Goal: Task Accomplishment & Management: Use online tool/utility

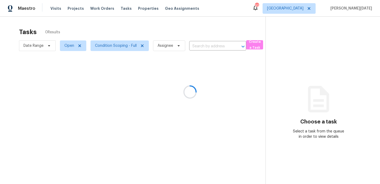
click at [201, 33] on div at bounding box center [190, 92] width 380 height 184
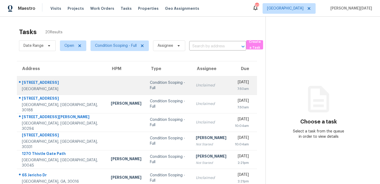
click at [196, 85] on div "Unclaimed" at bounding box center [211, 85] width 31 height 5
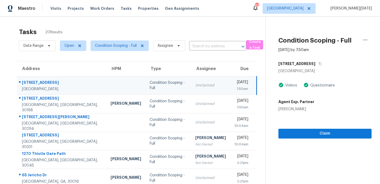
click at [195, 85] on div "Unclaimed" at bounding box center [210, 85] width 31 height 5
click at [234, 81] on div "[DATE]" at bounding box center [241, 82] width 14 height 7
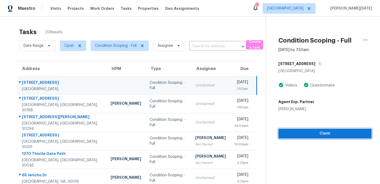
click at [317, 136] on span "Claim" at bounding box center [325, 133] width 85 height 7
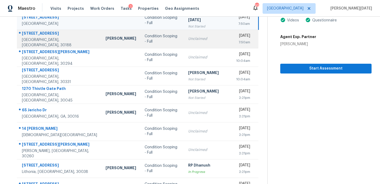
scroll to position [66, 0]
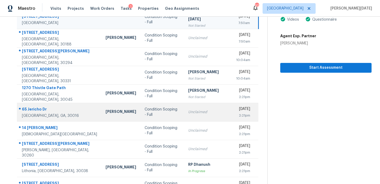
click at [184, 112] on td "Unclaimed" at bounding box center [208, 112] width 48 height 18
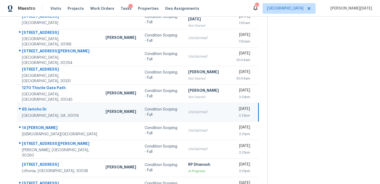
click at [184, 112] on td "Unclaimed" at bounding box center [208, 112] width 48 height 18
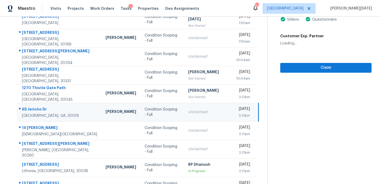
click at [199, 114] on div "Unclaimed" at bounding box center [208, 111] width 40 height 5
click at [232, 112] on td "Tue, Sep 16th 2025 2:21pm" at bounding box center [245, 112] width 26 height 18
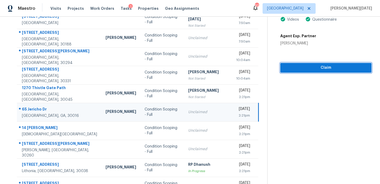
click at [290, 67] on span "Claim" at bounding box center [326, 67] width 83 height 7
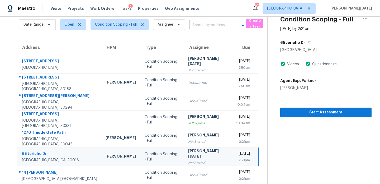
scroll to position [91, 0]
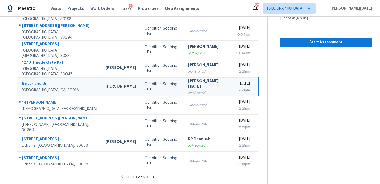
click at [153, 177] on icon at bounding box center [154, 176] width 2 height 3
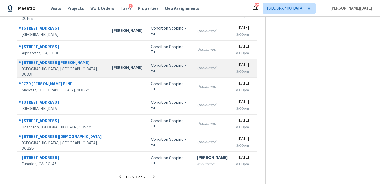
scroll to position [34, 0]
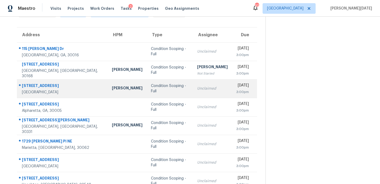
click at [197, 88] on div "Unclaimed" at bounding box center [212, 88] width 31 height 5
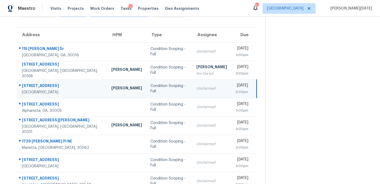
click at [235, 83] on div "Tue, Sep 16th 2025" at bounding box center [241, 86] width 13 height 7
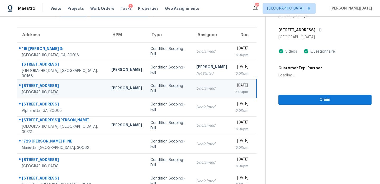
click at [244, 83] on div "[DATE]" at bounding box center [241, 86] width 13 height 7
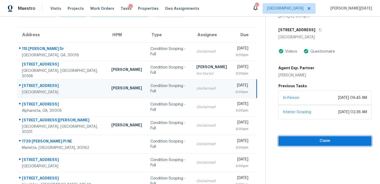
click at [304, 141] on span "Claim" at bounding box center [325, 141] width 85 height 7
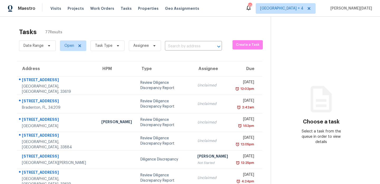
click at [109, 40] on span "Task Type" at bounding box center [105, 46] width 38 height 14
click at [109, 43] on span "Task Type" at bounding box center [103, 45] width 17 height 5
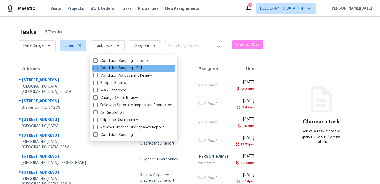
click at [101, 66] on label "Condition Scoping - Full" at bounding box center [117, 67] width 49 height 5
click at [97, 66] on input "Condition Scoping - Full" at bounding box center [94, 66] width 3 height 3
checkbox input "true"
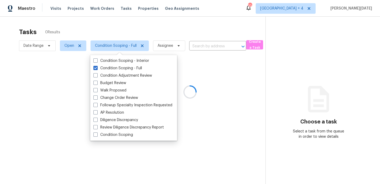
click at [155, 28] on div at bounding box center [190, 92] width 380 height 184
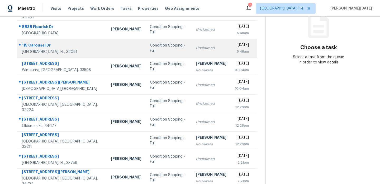
scroll to position [75, 0]
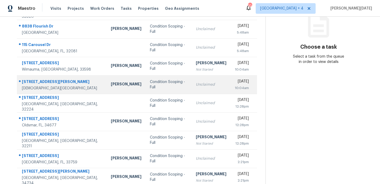
click at [192, 91] on td "Unclaimed" at bounding box center [211, 84] width 39 height 18
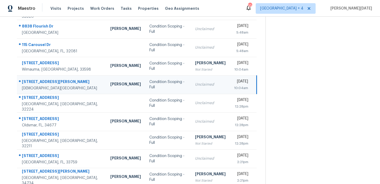
click at [191, 89] on td "Unclaimed" at bounding box center [210, 84] width 39 height 18
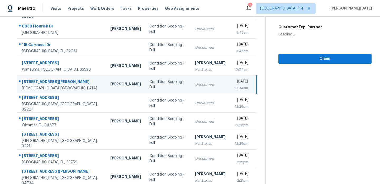
click at [234, 87] on div "10:04am" at bounding box center [241, 87] width 14 height 5
click at [297, 62] on span "Claim" at bounding box center [325, 58] width 85 height 7
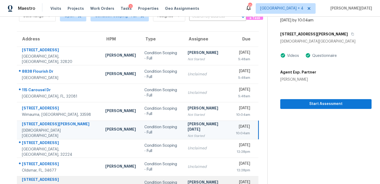
scroll to position [91, 0]
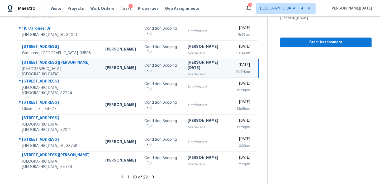
click at [153, 177] on icon at bounding box center [154, 176] width 2 height 3
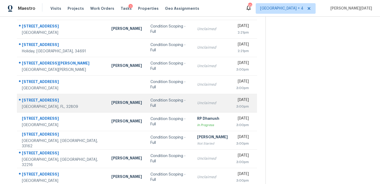
scroll to position [42, 0]
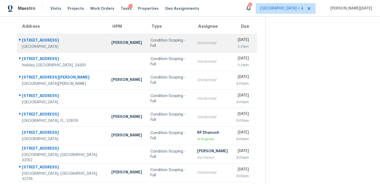
click at [193, 36] on td "Unclaimed" at bounding box center [212, 43] width 39 height 18
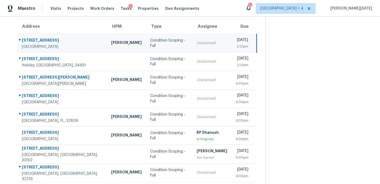
click at [232, 40] on td "Tue, Sep 16th 2025 2:21pm" at bounding box center [244, 43] width 25 height 18
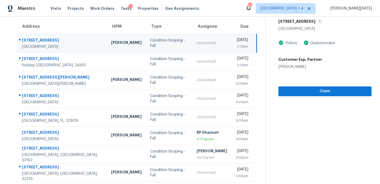
click at [236, 40] on div "[DATE]" at bounding box center [242, 40] width 12 height 7
click at [313, 88] on span "Claim" at bounding box center [325, 91] width 85 height 7
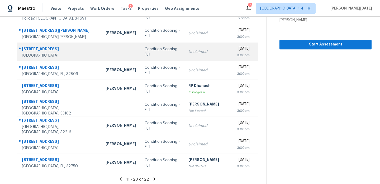
scroll to position [91, 0]
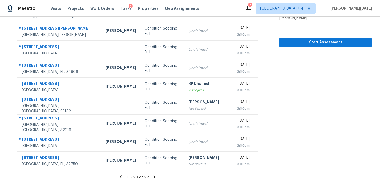
click at [152, 176] on icon at bounding box center [154, 176] width 5 height 5
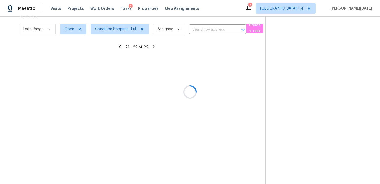
scroll to position [17, 0]
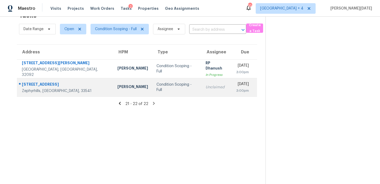
click at [164, 87] on div "Condition Scoping - Full" at bounding box center [177, 87] width 41 height 11
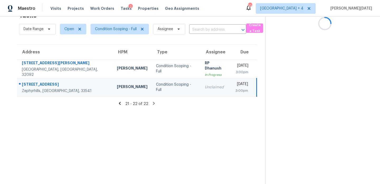
click at [164, 87] on div "Condition Scoping - Full" at bounding box center [176, 87] width 41 height 11
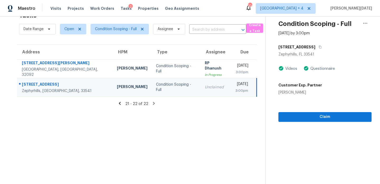
click at [231, 93] on td "Tue, Sep 16th 2025 3:00pm" at bounding box center [244, 87] width 26 height 18
click at [288, 119] on span "Claim" at bounding box center [325, 117] width 85 height 7
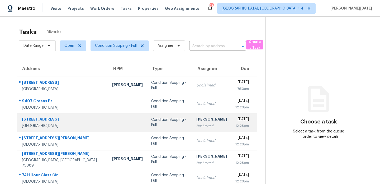
scroll to position [51, 0]
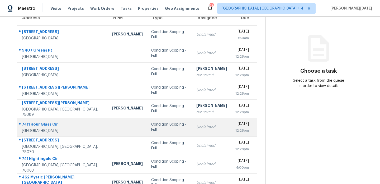
click at [156, 124] on div "Condition Scoping - Full" at bounding box center [169, 127] width 37 height 11
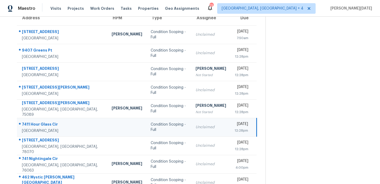
click at [196, 128] on div "Unclaimed" at bounding box center [211, 126] width 31 height 5
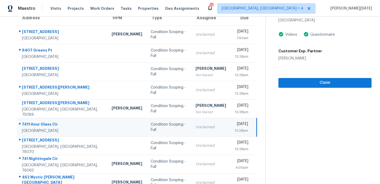
click at [235, 126] on div "Tue, Sep 16th 2025" at bounding box center [241, 124] width 13 height 7
click at [308, 78] on button "Claim" at bounding box center [325, 83] width 93 height 10
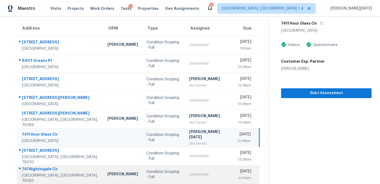
scroll to position [91, 0]
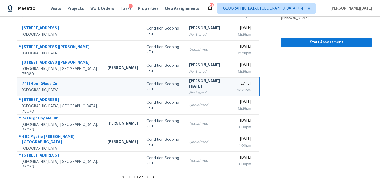
click at [153, 176] on icon at bounding box center [153, 176] width 5 height 5
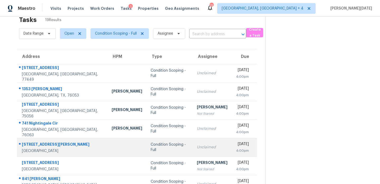
scroll to position [10, 0]
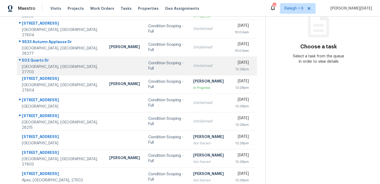
scroll to position [76, 0]
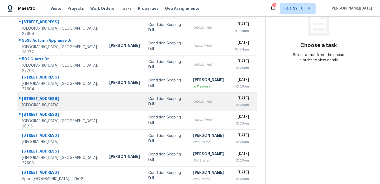
click at [197, 102] on div "Unclaimed" at bounding box center [209, 101] width 33 height 5
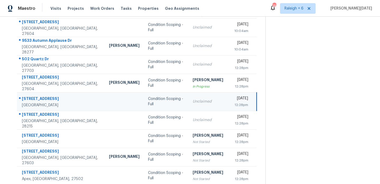
click at [234, 97] on div "[DATE]" at bounding box center [241, 99] width 14 height 7
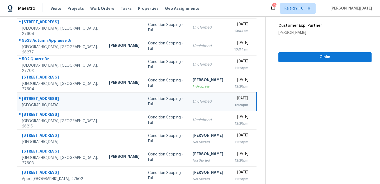
click at [248, 95] on td "[DATE] 12:28pm" at bounding box center [243, 101] width 26 height 18
click at [245, 101] on div "[DATE]" at bounding box center [241, 99] width 14 height 7
click at [304, 59] on span "Claim" at bounding box center [325, 57] width 85 height 7
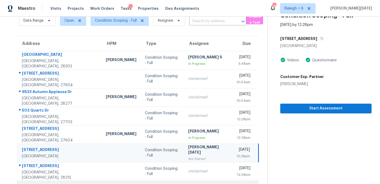
scroll to position [91, 0]
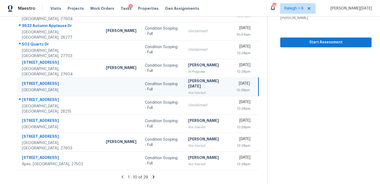
click at [153, 177] on icon at bounding box center [154, 176] width 2 height 3
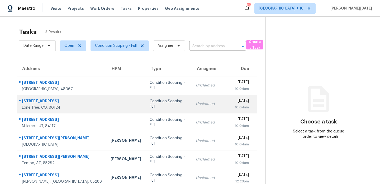
click at [158, 100] on td "Condition Scoping - Full" at bounding box center [168, 104] width 46 height 18
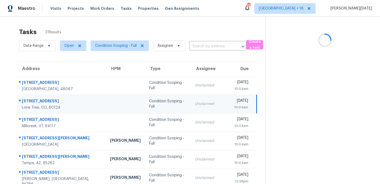
click at [234, 108] on div "10:04am" at bounding box center [241, 107] width 14 height 5
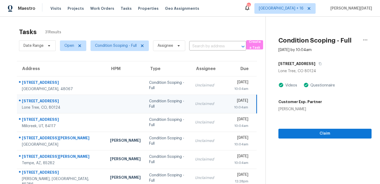
click at [236, 108] on div "10:04am" at bounding box center [241, 107] width 14 height 5
click at [322, 133] on span "Claim" at bounding box center [325, 133] width 85 height 7
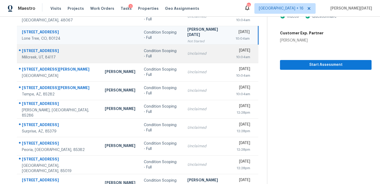
scroll to position [69, 0]
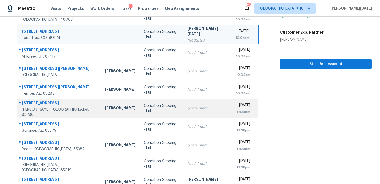
click at [172, 104] on td "Condition Scoping - Full" at bounding box center [162, 108] width 44 height 18
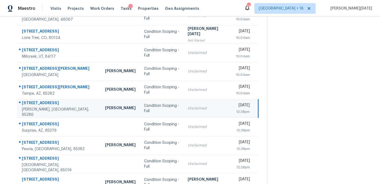
click at [236, 106] on div "[DATE]" at bounding box center [243, 105] width 14 height 7
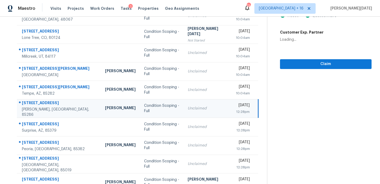
click at [238, 108] on div "[DATE]" at bounding box center [243, 105] width 14 height 7
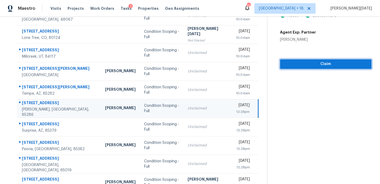
click at [299, 67] on span "Claim" at bounding box center [325, 64] width 83 height 7
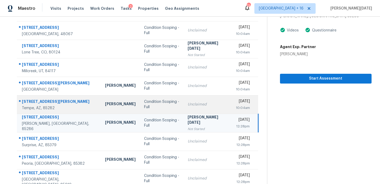
scroll to position [49, 0]
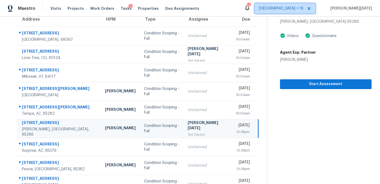
click at [304, 9] on span "Denver + 16" at bounding box center [281, 8] width 45 height 5
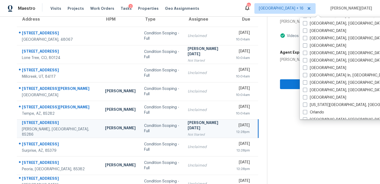
scroll to position [252, 0]
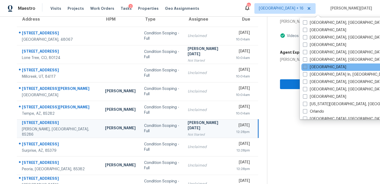
click at [307, 68] on label "[GEOGRAPHIC_DATA]" at bounding box center [324, 66] width 43 height 5
click at [306, 68] on input "[GEOGRAPHIC_DATA]" at bounding box center [304, 65] width 3 height 3
checkbox input "true"
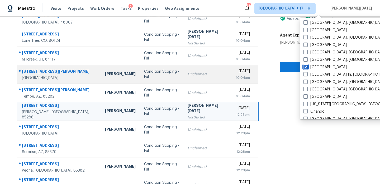
scroll to position [91, 0]
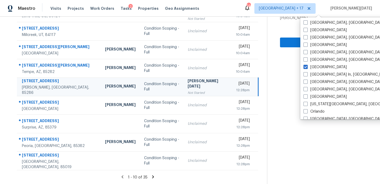
click at [183, 85] on td "Prabhu Raja Not Started" at bounding box center [207, 86] width 48 height 18
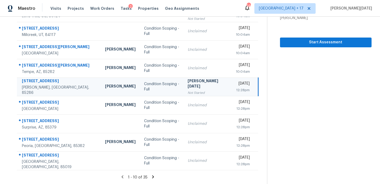
click at [151, 178] on icon at bounding box center [153, 176] width 5 height 5
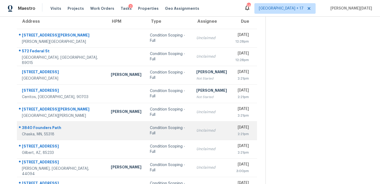
scroll to position [44, 0]
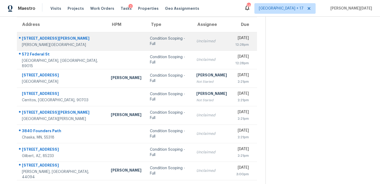
click at [231, 45] on td "Tue, Sep 16th 2025 12:28pm" at bounding box center [244, 41] width 26 height 18
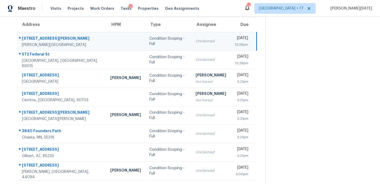
click at [235, 42] on div "12:28pm" at bounding box center [241, 44] width 13 height 5
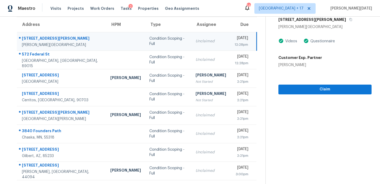
click at [240, 42] on div "12:28pm" at bounding box center [241, 44] width 13 height 5
click at [300, 87] on span "Claim" at bounding box center [325, 89] width 85 height 7
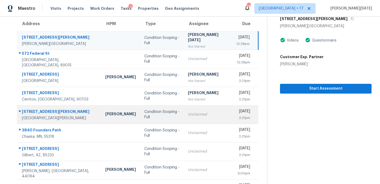
scroll to position [91, 0]
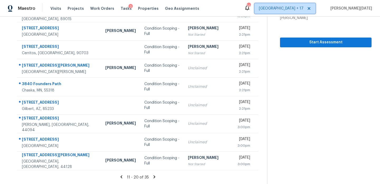
click at [304, 6] on span "Denver + 17" at bounding box center [281, 8] width 45 height 5
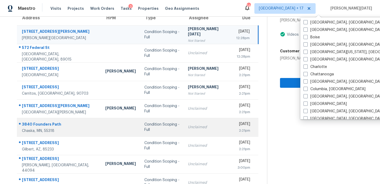
scroll to position [50, 0]
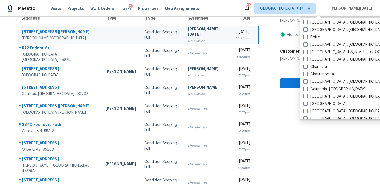
click at [191, 38] on div "Not Started" at bounding box center [208, 40] width 40 height 5
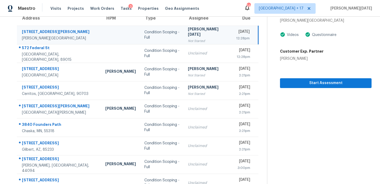
click at [191, 38] on div "Not Started" at bounding box center [208, 40] width 40 height 5
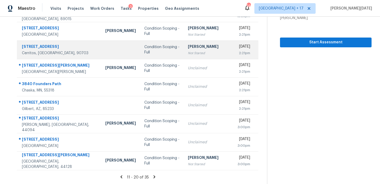
scroll to position [0, 0]
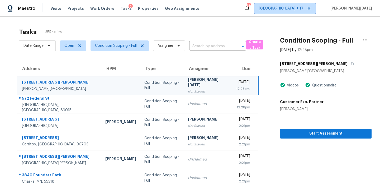
click at [304, 10] on span "Denver + 17" at bounding box center [281, 8] width 45 height 5
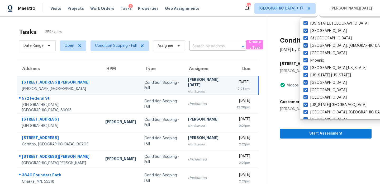
click at [221, 18] on div "Tasks 35 Results Date Range Open Condition Scoping - Full Assignee ​ Create a T…" at bounding box center [190, 146] width 380 height 258
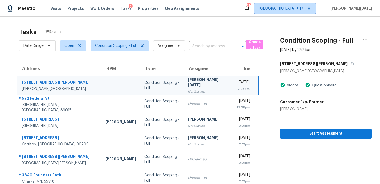
click at [304, 8] on span "Denver + 17" at bounding box center [281, 8] width 45 height 5
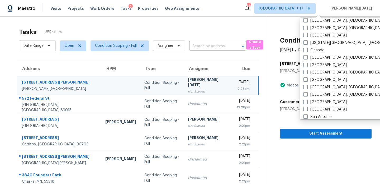
scroll to position [354, 0]
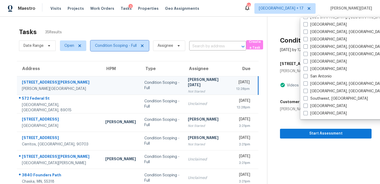
click at [115, 45] on span "Condition Scoping - Full" at bounding box center [116, 45] width 42 height 5
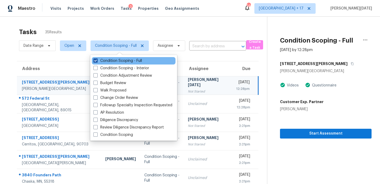
click at [109, 59] on label "Condition Scoping - Full" at bounding box center [117, 60] width 49 height 5
click at [97, 59] on input "Condition Scoping - Full" at bounding box center [94, 59] width 3 height 3
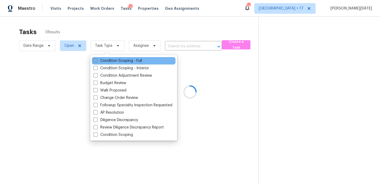
click at [109, 59] on label "Condition Scoping - Full" at bounding box center [117, 60] width 49 height 5
click at [97, 59] on input "Condition Scoping - Full" at bounding box center [94, 59] width 3 height 3
checkbox input "true"
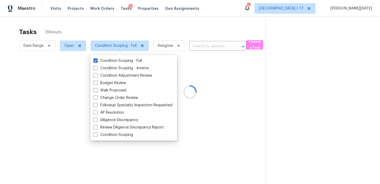
click at [171, 32] on div at bounding box center [190, 92] width 380 height 184
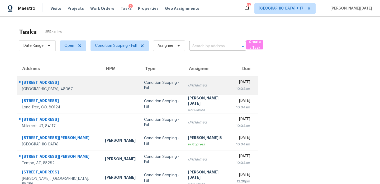
click at [236, 85] on div "[DATE]" at bounding box center [243, 82] width 14 height 7
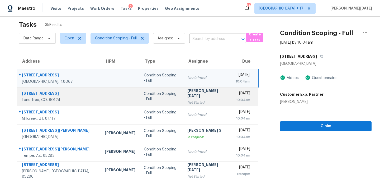
scroll to position [91, 0]
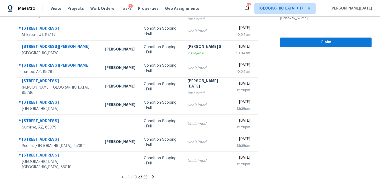
click at [151, 176] on icon at bounding box center [153, 176] width 5 height 5
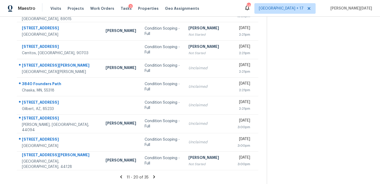
click at [153, 175] on icon at bounding box center [154, 176] width 5 height 5
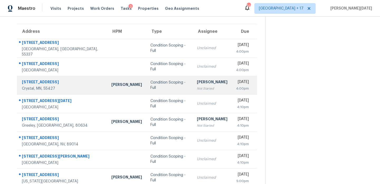
scroll to position [0, 0]
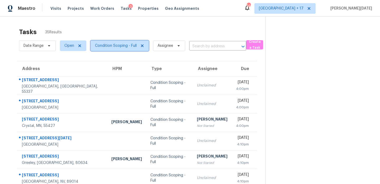
click at [118, 45] on span "Condition Scoping - Full" at bounding box center [116, 45] width 42 height 5
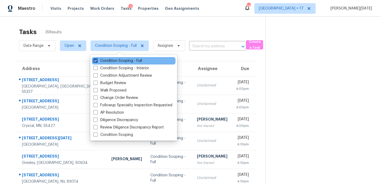
click at [118, 61] on label "Condition Scoping - Full" at bounding box center [117, 60] width 49 height 5
click at [97, 61] on input "Condition Scoping - Full" at bounding box center [94, 59] width 3 height 3
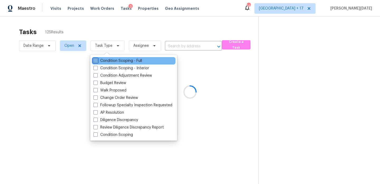
click at [118, 61] on label "Condition Scoping - Full" at bounding box center [117, 60] width 49 height 5
click at [97, 61] on input "Condition Scoping - Full" at bounding box center [94, 59] width 3 height 3
checkbox input "true"
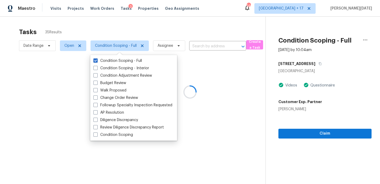
click at [314, 8] on div at bounding box center [190, 92] width 380 height 184
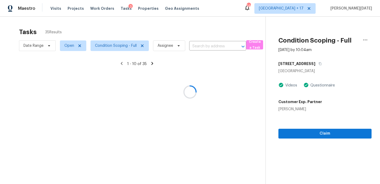
click at [314, 8] on div at bounding box center [190, 92] width 380 height 184
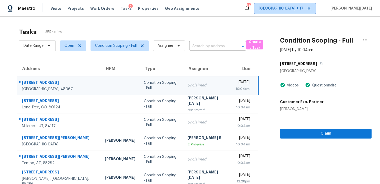
click at [304, 8] on span "Denver + 17" at bounding box center [281, 8] width 45 height 5
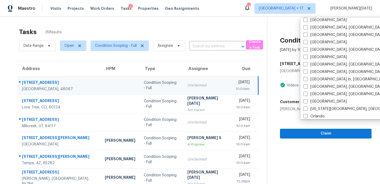
scroll to position [247, 0]
click at [314, 52] on label "Indianapolis, IN" at bounding box center [345, 50] width 82 height 5
click at [307, 51] on input "Indianapolis, IN" at bounding box center [305, 49] width 3 height 3
checkbox input "true"
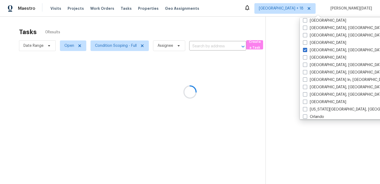
click at [235, 28] on div at bounding box center [190, 92] width 380 height 184
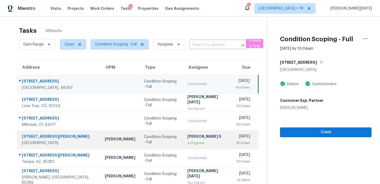
scroll to position [91, 0]
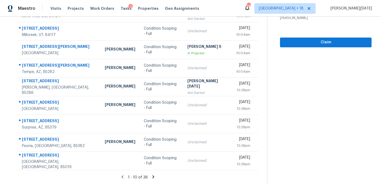
click at [153, 175] on icon at bounding box center [153, 176] width 5 height 5
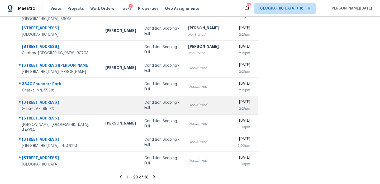
click at [162, 102] on td "Condition Scoping - Full" at bounding box center [162, 105] width 44 height 18
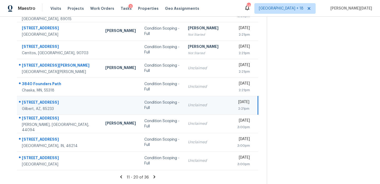
click at [188, 106] on div "Unclaimed" at bounding box center [208, 104] width 40 height 5
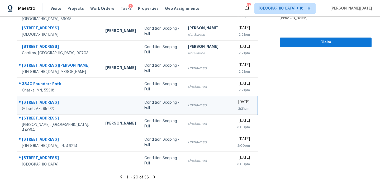
click at [196, 105] on div "Unclaimed" at bounding box center [208, 104] width 40 height 5
click at [205, 104] on td "Unclaimed" at bounding box center [208, 105] width 48 height 18
click at [207, 104] on td "Unclaimed" at bounding box center [208, 105] width 48 height 18
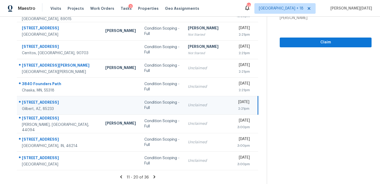
click at [207, 104] on td "Unclaimed" at bounding box center [208, 105] width 48 height 18
click at [295, 42] on span "Claim" at bounding box center [325, 42] width 83 height 7
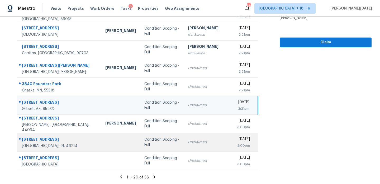
click at [188, 142] on div "Unclaimed" at bounding box center [208, 141] width 40 height 5
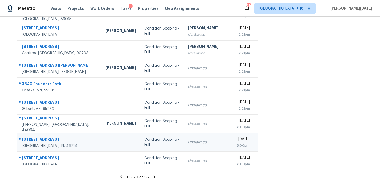
click at [188, 142] on div "Unclaimed" at bounding box center [208, 141] width 40 height 5
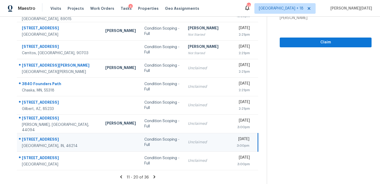
click at [188, 142] on div "Unclaimed" at bounding box center [208, 141] width 40 height 5
click at [206, 139] on td "Unclaimed" at bounding box center [208, 142] width 48 height 18
click at [312, 44] on span "Claim" at bounding box center [325, 42] width 83 height 7
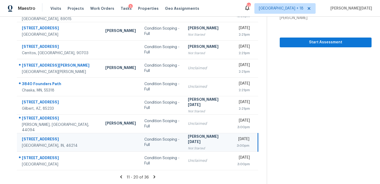
click at [153, 176] on icon at bounding box center [154, 176] width 2 height 3
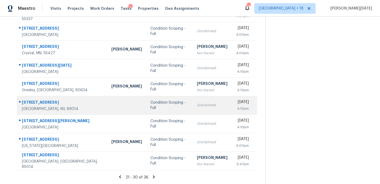
scroll to position [84, 0]
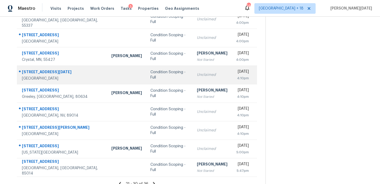
click at [197, 77] on div "Unclaimed" at bounding box center [212, 74] width 31 height 5
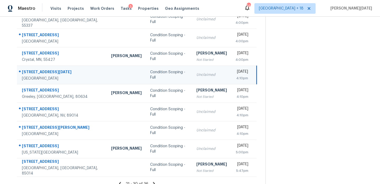
click at [196, 77] on div "Unclaimed" at bounding box center [211, 74] width 31 height 5
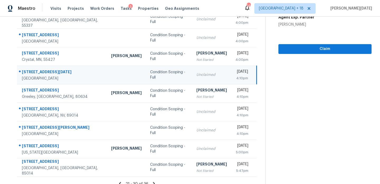
click at [196, 77] on div "Unclaimed" at bounding box center [211, 74] width 31 height 5
click at [206, 73] on td "Unclaimed" at bounding box center [211, 74] width 39 height 18
click at [287, 50] on span "Claim" at bounding box center [325, 49] width 85 height 7
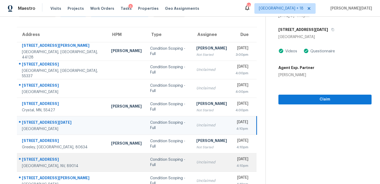
scroll to position [91, 0]
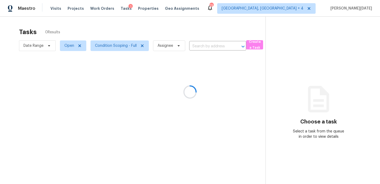
click at [181, 26] on div at bounding box center [190, 92] width 380 height 184
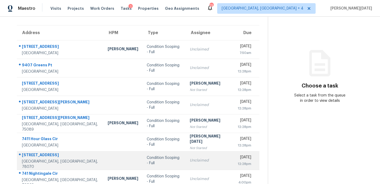
scroll to position [91, 0]
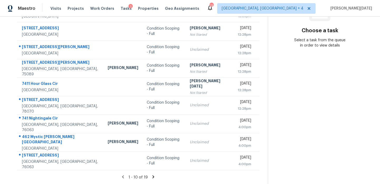
click at [151, 177] on icon at bounding box center [153, 176] width 5 height 5
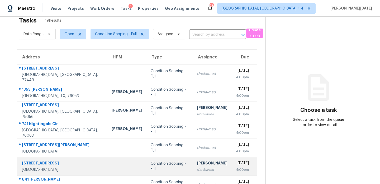
scroll to position [73, 0]
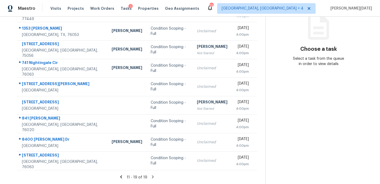
click at [152, 176] on icon at bounding box center [153, 176] width 2 height 3
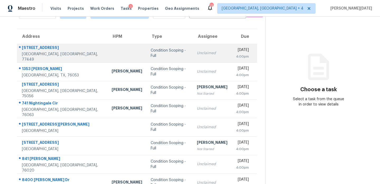
scroll to position [0, 0]
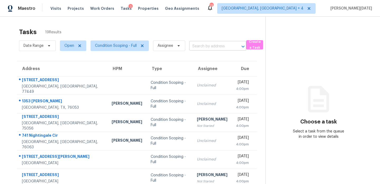
click at [209, 44] on input "text" at bounding box center [210, 46] width 42 height 8
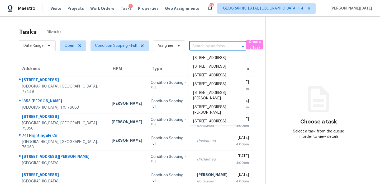
paste input "[STREET_ADDRESS][PERSON_NAME]"
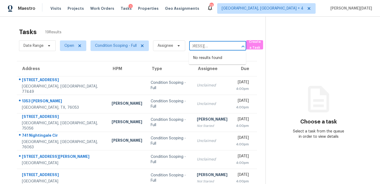
type input "114 Clara Lee Dr, Rossville, GA, 30741"
click at [206, 34] on div "Tasks 19 Results" at bounding box center [142, 32] width 247 height 14
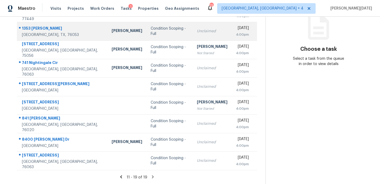
scroll to position [0, 0]
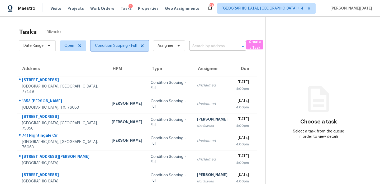
click at [111, 46] on span "Condition Scoping - Full" at bounding box center [116, 45] width 42 height 5
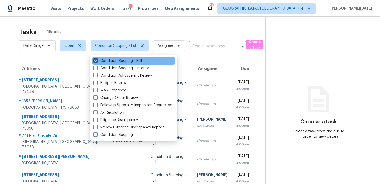
click at [111, 61] on label "Condition Scoping - Full" at bounding box center [117, 60] width 49 height 5
click at [97, 61] on input "Condition Scoping - Full" at bounding box center [94, 59] width 3 height 3
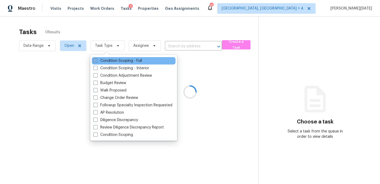
click at [111, 61] on label "Condition Scoping - Full" at bounding box center [117, 60] width 49 height 5
click at [97, 61] on input "Condition Scoping - Full" at bounding box center [94, 59] width 3 height 3
checkbox input "true"
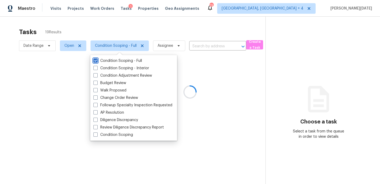
click at [146, 39] on div at bounding box center [190, 92] width 380 height 184
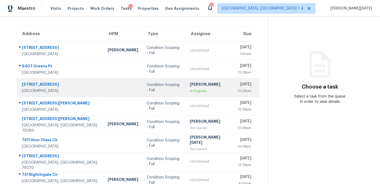
scroll to position [91, 0]
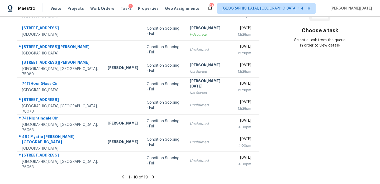
click at [151, 176] on icon at bounding box center [153, 176] width 5 height 5
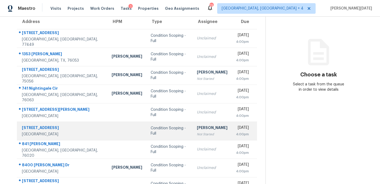
scroll to position [45, 0]
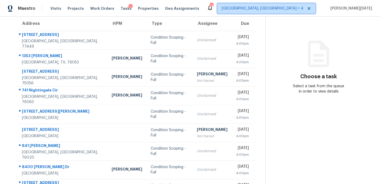
click at [304, 8] on span "Killeen, TX + 4" at bounding box center [263, 8] width 82 height 5
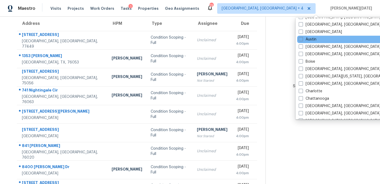
scroll to position [45, 0]
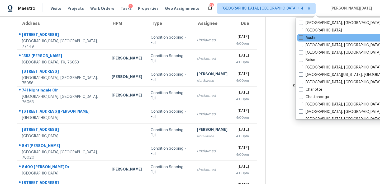
click at [306, 39] on label "Austin" at bounding box center [308, 37] width 18 height 5
click at [302, 39] on input "Austin" at bounding box center [300, 36] width 3 height 3
checkbox input "true"
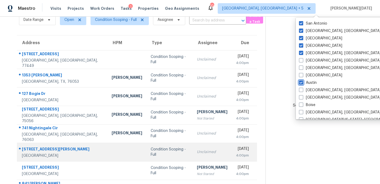
scroll to position [73, 0]
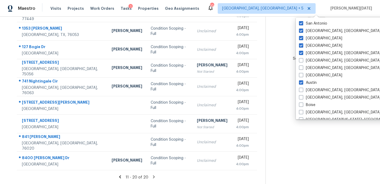
click at [152, 176] on icon at bounding box center [154, 176] width 5 height 5
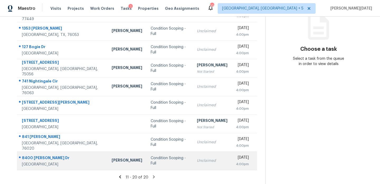
scroll to position [0, 0]
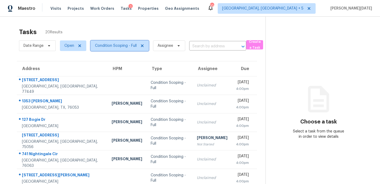
click at [113, 46] on span "Condition Scoping - Full" at bounding box center [116, 45] width 42 height 5
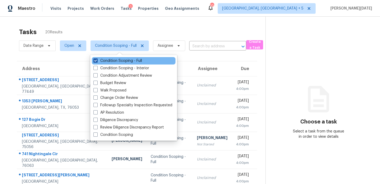
click at [119, 59] on label "Condition Scoping - Full" at bounding box center [117, 60] width 49 height 5
click at [97, 59] on input "Condition Scoping - Full" at bounding box center [94, 59] width 3 height 3
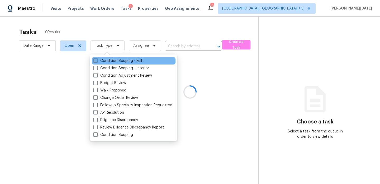
click at [119, 59] on label "Condition Scoping - Full" at bounding box center [117, 60] width 49 height 5
click at [97, 59] on input "Condition Scoping - Full" at bounding box center [94, 59] width 3 height 3
checkbox input "true"
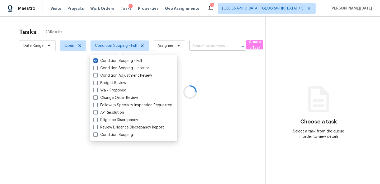
click at [162, 33] on div at bounding box center [190, 92] width 380 height 184
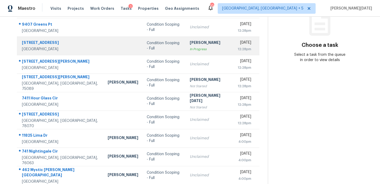
scroll to position [91, 0]
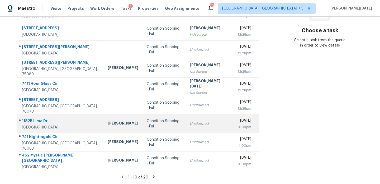
click at [186, 127] on td "Unclaimed" at bounding box center [210, 123] width 48 height 18
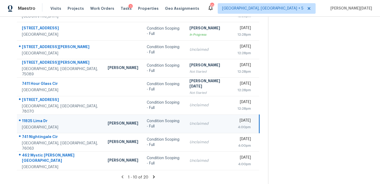
click at [185, 127] on td "Unclaimed" at bounding box center [209, 123] width 48 height 18
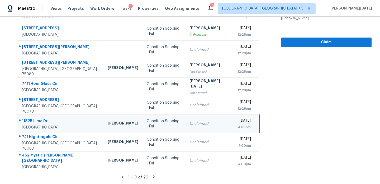
click at [233, 123] on td "Tue, Sep 16th 2025 4:00pm" at bounding box center [246, 123] width 26 height 18
click at [300, 47] on section "Condition Scoping - Full Sep 16th 2025 by 4:00pm 11825 Lima Dr Manor, TX 78653 …" at bounding box center [319, 55] width 103 height 258
click at [304, 45] on span "Claim" at bounding box center [326, 42] width 82 height 7
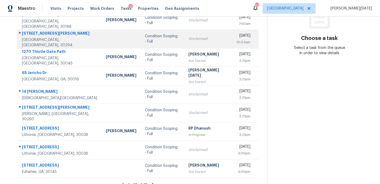
scroll to position [91, 0]
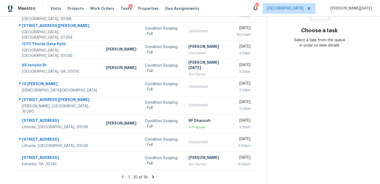
click at [153, 175] on icon at bounding box center [153, 176] width 5 height 5
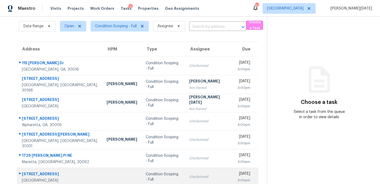
scroll to position [18, 0]
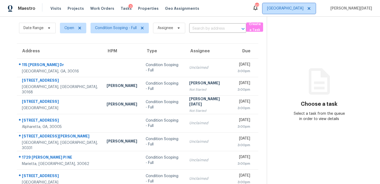
click at [316, 13] on span "[GEOGRAPHIC_DATA]" at bounding box center [289, 8] width 53 height 11
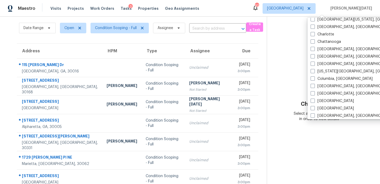
scroll to position [62, 0]
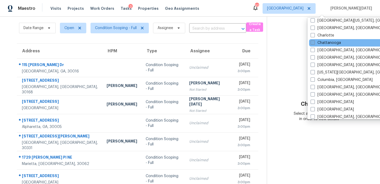
click at [332, 43] on label "Chattanooga" at bounding box center [326, 42] width 30 height 5
click at [314, 43] on input "Chattanooga" at bounding box center [312, 41] width 3 height 3
checkbox input "true"
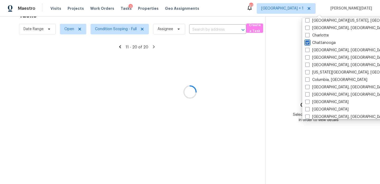
scroll to position [18, 0]
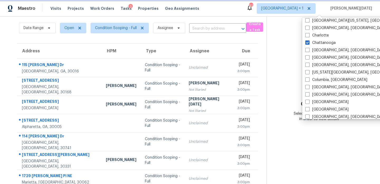
click at [304, 7] on span "[GEOGRAPHIC_DATA] + 1" at bounding box center [282, 8] width 42 height 5
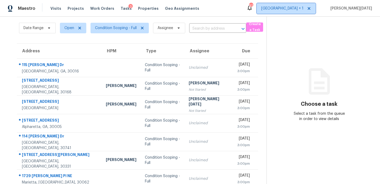
click at [304, 7] on span "[GEOGRAPHIC_DATA] + 1" at bounding box center [282, 8] width 42 height 5
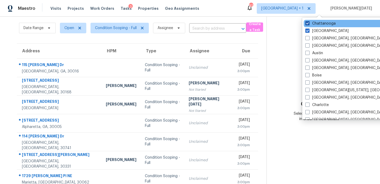
click at [314, 23] on label "Chattanooga" at bounding box center [320, 23] width 30 height 5
click at [309, 23] on input "Chattanooga" at bounding box center [306, 22] width 3 height 3
checkbox input "false"
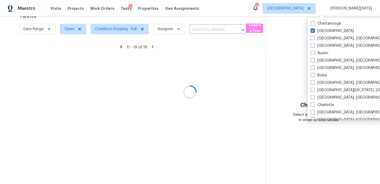
click at [225, 16] on div at bounding box center [190, 92] width 380 height 184
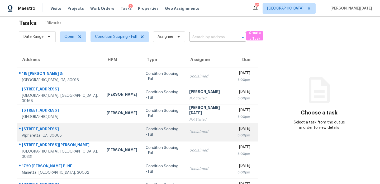
scroll to position [0, 0]
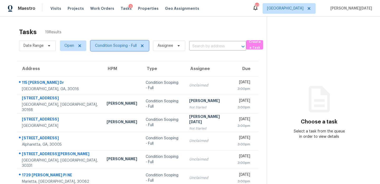
click at [119, 49] on span "Condition Scoping - Full" at bounding box center [120, 45] width 58 height 11
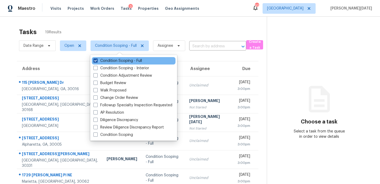
click at [119, 60] on label "Condition Scoping - Full" at bounding box center [117, 60] width 49 height 5
click at [97, 60] on input "Condition Scoping - Full" at bounding box center [94, 59] width 3 height 3
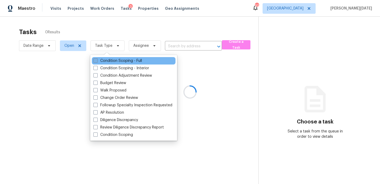
click at [119, 60] on label "Condition Scoping - Full" at bounding box center [117, 60] width 49 height 5
click at [97, 60] on input "Condition Scoping - Full" at bounding box center [94, 59] width 3 height 3
checkbox input "true"
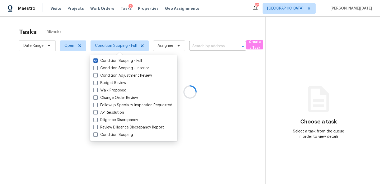
click at [163, 37] on div at bounding box center [190, 92] width 380 height 184
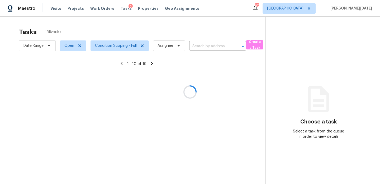
click at [182, 32] on div at bounding box center [190, 92] width 380 height 184
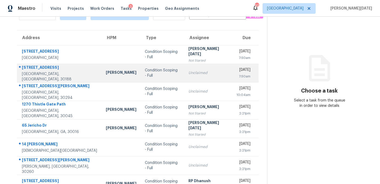
scroll to position [91, 0]
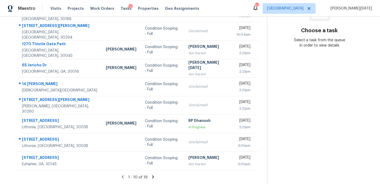
click at [152, 175] on icon at bounding box center [153, 176] width 2 height 3
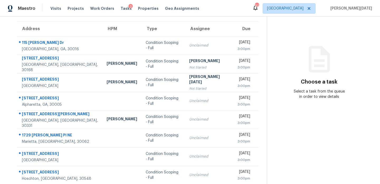
scroll to position [38, 0]
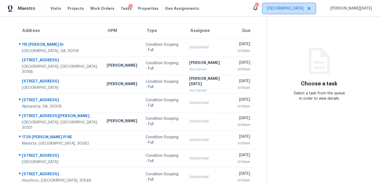
click at [316, 3] on span "Atlanta" at bounding box center [289, 8] width 53 height 11
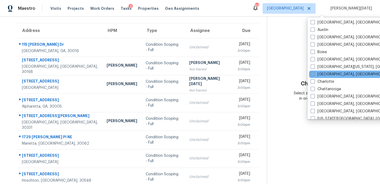
scroll to position [17, 0]
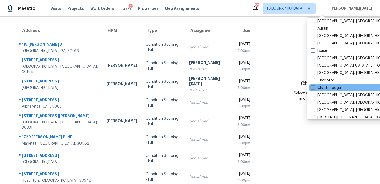
click at [326, 85] on label "Chattanooga" at bounding box center [326, 87] width 30 height 5
click at [314, 85] on input "Chattanooga" at bounding box center [312, 86] width 3 height 3
checkbox input "true"
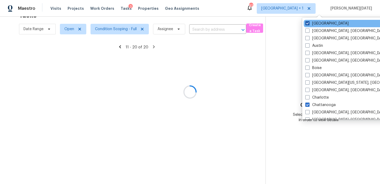
click at [322, 23] on label "Atlanta" at bounding box center [326, 23] width 43 height 5
click at [309, 23] on input "Atlanta" at bounding box center [306, 22] width 3 height 3
checkbox input "false"
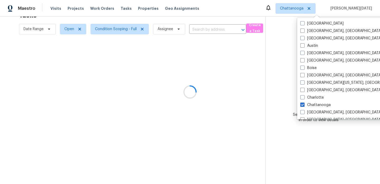
click at [225, 17] on div at bounding box center [190, 92] width 380 height 184
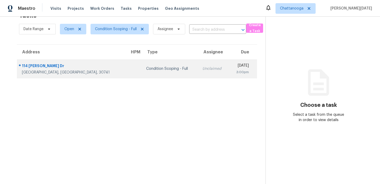
click at [229, 67] on td "Tue, Sep 16th 2025 3:00pm" at bounding box center [243, 68] width 28 height 18
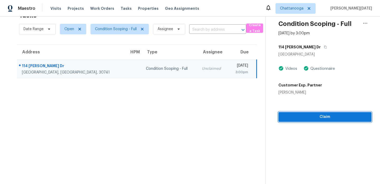
click at [301, 115] on span "Claim" at bounding box center [325, 117] width 85 height 7
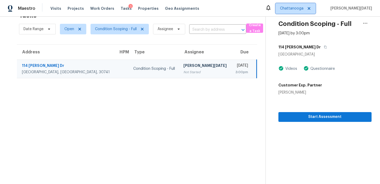
click at [304, 9] on span "Chattanooga" at bounding box center [291, 8] width 23 height 5
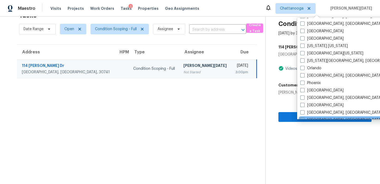
scroll to position [250, 0]
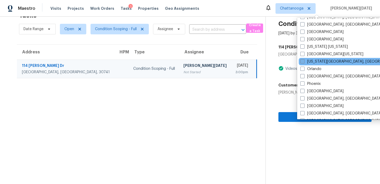
click at [320, 59] on label "Oklahoma City, OK" at bounding box center [351, 61] width 102 height 5
click at [304, 59] on input "Oklahoma City, OK" at bounding box center [301, 60] width 3 height 3
checkbox input "true"
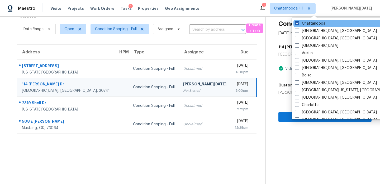
click at [310, 21] on label "Chattanooga" at bounding box center [310, 23] width 30 height 5
click at [299, 21] on input "Chattanooga" at bounding box center [296, 22] width 3 height 3
checkbox input "false"
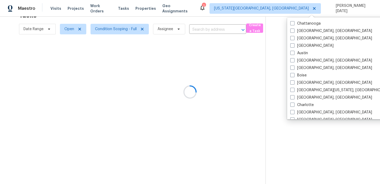
click at [235, 20] on div at bounding box center [190, 92] width 380 height 184
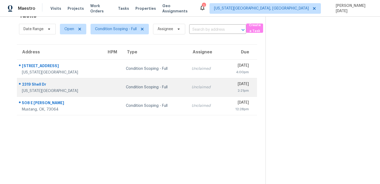
click at [193, 87] on div "Unclaimed" at bounding box center [205, 86] width 27 height 5
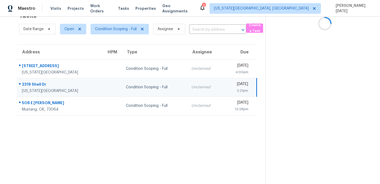
click at [196, 87] on td "Unclaimed" at bounding box center [205, 87] width 36 height 18
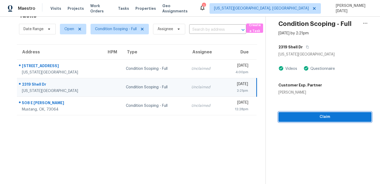
click at [288, 118] on span "Claim" at bounding box center [325, 117] width 85 height 7
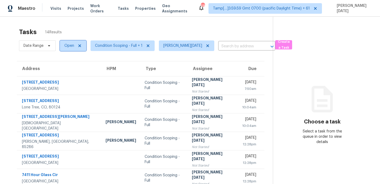
click at [70, 46] on span "Open" at bounding box center [69, 45] width 10 height 5
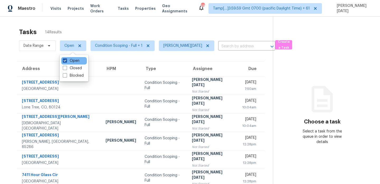
click at [69, 60] on label "Open" at bounding box center [71, 60] width 17 height 5
click at [66, 60] on input "Open" at bounding box center [64, 59] width 3 height 3
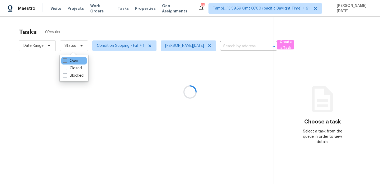
click at [69, 60] on label "Open" at bounding box center [71, 60] width 17 height 5
click at [66, 60] on input "Open" at bounding box center [64, 59] width 3 height 3
checkbox input "true"
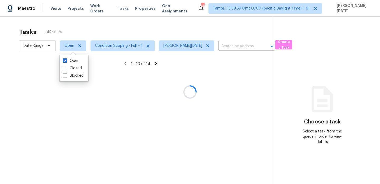
click at [123, 27] on div at bounding box center [190, 92] width 380 height 184
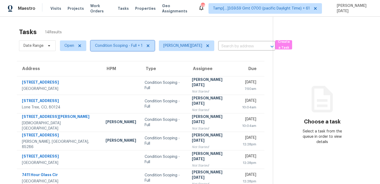
click at [125, 48] on span "Condition Scoping - Full + 1" at bounding box center [119, 45] width 48 height 5
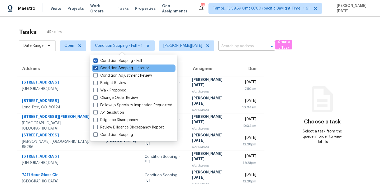
click at [125, 68] on label "Condition Scoping - Interior" at bounding box center [121, 67] width 56 height 5
click at [97, 68] on input "Condition Scoping - Interior" at bounding box center [94, 66] width 3 height 3
checkbox input "false"
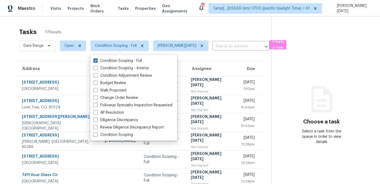
click at [173, 30] on div "Tasks 17 Results" at bounding box center [145, 32] width 252 height 14
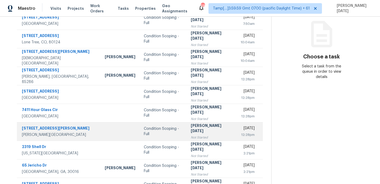
scroll to position [91, 0]
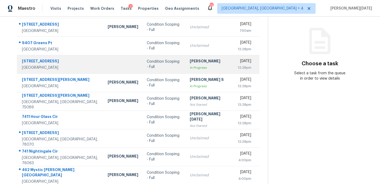
scroll to position [58, 0]
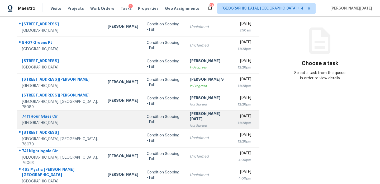
click at [190, 123] on div "Not Started" at bounding box center [210, 125] width 40 height 5
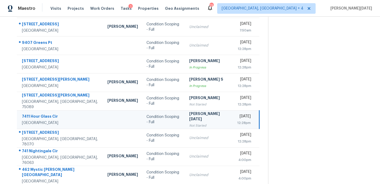
click at [189, 123] on div "Not Started" at bounding box center [209, 125] width 40 height 5
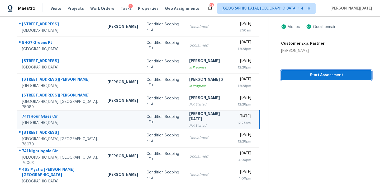
click at [291, 76] on span "Start Assessment" at bounding box center [326, 75] width 82 height 7
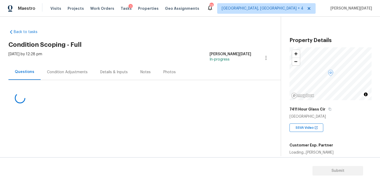
click at [68, 67] on div "Condition Adjustments" at bounding box center [67, 72] width 53 height 16
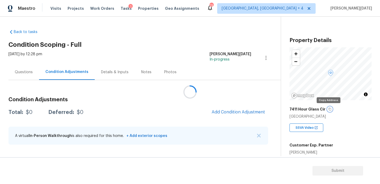
click at [329, 109] on icon "button" at bounding box center [330, 109] width 3 height 3
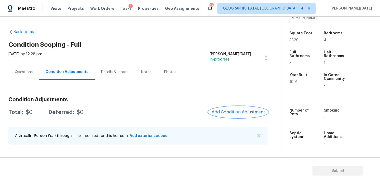
click at [225, 115] on button "Add Condition Adjustment" at bounding box center [239, 111] width 60 height 11
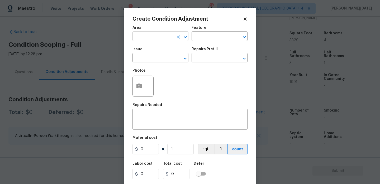
click at [143, 35] on input "text" at bounding box center [153, 37] width 41 height 8
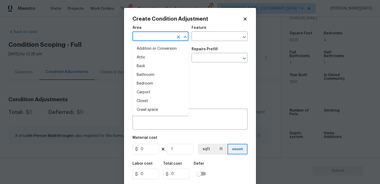
type input "r"
type input "oo"
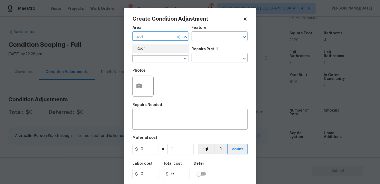
click at [146, 47] on li "Roof" at bounding box center [161, 48] width 56 height 9
type input "Roof"
click at [148, 59] on input "text" at bounding box center [153, 58] width 41 height 8
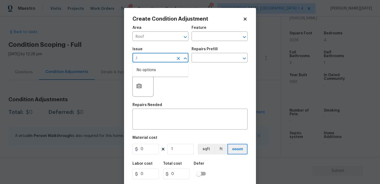
type input ";"
click at [152, 83] on li "ACQ: Water Leak" at bounding box center [161, 82] width 56 height 9
type input "ACQ: Water Leak"
click at [210, 57] on input "text" at bounding box center [212, 58] width 41 height 8
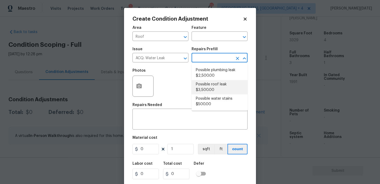
click at [219, 91] on li "Possible roof leak $3,500.00" at bounding box center [220, 87] width 56 height 14
type input "Acquisition"
type textarea "Acquisition Scope: Possible roof leak"
type input "3500"
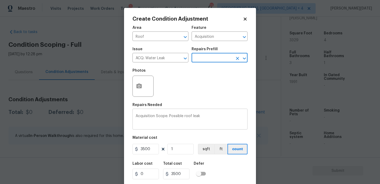
scroll to position [13, 0]
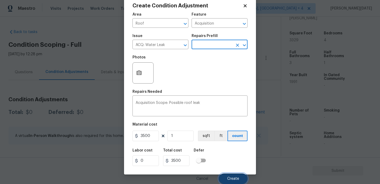
click at [229, 173] on button "Create" at bounding box center [233, 178] width 29 height 11
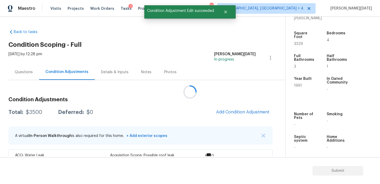
scroll to position [0, 0]
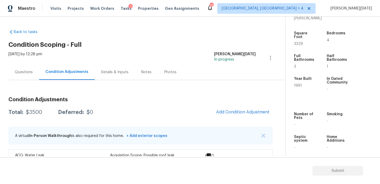
click at [299, 42] on span "3329" at bounding box center [298, 44] width 9 height 4
copy span "3329"
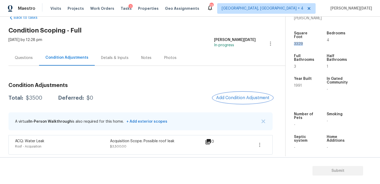
click at [235, 97] on span "Add Condition Adjustment" at bounding box center [242, 97] width 53 height 5
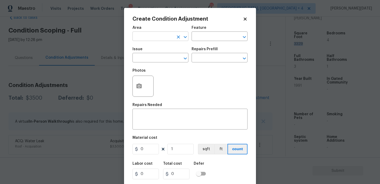
click at [138, 33] on input "text" at bounding box center [153, 37] width 41 height 8
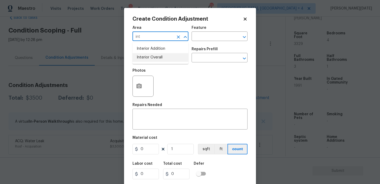
click at [150, 60] on li "Interior Overall" at bounding box center [161, 57] width 56 height 9
type input "Interior Overall"
click at [150, 60] on input "text" at bounding box center [153, 58] width 41 height 8
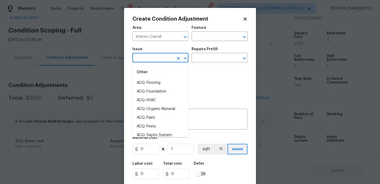
click at [150, 60] on input "text" at bounding box center [153, 58] width 41 height 8
click at [159, 103] on li "Flooring General" at bounding box center [161, 100] width 56 height 9
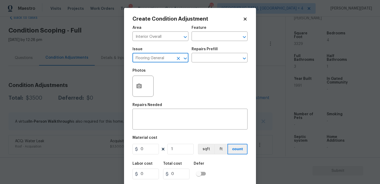
type input "Flooring General"
click at [210, 52] on div "Repairs Prefill" at bounding box center [220, 50] width 56 height 7
click at [209, 64] on div "Issue Flooring General ​ Repairs Prefill ​" at bounding box center [190, 54] width 115 height 21
click at [219, 60] on input "text" at bounding box center [212, 58] width 41 height 8
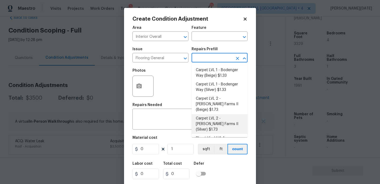
click at [226, 114] on li "Carpet LVL 2 - Abshire Farms II (Silver) $1.73" at bounding box center [220, 124] width 56 height 20
type input "Overall Flooring"
type textarea "Install new carpet ([PERSON_NAME] Farms II - 929 Thin Ice) at all previously ca…"
type input "1.73"
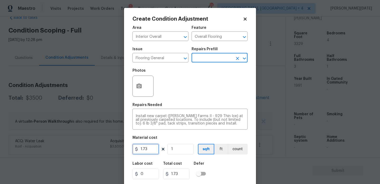
drag, startPoint x: 149, startPoint y: 149, endPoint x: 108, endPoint y: 149, distance: 41.2
click at [108, 149] on div "Create Condition Adjustment Area Interior Overall ​ Feature Overall Flooring ​ …" at bounding box center [190, 92] width 380 height 184
type input "2000"
click at [193, 100] on div "Area Interior Overall ​ Feature Overall Flooring ​ Issue Flooring General ​ Rep…" at bounding box center [190, 110] width 115 height 174
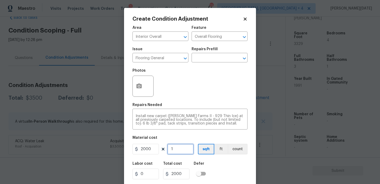
click at [179, 149] on input "1" at bounding box center [180, 149] width 26 height 11
click at [214, 59] on input "text" at bounding box center [212, 58] width 41 height 8
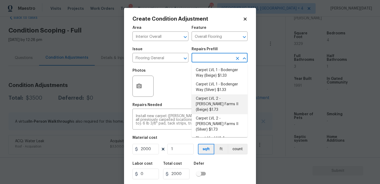
click at [216, 104] on li "Carpet LVL 2 - Abshire Farms II (Beige) $1.73" at bounding box center [220, 104] width 56 height 20
type textarea "Install new carpet (Abshire Farms II - 749 Stony Glade) at all previously carpe…"
type input "1.73"
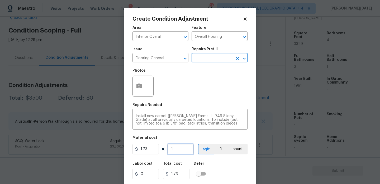
click at [178, 152] on input "1" at bounding box center [180, 149] width 26 height 11
type input "0"
type input "2"
type input "3.46"
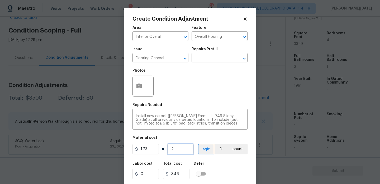
type input "20"
type input "34.6"
type input "200"
type input "346"
type input "2000"
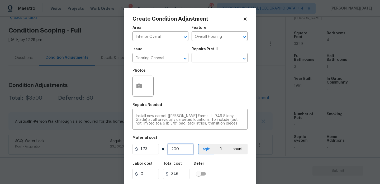
type input "3460"
type input "2000"
click at [192, 101] on div "Area Interior Overall ​ Feature Overall Flooring ​ Issue Flooring General ​ Rep…" at bounding box center [190, 110] width 115 height 174
click at [137, 86] on icon "button" at bounding box center [138, 85] width 5 height 5
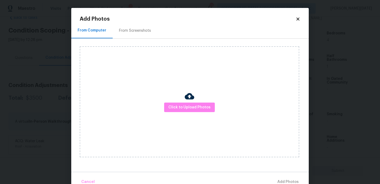
click at [180, 101] on div "Click to Upload Photos" at bounding box center [190, 101] width 220 height 111
click at [183, 105] on span "Click to Upload Photos" at bounding box center [189, 107] width 42 height 7
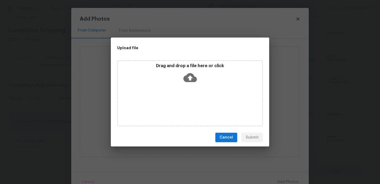
click at [183, 105] on div "Drag and drop a file here or click" at bounding box center [190, 93] width 146 height 66
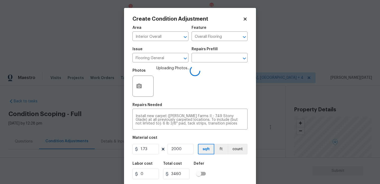
scroll to position [13, 0]
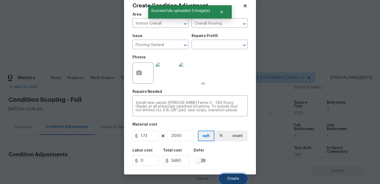
click at [235, 174] on button "Create" at bounding box center [233, 178] width 29 height 11
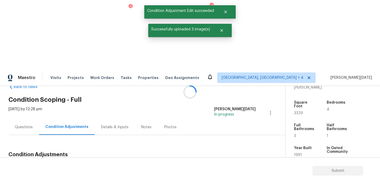
scroll to position [0, 0]
click at [238, 161] on button "Add Condition Adjustment" at bounding box center [243, 166] width 60 height 11
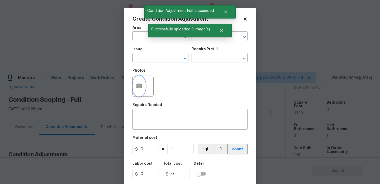
click at [138, 87] on icon "button" at bounding box center [138, 85] width 5 height 5
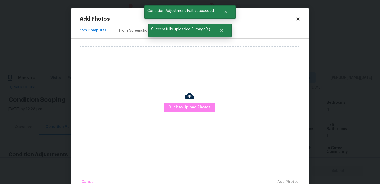
click at [135, 33] on div "From Screenshots" at bounding box center [135, 30] width 32 height 5
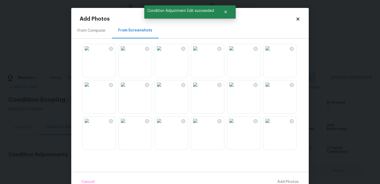
click at [127, 53] on img at bounding box center [123, 48] width 8 height 8
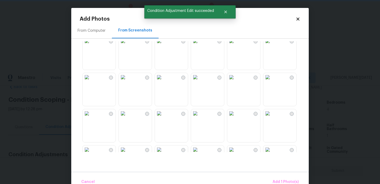
scroll to position [90, 0]
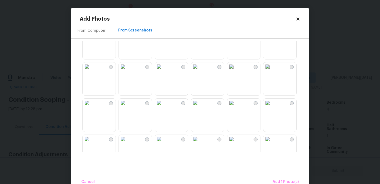
click at [127, 35] on img at bounding box center [123, 30] width 8 height 8
click at [163, 71] on img at bounding box center [159, 66] width 8 height 8
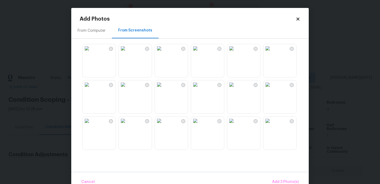
scroll to position [217, 0]
click at [160, 52] on img at bounding box center [159, 48] width 8 height 8
click at [127, 88] on img at bounding box center [123, 84] width 8 height 8
click at [163, 88] on img at bounding box center [159, 84] width 8 height 8
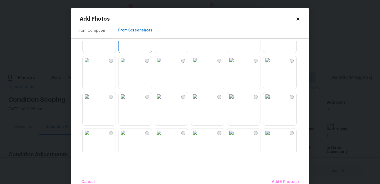
scroll to position [296, 0]
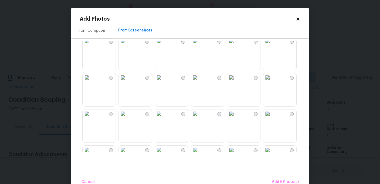
click at [200, 44] on img at bounding box center [195, 41] width 8 height 8
click at [91, 45] on img at bounding box center [87, 41] width 8 height 8
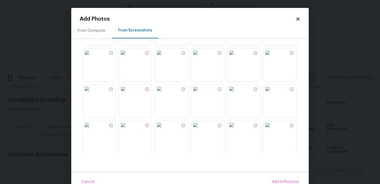
scroll to position [404, 0]
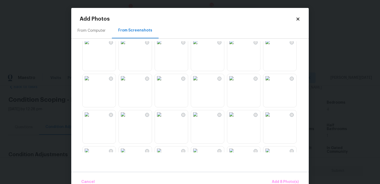
click at [236, 82] on img at bounding box center [231, 78] width 8 height 8
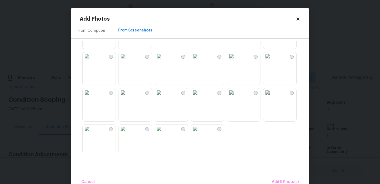
scroll to position [504, 0]
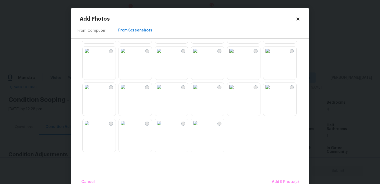
click at [236, 55] on img at bounding box center [231, 50] width 8 height 8
click at [236, 91] on img at bounding box center [231, 87] width 8 height 8
click at [200, 91] on img at bounding box center [195, 87] width 8 height 8
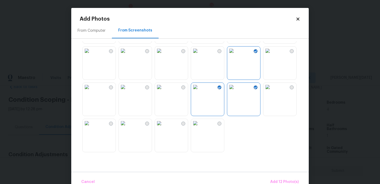
click at [91, 91] on img at bounding box center [87, 87] width 8 height 8
click at [91, 127] on img at bounding box center [87, 123] width 8 height 8
click at [200, 124] on img at bounding box center [195, 123] width 8 height 8
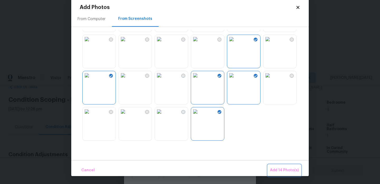
click at [279, 171] on span "Add 14 Photo(s)" at bounding box center [284, 170] width 29 height 7
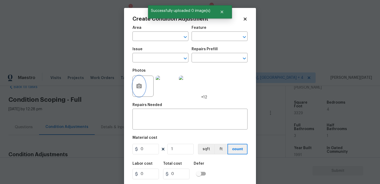
scroll to position [0, 0]
click at [144, 35] on input "text" at bounding box center [153, 37] width 41 height 8
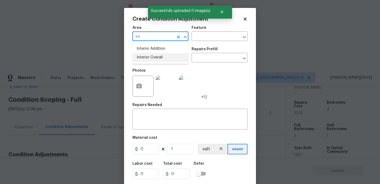
click at [151, 55] on li "Interior Overall" at bounding box center [161, 57] width 56 height 9
type input "Interior Overall"
click at [151, 55] on input "text" at bounding box center [153, 58] width 41 height 8
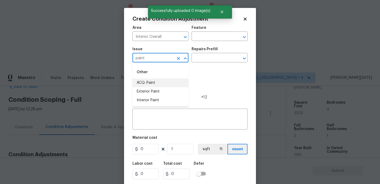
click at [156, 83] on li "ACQ: Paint" at bounding box center [161, 82] width 56 height 9
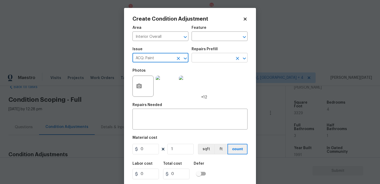
type input "ACQ: Paint"
click at [207, 58] on input "text" at bounding box center [212, 58] width 41 height 8
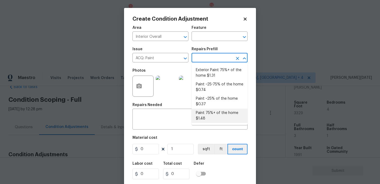
click at [212, 119] on li "Paint 75%+ of the home $1.48" at bounding box center [220, 115] width 56 height 14
type input "Acquisition"
type textarea "Acquisition Scope: 75%+ of the home will likely require interior paint"
type input "1.48"
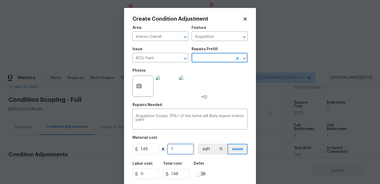
click at [186, 153] on input "1" at bounding box center [180, 149] width 26 height 11
type input "0"
paste input "3329"
type input "3329"
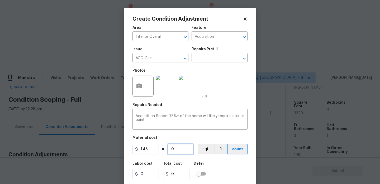
type input "4926.92"
type input "3329"
click at [223, 101] on div "Area Interior Overall ​ Feature Acquisition ​ Issue ACQ: Paint ​ Repairs Prefil…" at bounding box center [190, 110] width 115 height 174
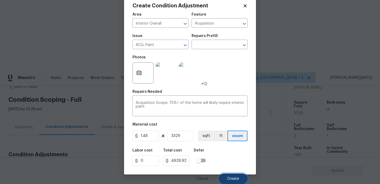
click at [232, 177] on span "Create" at bounding box center [233, 179] width 12 height 4
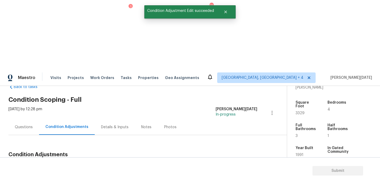
scroll to position [70, 0]
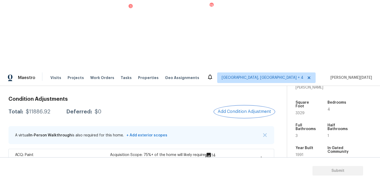
click at [236, 106] on button "Add Condition Adjustment" at bounding box center [245, 111] width 60 height 11
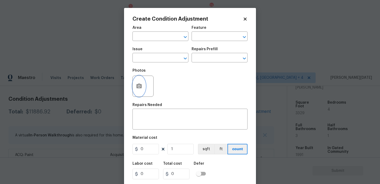
click at [140, 86] on circle "button" at bounding box center [139, 86] width 2 height 2
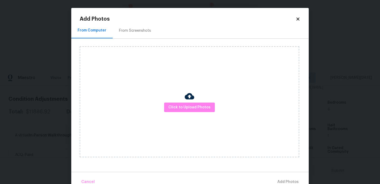
click at [137, 34] on div "From Screenshots" at bounding box center [135, 31] width 45 height 16
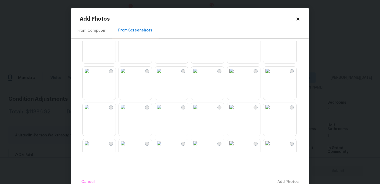
scroll to position [184, 0]
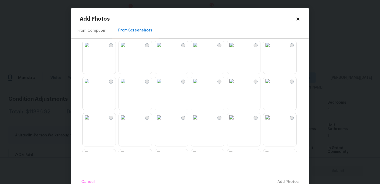
click at [127, 121] on img at bounding box center [123, 117] width 8 height 8
click at [200, 49] on img at bounding box center [195, 45] width 8 height 8
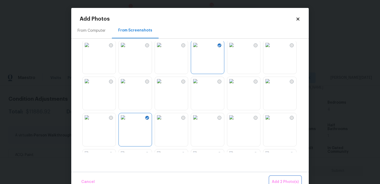
click at [287, 178] on span "Add 2 Photo(s)" at bounding box center [285, 181] width 27 height 7
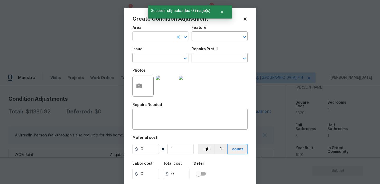
click at [153, 40] on input "text" at bounding box center [153, 37] width 41 height 8
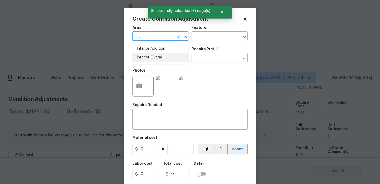
click at [156, 57] on li "Interior Overall" at bounding box center [161, 57] width 56 height 9
type input "Interior Overall"
click at [156, 57] on input "text" at bounding box center [153, 58] width 41 height 8
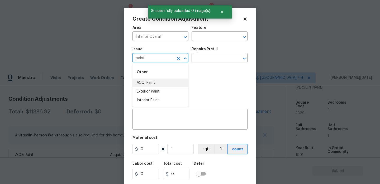
click at [152, 83] on li "ACQ: Paint" at bounding box center [161, 82] width 56 height 9
type input "ACQ: Paint"
click at [209, 60] on input "text" at bounding box center [212, 58] width 41 height 8
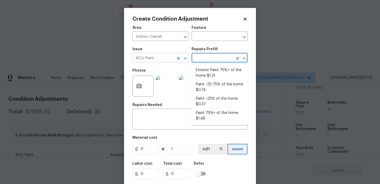
click at [179, 60] on icon "Clear" at bounding box center [178, 58] width 5 height 5
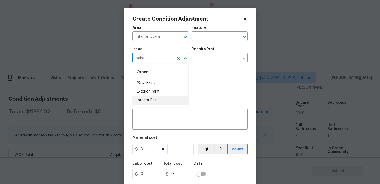
click at [166, 100] on li "Interior Paint" at bounding box center [161, 100] width 56 height 9
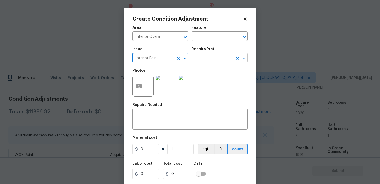
type input "Interior Paint"
click at [204, 60] on input "text" at bounding box center [212, 58] width 41 height 8
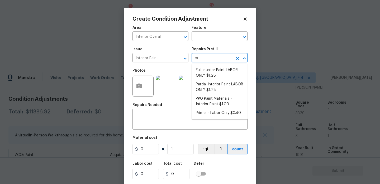
type input "pri"
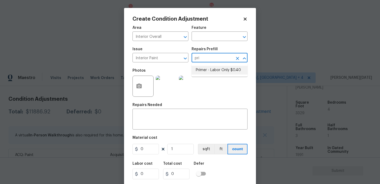
click at [213, 72] on li "Primer - Labor Only $0.40" at bounding box center [220, 70] width 56 height 9
type input "Overall Paint"
type textarea "Interior primer - PRIMER PROVIDED BY OPENDOOR - All nails, screws, drywall anch…"
type input "0.4"
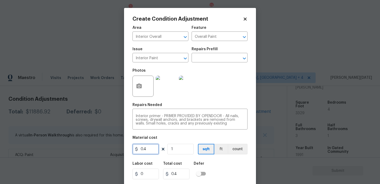
drag, startPoint x: 136, startPoint y: 152, endPoint x: 112, endPoint y: 152, distance: 23.8
click at [112, 152] on div "Create Condition Adjustment Area Interior Overall ​ Feature Overall Paint ​ Iss…" at bounding box center [190, 92] width 380 height 184
type input "500"
click at [223, 95] on div "Photos" at bounding box center [190, 82] width 115 height 34
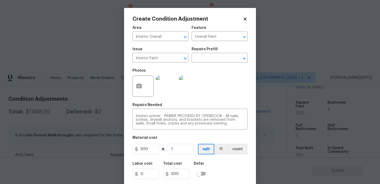
scroll to position [13, 0]
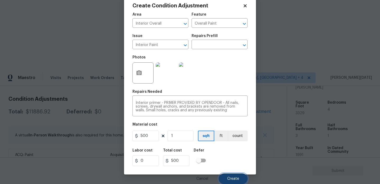
click at [232, 178] on span "Create" at bounding box center [233, 179] width 12 height 4
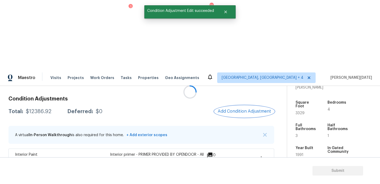
scroll to position [0, 0]
click at [240, 106] on button "Add Condition Adjustment" at bounding box center [245, 111] width 60 height 11
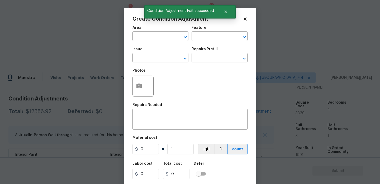
click at [240, 44] on div "Area ​ Feature ​" at bounding box center [190, 33] width 115 height 21
click at [139, 86] on circle "button" at bounding box center [139, 86] width 2 height 2
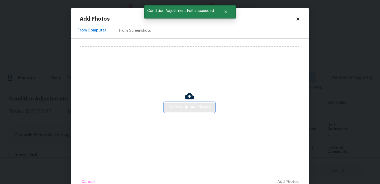
click at [179, 105] on span "Click to Upload Photos" at bounding box center [189, 107] width 42 height 7
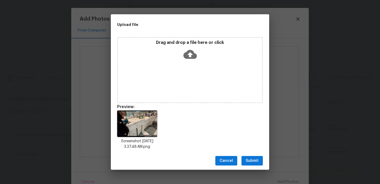
click at [186, 63] on div "Drag and drop a file here or click" at bounding box center [190, 70] width 146 height 66
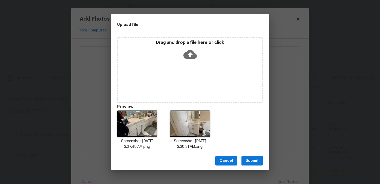
click at [189, 48] on icon at bounding box center [189, 54] width 13 height 13
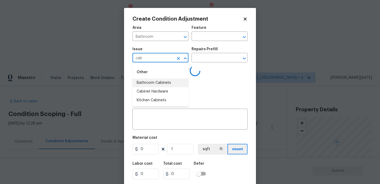
scroll to position [134, 0]
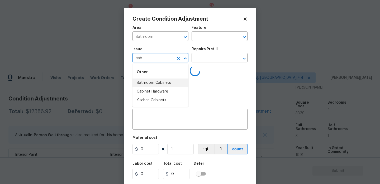
click at [158, 83] on li "Bathroom Cabinets" at bounding box center [161, 82] width 56 height 9
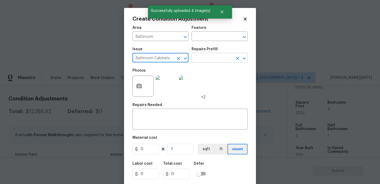
type input "Bathroom Cabinets"
click at [199, 61] on input "text" at bounding box center [212, 58] width 41 height 8
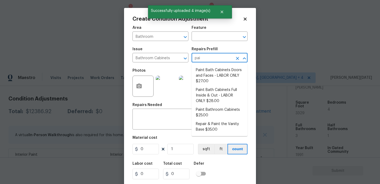
type input "pain"
type input "t"
type input "paint"
click at [206, 78] on li "Paint Bath Cabinets Doors and Faces - LABOR ONLY $27.00" at bounding box center [220, 76] width 56 height 20
type input "Cabinets"
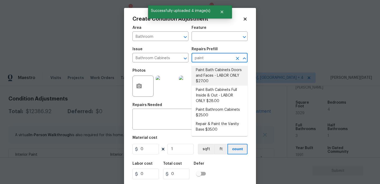
type input "27"
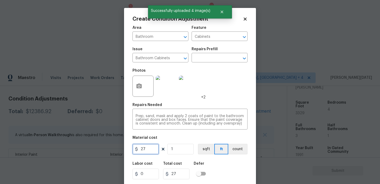
drag, startPoint x: 149, startPoint y: 151, endPoint x: 91, endPoint y: 151, distance: 58.6
click at [91, 151] on div "Create Condition Adjustment Area Bathroom ​ Feature Cabinets ​ Issue Bathroom C…" at bounding box center [190, 92] width 380 height 184
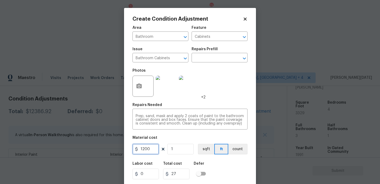
type input "1200"
click at [228, 82] on div "Photos +2" at bounding box center [190, 82] width 115 height 34
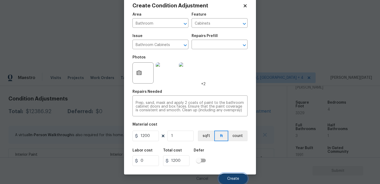
click at [227, 182] on button "Create" at bounding box center [233, 178] width 29 height 11
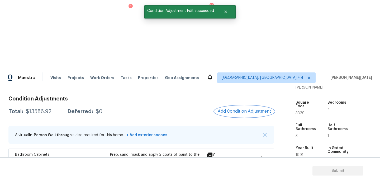
scroll to position [0, 0]
click at [250, 109] on span "Add Condition Adjustment" at bounding box center [244, 111] width 53 height 5
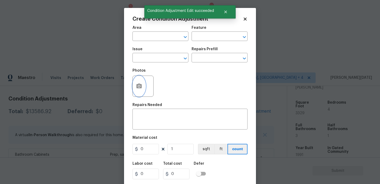
click at [142, 88] on icon "button" at bounding box center [139, 86] width 6 height 6
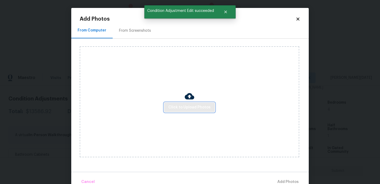
click at [190, 112] on button "Click to Upload Photos" at bounding box center [189, 107] width 51 height 10
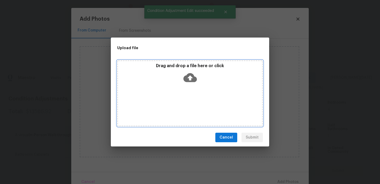
click at [190, 112] on div "Drag and drop a file here or click" at bounding box center [190, 93] width 146 height 66
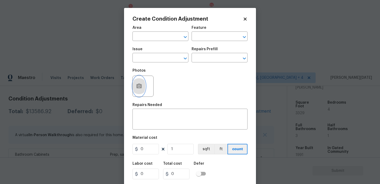
click at [142, 90] on button "button" at bounding box center [139, 86] width 13 height 21
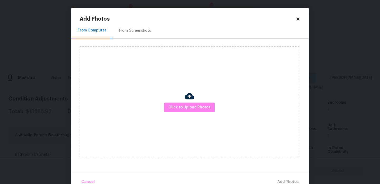
click at [143, 29] on div "From Screenshots" at bounding box center [135, 30] width 32 height 5
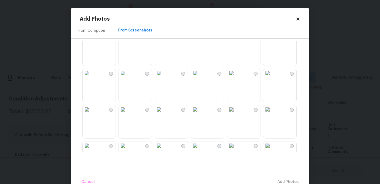
scroll to position [371, 0]
click at [162, 79] on img at bounding box center [159, 74] width 8 height 8
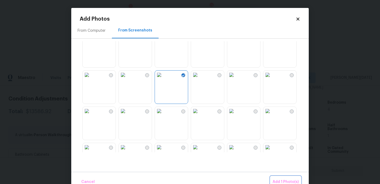
click at [278, 180] on span "Add 1 Photo(s)" at bounding box center [286, 181] width 26 height 7
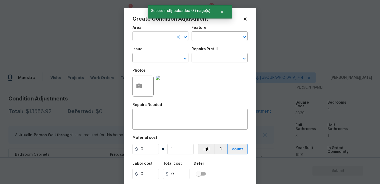
click at [139, 34] on input "text" at bounding box center [153, 37] width 41 height 8
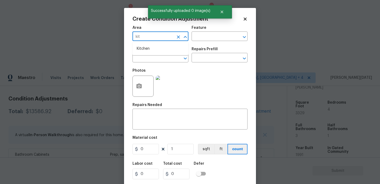
click at [147, 44] on ul "Kitchen" at bounding box center [161, 48] width 56 height 13
click at [147, 48] on li "Kitchen" at bounding box center [161, 48] width 56 height 9
type input "Kitchen"
click at [147, 56] on input "text" at bounding box center [153, 58] width 41 height 8
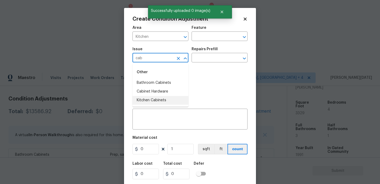
click at [164, 99] on li "Kitchen Cabinets" at bounding box center [161, 100] width 56 height 9
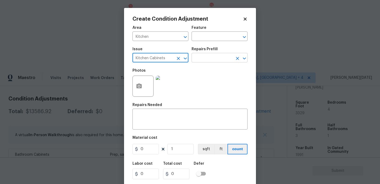
type input "Kitchen Cabinets"
click at [203, 59] on input "text" at bounding box center [212, 58] width 41 height 8
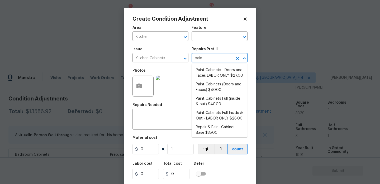
type input "paint"
click at [213, 74] on li "Paint Cabinets - Doors and Faces LABOR ONLY $27.00" at bounding box center [220, 73] width 56 height 14
type input "Cabinets"
type textarea "Prep, sand, mask and apply 2 coats of paint to the kitchen cabinet doors and bo…"
type input "27"
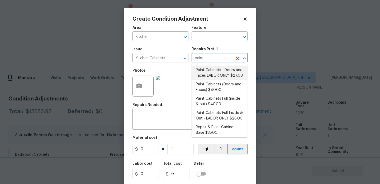
type input "27"
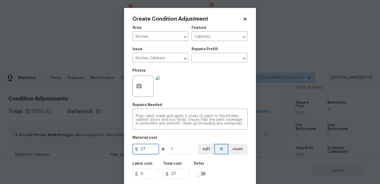
drag, startPoint x: 149, startPoint y: 150, endPoint x: 122, endPoint y: 150, distance: 27.2
click at [122, 150] on div "Create Condition Adjustment Area Kitchen ​ Feature Cabinets ​ Issue Kitchen Cab…" at bounding box center [190, 92] width 380 height 184
type input "1200"
click at [203, 98] on div "Photos" at bounding box center [190, 82] width 115 height 34
type input "1200"
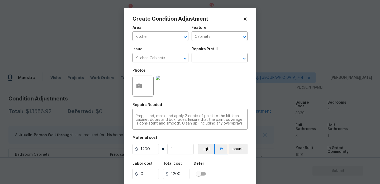
scroll to position [13, 0]
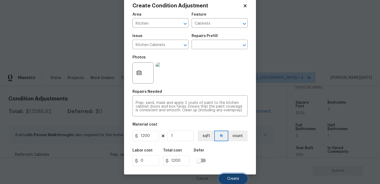
click at [225, 177] on button "Create" at bounding box center [233, 178] width 29 height 11
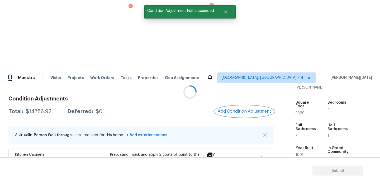
scroll to position [0, 0]
click at [244, 109] on span "Add Condition Adjustment" at bounding box center [244, 111] width 53 height 5
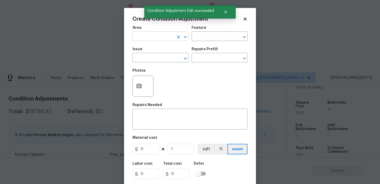
click at [148, 39] on input "text" at bounding box center [153, 37] width 41 height 8
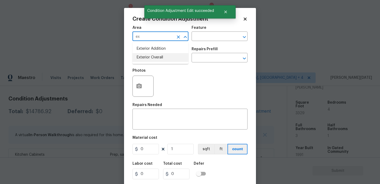
click at [148, 62] on li "Exterior Overall" at bounding box center [161, 57] width 56 height 9
type input "Exterior Overall"
click at [148, 62] on input "text" at bounding box center [153, 58] width 41 height 8
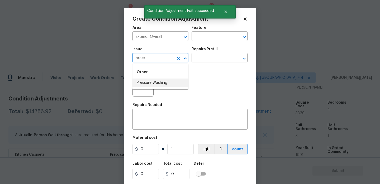
click at [153, 81] on li "Pressure Washing" at bounding box center [161, 82] width 56 height 9
type input "Pressure Washing"
click at [204, 62] on input "text" at bounding box center [212, 58] width 41 height 8
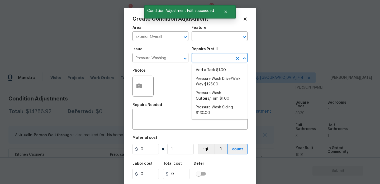
click at [214, 57] on input "text" at bounding box center [212, 58] width 41 height 8
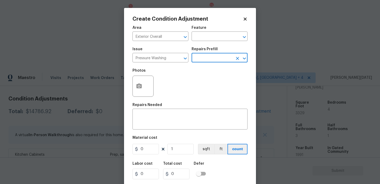
click at [214, 57] on input "text" at bounding box center [212, 58] width 41 height 8
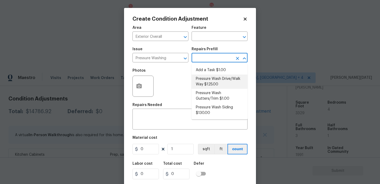
click at [216, 87] on li "Pressure Wash Drive/Walk Way $125.00" at bounding box center [220, 81] width 56 height 14
type input "Siding"
type textarea "Pressure wash the driveways/walkways as directed by the PM. Ensure that all deb…"
type input "125"
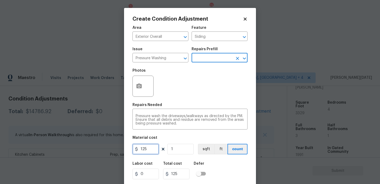
drag, startPoint x: 155, startPoint y: 149, endPoint x: 102, endPoint y: 149, distance: 53.3
click at [102, 149] on div "Create Condition Adjustment Area Exterior Overall ​ Feature Siding ​ Issue Pres…" at bounding box center [190, 92] width 380 height 184
type input "200"
click at [207, 89] on div "Photos" at bounding box center [190, 82] width 115 height 34
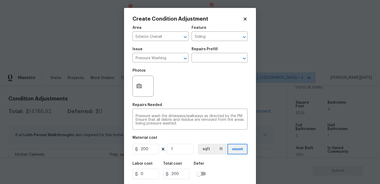
click at [207, 89] on div "Photos" at bounding box center [190, 82] width 115 height 34
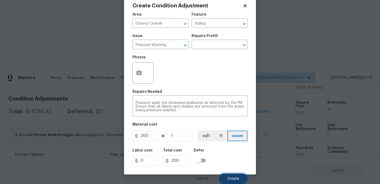
click at [231, 178] on span "Create" at bounding box center [233, 179] width 12 height 4
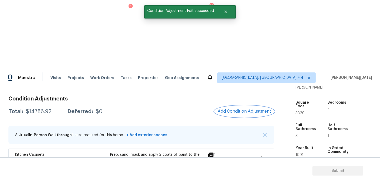
scroll to position [0, 0]
click at [248, 43] on div at bounding box center [190, 92] width 380 height 184
click at [248, 109] on span "Add Condition Adjustment" at bounding box center [244, 111] width 53 height 5
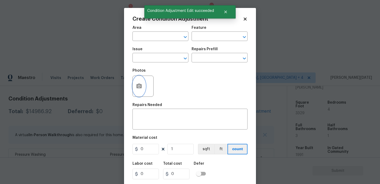
click at [141, 89] on icon "button" at bounding box center [139, 86] width 6 height 6
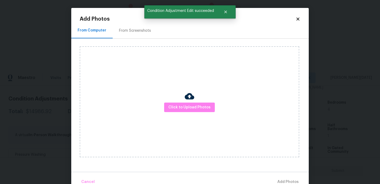
click at [140, 34] on div "From Screenshots" at bounding box center [135, 31] width 45 height 16
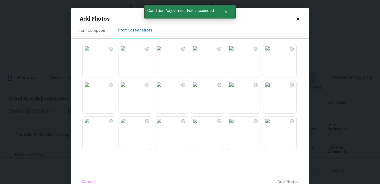
click at [91, 89] on img at bounding box center [87, 84] width 8 height 8
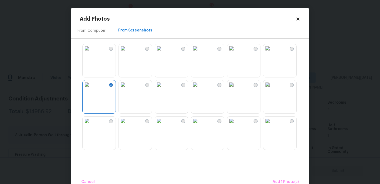
click at [163, 125] on img at bounding box center [159, 120] width 8 height 8
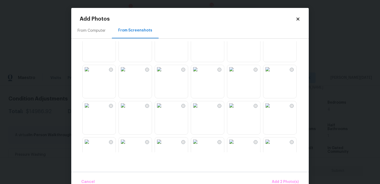
scroll to position [161, 0]
click at [91, 72] on img at bounding box center [87, 68] width 8 height 8
click at [163, 72] on img at bounding box center [159, 68] width 8 height 8
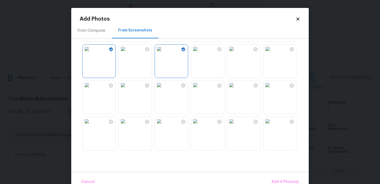
click at [272, 89] on img at bounding box center [267, 85] width 8 height 8
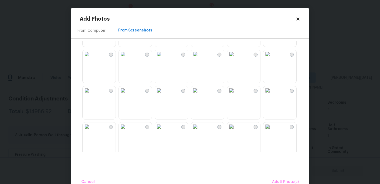
scroll to position [284, 0]
click at [163, 94] on img at bounding box center [159, 90] width 8 height 8
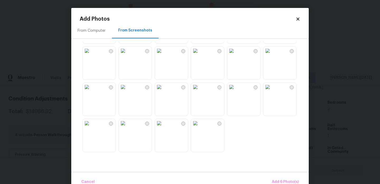
click at [163, 55] on img at bounding box center [159, 50] width 8 height 8
click at [281, 180] on span "Add 7 Photo(s)" at bounding box center [285, 181] width 27 height 7
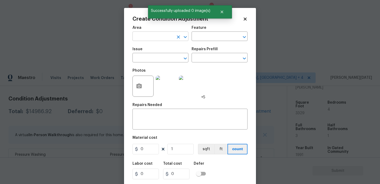
click at [144, 40] on input "text" at bounding box center [153, 37] width 41 height 8
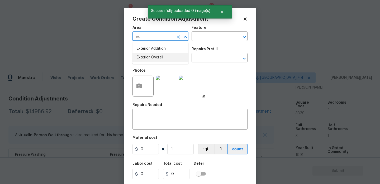
click at [152, 58] on li "Exterior Overall" at bounding box center [161, 57] width 56 height 9
type input "Exterior Overall"
click at [152, 58] on input "text" at bounding box center [153, 58] width 41 height 8
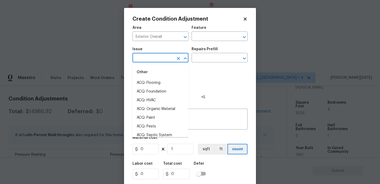
click at [152, 58] on input "text" at bounding box center [153, 58] width 41 height 8
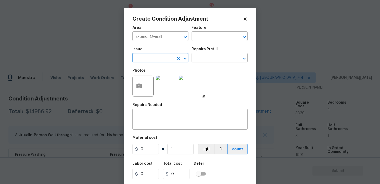
click at [152, 58] on input "text" at bounding box center [153, 58] width 41 height 8
click at [155, 82] on li "Landscape Package" at bounding box center [161, 82] width 56 height 9
type input "Landscape Package"
click at [209, 57] on input "text" at bounding box center [212, 58] width 41 height 8
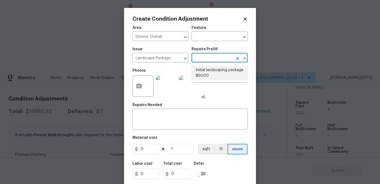
click at [209, 74] on li "Initial landscaping package $60.00" at bounding box center [220, 73] width 56 height 14
type input "Home Readiness Packages"
type textarea "Mowing of grass up to 6" in height. Mow, edge along driveways & sidewalks, trim…"
type input "60"
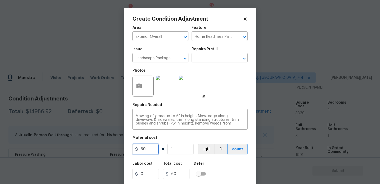
drag, startPoint x: 153, startPoint y: 149, endPoint x: 123, endPoint y: 149, distance: 30.6
click at [123, 149] on div "Create Condition Adjustment Area Exterior Overall ​ Feature Home Readiness Pack…" at bounding box center [190, 92] width 380 height 184
type input "750"
click at [137, 92] on button "button" at bounding box center [139, 86] width 13 height 21
type input "750"
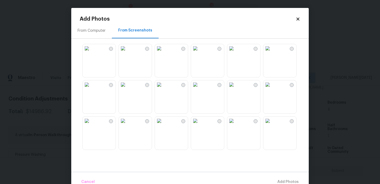
click at [299, 18] on icon at bounding box center [297, 18] width 3 height 3
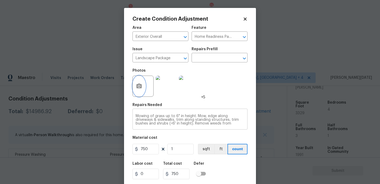
scroll to position [13, 0]
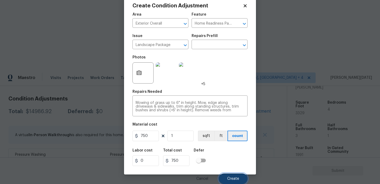
click at [232, 176] on button "Create" at bounding box center [233, 178] width 29 height 11
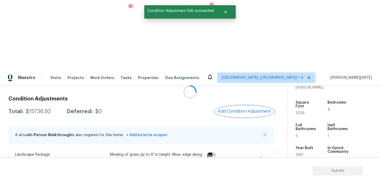
scroll to position [0, 0]
click at [239, 109] on span "Add Condition Adjustment" at bounding box center [244, 111] width 53 height 5
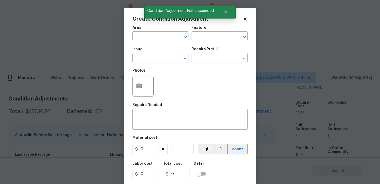
click at [86, 76] on body "Maestro Visits Projects Work Orders Tasks 1 Properties Geo Assignments 73 Kille…" at bounding box center [190, 161] width 380 height 184
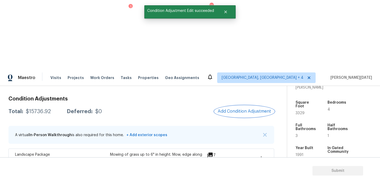
click at [234, 109] on span "Add Condition Adjustment" at bounding box center [244, 111] width 53 height 5
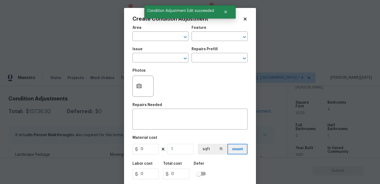
click at [133, 89] on div at bounding box center [143, 85] width 21 height 21
click at [146, 90] on div at bounding box center [143, 85] width 21 height 21
click at [142, 87] on button "button" at bounding box center [139, 86] width 13 height 21
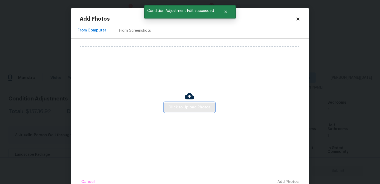
click at [181, 105] on span "Click to Upload Photos" at bounding box center [189, 107] width 42 height 7
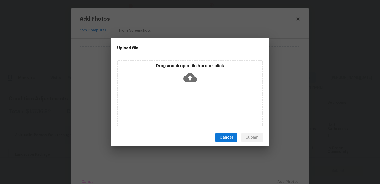
click at [181, 105] on div "Drag and drop a file here or click" at bounding box center [190, 93] width 146 height 66
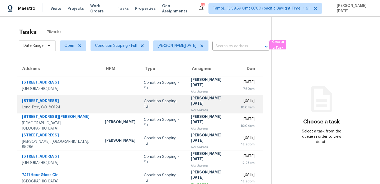
scroll to position [40, 0]
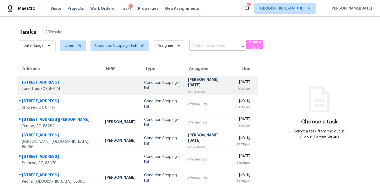
click at [195, 83] on div "[PERSON_NAME][DATE]" at bounding box center [208, 83] width 40 height 12
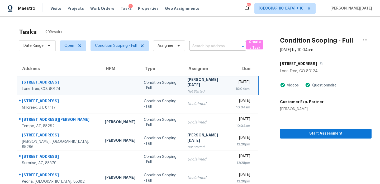
click at [187, 89] on div "Not Started" at bounding box center [207, 91] width 40 height 5
click at [302, 137] on button "Start Assessment" at bounding box center [326, 134] width 92 height 10
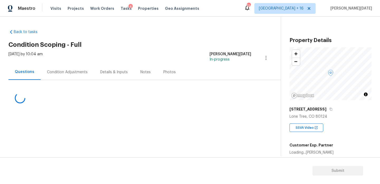
click at [80, 71] on div "Condition Adjustments" at bounding box center [67, 71] width 41 height 5
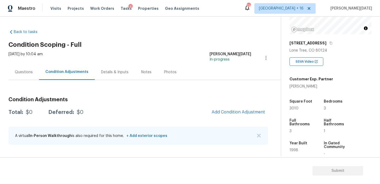
scroll to position [66, 0]
click at [25, 72] on div "Questions" at bounding box center [24, 71] width 18 height 5
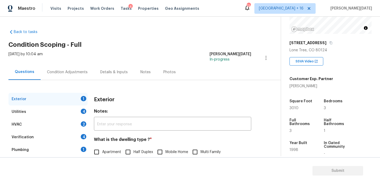
scroll to position [70, 0]
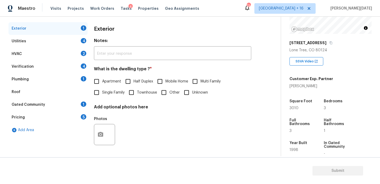
click at [65, 120] on div "Pricing 5" at bounding box center [47, 117] width 79 height 13
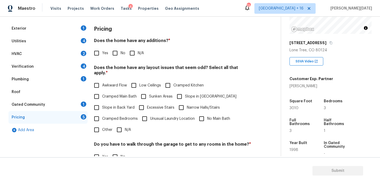
click at [95, 56] on input "Yes" at bounding box center [96, 53] width 11 height 11
checkbox input "true"
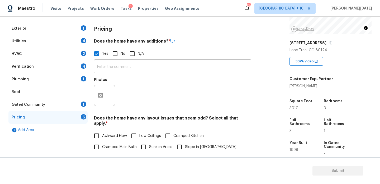
click at [100, 70] on input "text" at bounding box center [172, 67] width 157 height 12
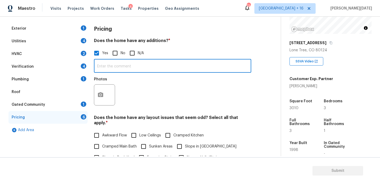
paste input "[" Basement fully finished "]"
type input "[" Basement fully finished "]"
click at [222, 55] on div "Yes No N/A" at bounding box center [172, 53] width 157 height 11
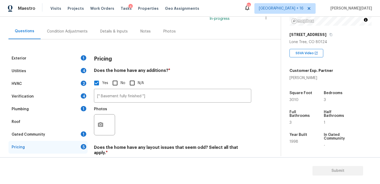
scroll to position [0, 0]
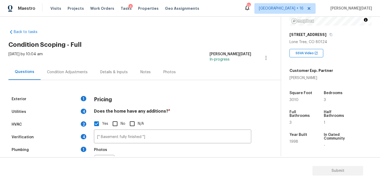
click at [67, 67] on div "Condition Adjustments" at bounding box center [67, 72] width 53 height 16
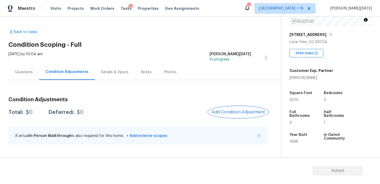
click at [232, 108] on button "Add Condition Adjustment" at bounding box center [239, 111] width 60 height 11
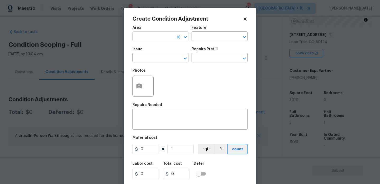
click at [147, 37] on input "text" at bounding box center [153, 37] width 41 height 8
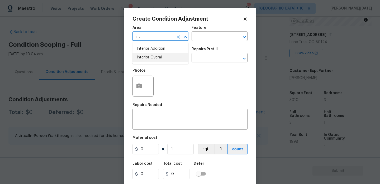
click at [153, 58] on li "Interior Overall" at bounding box center [161, 57] width 56 height 9
type input "Interior Overall"
click at [153, 58] on input "text" at bounding box center [153, 58] width 41 height 8
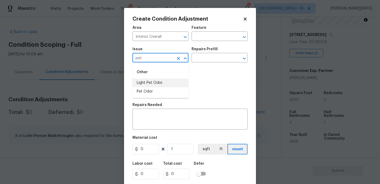
click at [152, 81] on li "Light Pet Odor" at bounding box center [161, 82] width 56 height 9
type input "Light Pet Odor"
click at [210, 58] on input "text" at bounding box center [212, 58] width 41 height 8
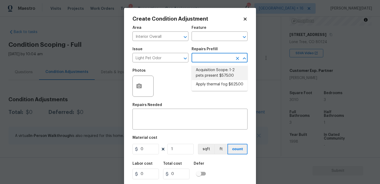
click at [212, 72] on li "Acquisition Scope: 1-2 pets present $575.00" at bounding box center [220, 73] width 56 height 14
type textarea "Acquisition Scope: 1-2 pets present"
type input "575"
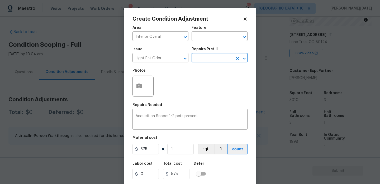
scroll to position [13, 0]
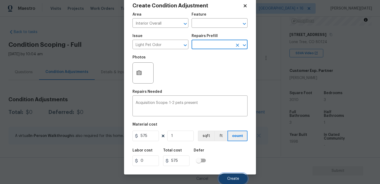
click at [235, 179] on span "Create" at bounding box center [233, 179] width 12 height 4
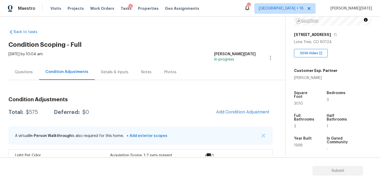
scroll to position [14, 0]
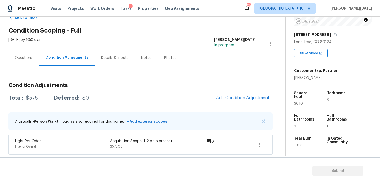
click at [299, 102] on span "3010" at bounding box center [298, 104] width 9 height 4
copy span "3010"
click at [241, 93] on button "Add Condition Adjustment" at bounding box center [243, 97] width 60 height 11
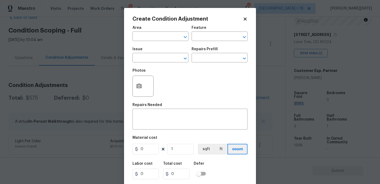
click at [147, 31] on div "Area" at bounding box center [161, 29] width 56 height 7
click at [146, 38] on input "text" at bounding box center [153, 37] width 41 height 8
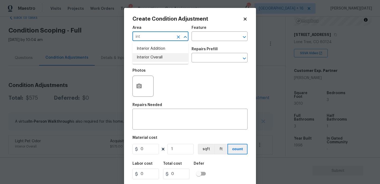
click at [159, 59] on li "Interior Overall" at bounding box center [161, 57] width 56 height 9
type input "Interior Overall"
click at [159, 59] on input "text" at bounding box center [153, 58] width 41 height 8
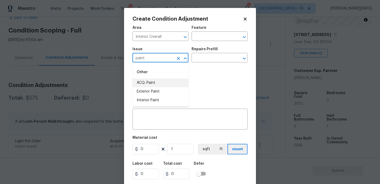
click at [155, 85] on li "ACQ: Paint" at bounding box center [161, 82] width 56 height 9
type input "ACQ: Paint"
click at [214, 59] on input "text" at bounding box center [212, 58] width 41 height 8
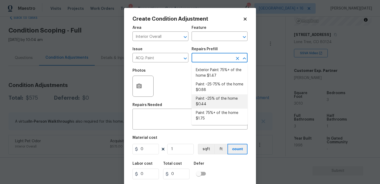
click at [218, 104] on li "Paint ~25% of the home $0.44" at bounding box center [220, 101] width 56 height 14
type input "Acquisition"
type textarea "Acquisition Scope: ~25% of the home needs interior paint"
type input "0.44"
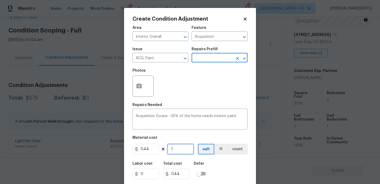
click at [185, 153] on input "1" at bounding box center [180, 149] width 26 height 11
type input "0"
paste input "301"
type input "3010"
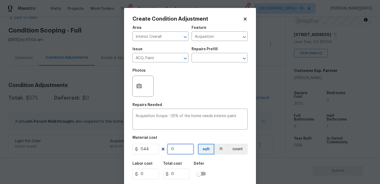
type input "1324.4"
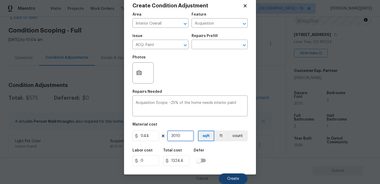
type input "3010"
click at [231, 179] on span "Create" at bounding box center [233, 179] width 12 height 4
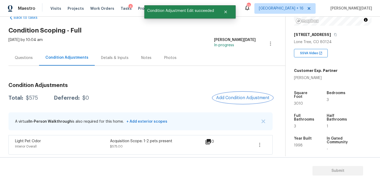
scroll to position [0, 0]
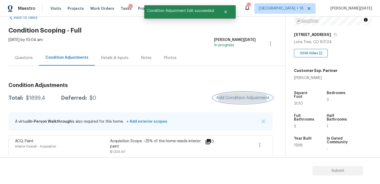
click at [236, 96] on span "Add Condition Adjustment" at bounding box center [242, 97] width 53 height 5
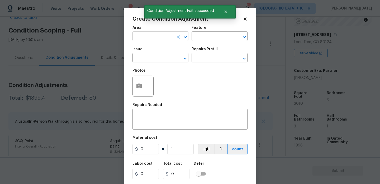
click at [143, 40] on input "text" at bounding box center [153, 37] width 41 height 8
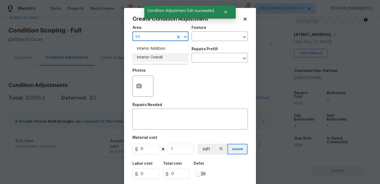
click at [148, 56] on li "Interior Overall" at bounding box center [161, 57] width 56 height 9
type input "Interior Overall"
click at [148, 56] on input "text" at bounding box center [153, 58] width 41 height 8
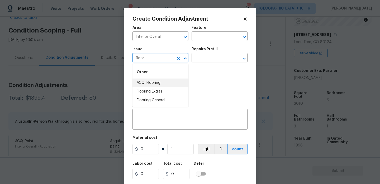
click at [156, 79] on li "ACQ: Flooring" at bounding box center [161, 82] width 56 height 9
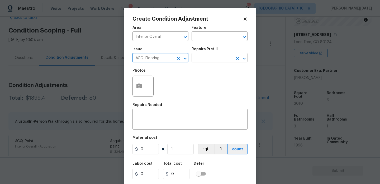
type input "ACQ: Flooring"
click at [198, 59] on input "text" at bounding box center [212, 58] width 41 height 8
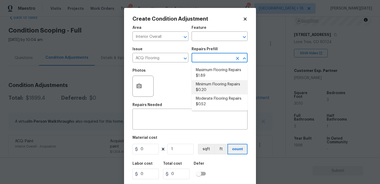
click at [206, 88] on li "Minimum Flooring Repairs $0.20" at bounding box center [220, 87] width 56 height 14
type input "Acquisition"
type textarea "Acquisition Scope: Minimum flooring repairs"
type input "0.2"
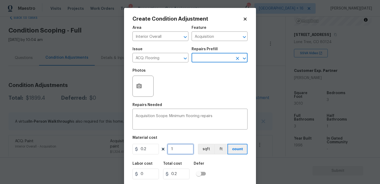
click at [183, 148] on input "1" at bounding box center [180, 149] width 26 height 11
type input "0"
paste input "301"
type input "3010"
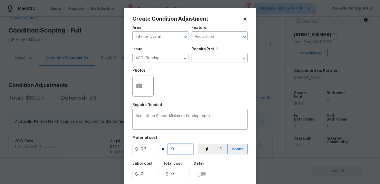
type input "602"
type input "3010"
click at [213, 99] on div "Photos" at bounding box center [190, 82] width 115 height 34
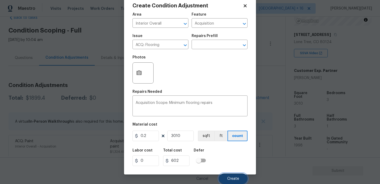
click at [227, 174] on button "Create" at bounding box center [233, 178] width 29 height 11
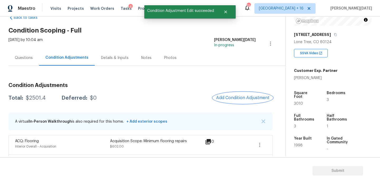
scroll to position [56, 0]
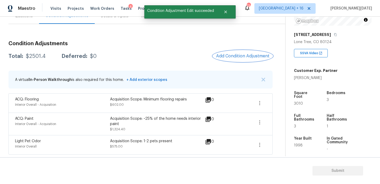
click at [240, 52] on button "Add Condition Adjustment" at bounding box center [243, 55] width 60 height 11
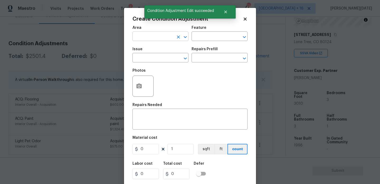
click at [160, 38] on input "text" at bounding box center [153, 37] width 41 height 8
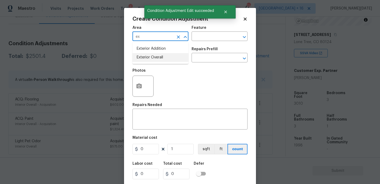
click at [158, 58] on li "Exterior Overall" at bounding box center [161, 57] width 56 height 9
type input "Exterior Overall"
click at [158, 58] on input "text" at bounding box center [153, 58] width 41 height 8
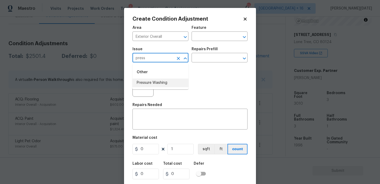
click at [161, 85] on li "Pressure Washing" at bounding box center [161, 82] width 56 height 9
type input "Pressure Washing"
click at [216, 57] on input "text" at bounding box center [212, 58] width 41 height 8
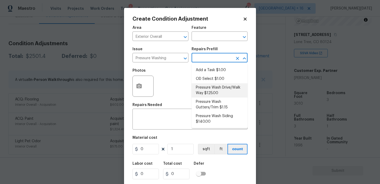
click at [215, 89] on li "Pressure Wash Drive/Walk Way $125.00" at bounding box center [220, 90] width 56 height 14
type input "Siding"
type textarea "Pressure wash the driveways/walkways as directed by the PM. Ensure that all deb…"
type input "125"
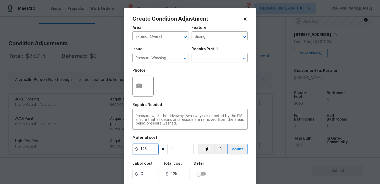
drag, startPoint x: 150, startPoint y: 146, endPoint x: 120, endPoint y: 146, distance: 29.6
click at [121, 146] on div "Create Condition Adjustment Area Exterior Overall ​ Feature Siding ​ Issue Pres…" at bounding box center [190, 92] width 380 height 184
type input "200"
click at [217, 102] on div "Area Exterior Overall ​ Feature Siding ​ Issue Pressure Washing ​ Repairs Prefi…" at bounding box center [190, 110] width 115 height 174
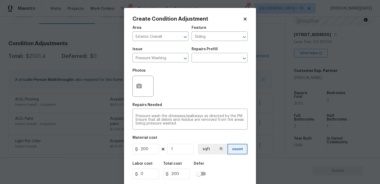
scroll to position [13, 0]
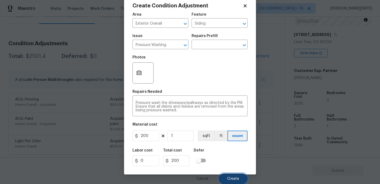
click at [227, 176] on button "Create" at bounding box center [233, 178] width 29 height 11
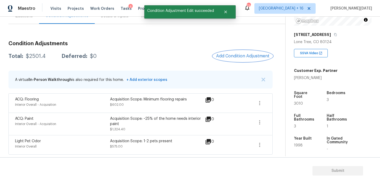
scroll to position [0, 0]
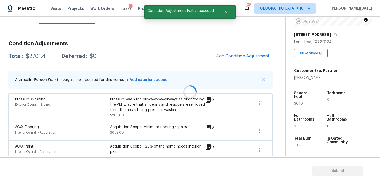
click at [247, 59] on div at bounding box center [190, 92] width 380 height 184
click at [247, 59] on button "Add Condition Adjustment" at bounding box center [243, 55] width 60 height 11
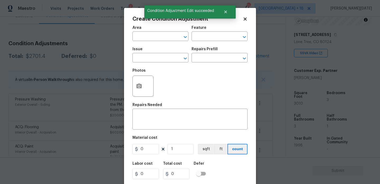
click at [143, 43] on span "Area ​" at bounding box center [161, 33] width 56 height 21
click at [139, 40] on input "text" at bounding box center [153, 37] width 41 height 8
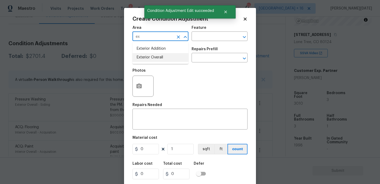
click at [143, 55] on li "Exterior Overall" at bounding box center [161, 57] width 56 height 9
type input "Exterior Overall"
click at [143, 55] on input "text" at bounding box center [153, 58] width 41 height 8
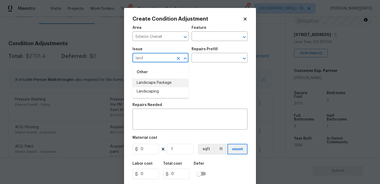
click at [149, 82] on li "Landscape Package" at bounding box center [161, 82] width 56 height 9
type input "Landscape Package"
click at [212, 59] on input "text" at bounding box center [212, 58] width 41 height 8
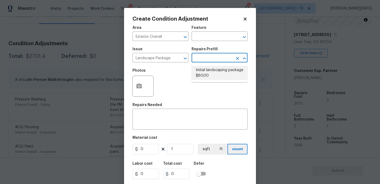
click at [211, 76] on li "Initial landscaping package $80.00" at bounding box center [220, 73] width 56 height 14
type input "Home Readiness Packages"
type textarea "Mowing of grass up to 6" in height. Mow, edge along driveways & sidewalks, trim…"
type input "80"
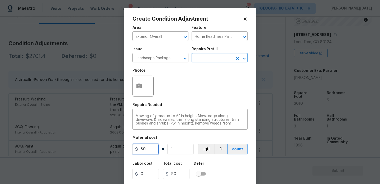
drag, startPoint x: 148, startPoint y: 147, endPoint x: 130, endPoint y: 148, distance: 18.7
click at [130, 148] on div "Create Condition Adjustment Area Exterior Overall ​ Feature Home Readiness Pack…" at bounding box center [190, 98] width 132 height 180
type input "400"
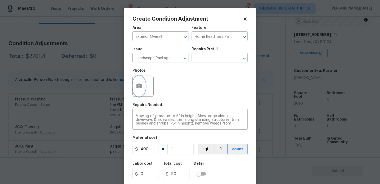
click at [136, 91] on button "button" at bounding box center [139, 86] width 13 height 21
type input "400"
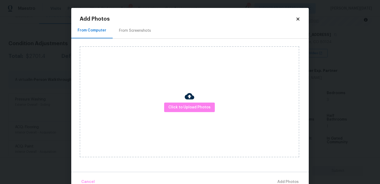
click at [129, 29] on div "From Screenshots" at bounding box center [135, 30] width 32 height 5
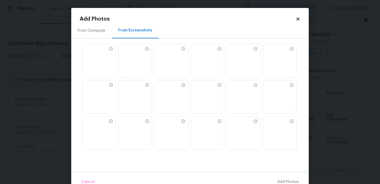
click at [135, 63] on img at bounding box center [135, 61] width 33 height 34
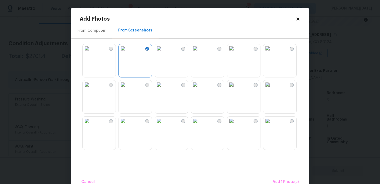
click at [91, 89] on img at bounding box center [87, 84] width 8 height 8
click at [91, 125] on img at bounding box center [87, 120] width 8 height 8
click at [236, 125] on img at bounding box center [231, 120] width 8 height 8
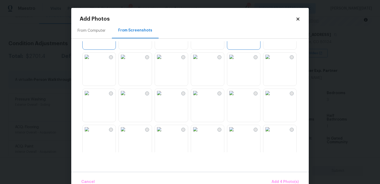
scroll to position [110, 0]
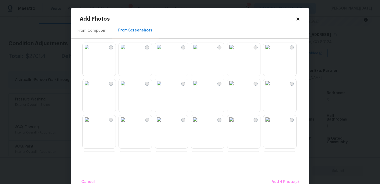
click at [163, 87] on img at bounding box center [159, 83] width 8 height 8
click at [127, 87] on img at bounding box center [123, 83] width 8 height 8
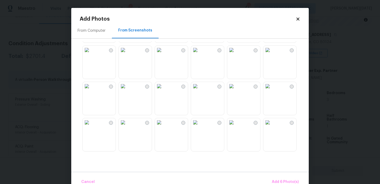
scroll to position [504, 0]
click at [285, 177] on button "Add 6 Photo(s)" at bounding box center [285, 181] width 31 height 11
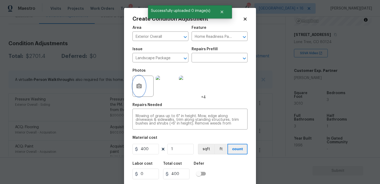
scroll to position [13, 0]
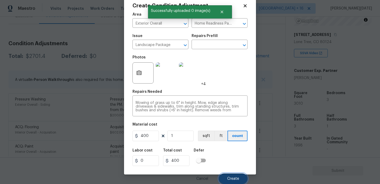
click at [235, 177] on span "Create" at bounding box center [233, 179] width 12 height 4
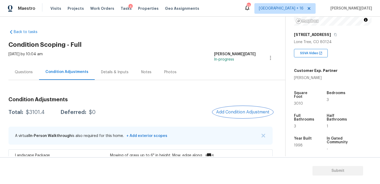
scroll to position [39, 0]
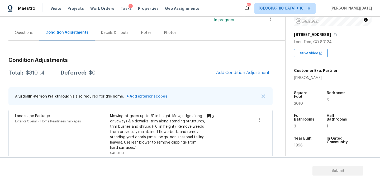
click at [19, 27] on div "Questions" at bounding box center [23, 33] width 31 height 16
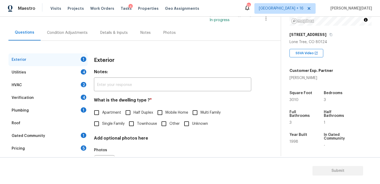
scroll to position [70, 0]
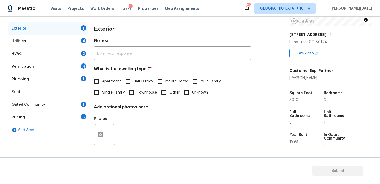
click at [98, 91] on input "Single Family" at bounding box center [96, 92] width 11 height 11
checkbox input "true"
click at [86, 41] on div "4" at bounding box center [84, 40] width 6 height 5
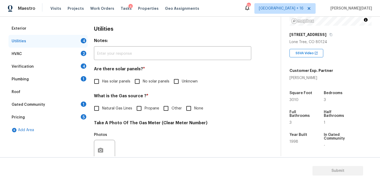
click at [135, 83] on input "No solar panels" at bounding box center [137, 81] width 11 height 11
checkbox input "true"
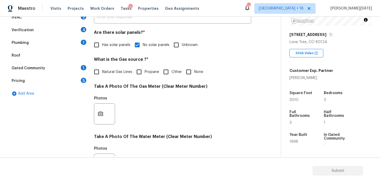
scroll to position [120, 0]
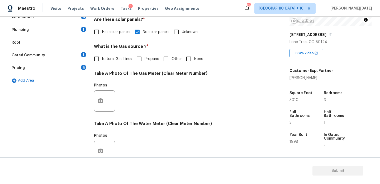
click at [97, 59] on input "Natural Gas Lines" at bounding box center [96, 58] width 11 height 11
checkbox input "true"
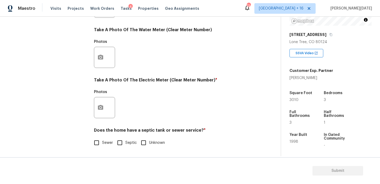
scroll to position [214, 0]
click at [100, 107] on icon "button" at bounding box center [100, 107] width 6 height 6
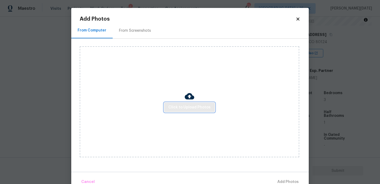
click at [180, 103] on button "Click to Upload Photos" at bounding box center [189, 107] width 51 height 10
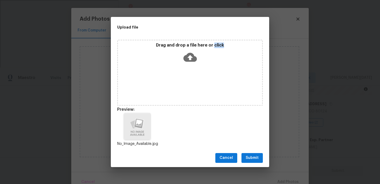
click at [257, 158] on span "Submit" at bounding box center [252, 157] width 13 height 7
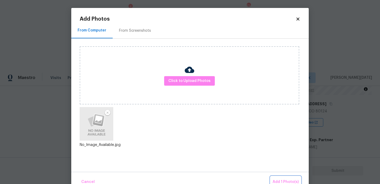
click at [283, 177] on button "Add 1 Photo(s)" at bounding box center [286, 181] width 30 height 11
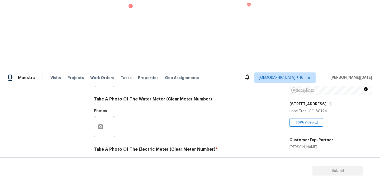
checkbox input "true"
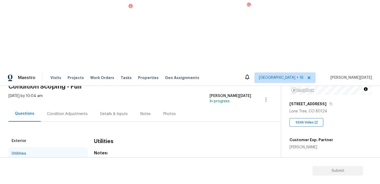
scroll to position [25, 0]
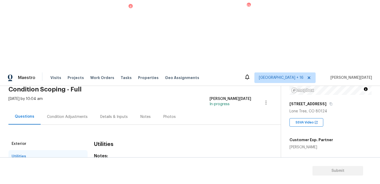
click at [68, 163] on div "HVAC 2" at bounding box center [47, 169] width 79 height 13
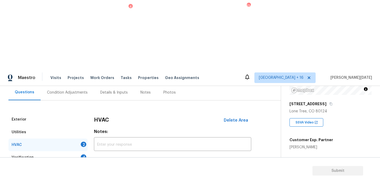
scroll to position [73, 0]
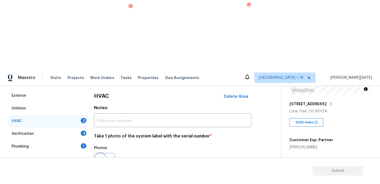
click at [101, 153] on button "button" at bounding box center [100, 163] width 13 height 21
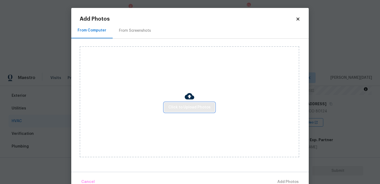
click at [180, 108] on span "Click to Upload Photos" at bounding box center [189, 107] width 42 height 7
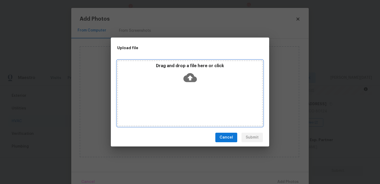
click at [180, 108] on div "Drag and drop a file here or click" at bounding box center [190, 93] width 146 height 66
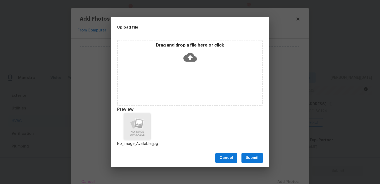
click at [242, 155] on button "Submit" at bounding box center [252, 158] width 21 height 10
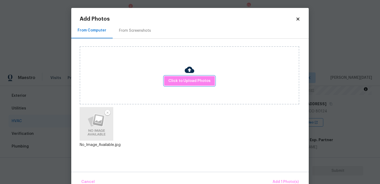
scroll to position [12, 0]
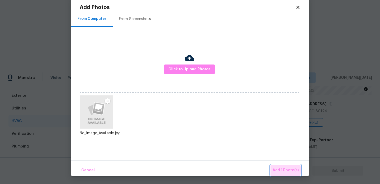
click at [279, 170] on span "Add 1 Photo(s)" at bounding box center [286, 170] width 26 height 7
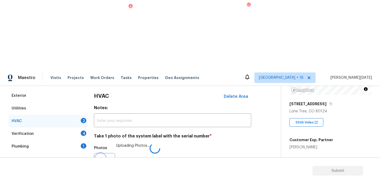
scroll to position [88, 0]
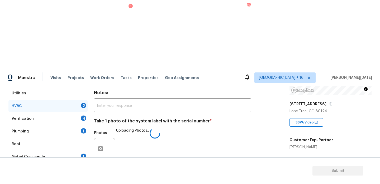
checkbox input "true"
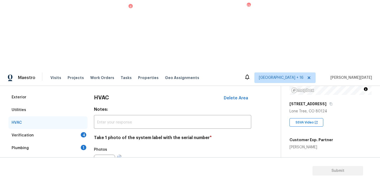
click at [83, 132] on div "4" at bounding box center [84, 134] width 6 height 5
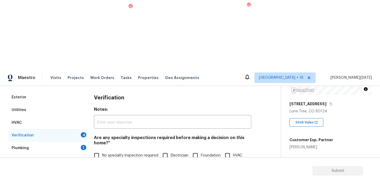
click at [108, 150] on label "No specialty inspection required" at bounding box center [124, 155] width 67 height 11
click at [102, 150] on input "No specialty inspection required" at bounding box center [96, 155] width 11 height 11
checkbox input "true"
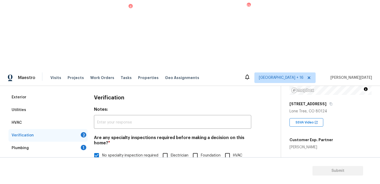
scroll to position [134, 0]
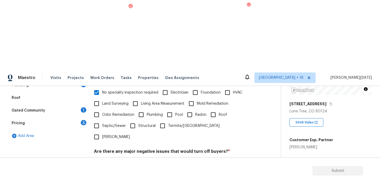
checkbox input "true"
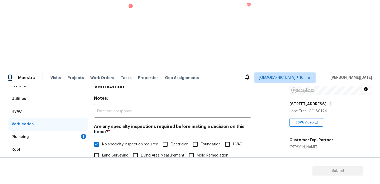
click at [78, 130] on div "Plumbing 1" at bounding box center [47, 136] width 79 height 13
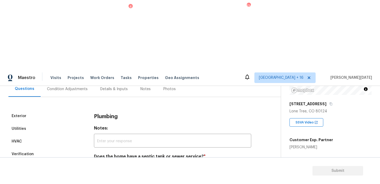
click at [99, 163] on input "Sewer" at bounding box center [96, 168] width 11 height 11
checkbox input "true"
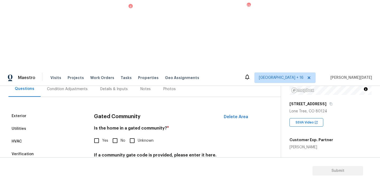
click at [118, 135] on input "No" at bounding box center [115, 140] width 11 height 11
checkbox input "true"
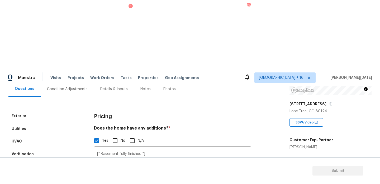
click at [100, 180] on icon "button" at bounding box center [100, 182] width 5 height 5
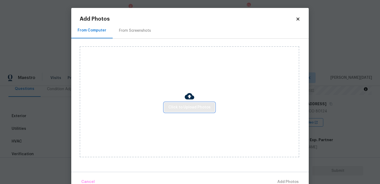
click at [185, 111] on button "Click to Upload Photos" at bounding box center [189, 107] width 51 height 10
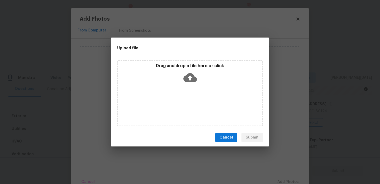
click at [181, 86] on div "Drag and drop a file here or click" at bounding box center [190, 93] width 146 height 66
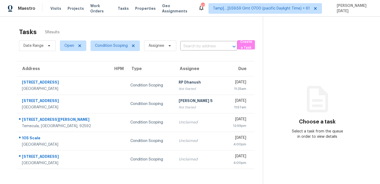
click at [208, 31] on div "Tasks 5 Results" at bounding box center [141, 32] width 244 height 14
click at [228, 34] on div "Tasks 5 Results" at bounding box center [141, 32] width 244 height 14
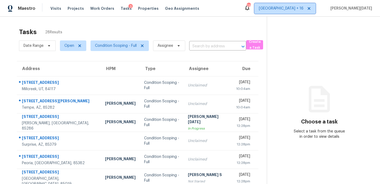
click at [304, 7] on span "[GEOGRAPHIC_DATA] + 16" at bounding box center [281, 8] width 45 height 5
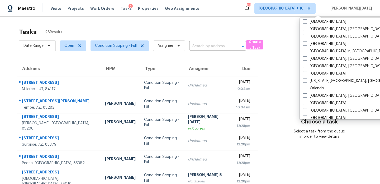
scroll to position [279, 0]
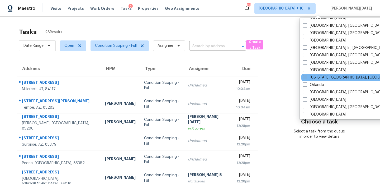
click at [310, 77] on label "[US_STATE][GEOGRAPHIC_DATA], [GEOGRAPHIC_DATA]" at bounding box center [354, 77] width 102 height 5
click at [306, 77] on input "[US_STATE][GEOGRAPHIC_DATA], [GEOGRAPHIC_DATA]" at bounding box center [304, 76] width 3 height 3
checkbox input "true"
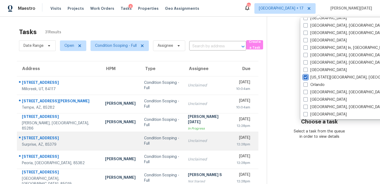
scroll to position [91, 0]
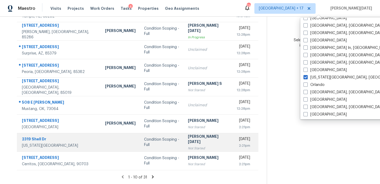
click at [188, 141] on div "[PERSON_NAME][DATE]" at bounding box center [208, 140] width 40 height 12
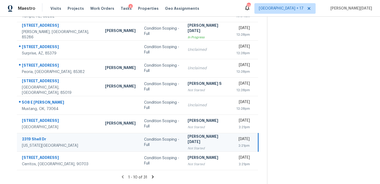
click at [188, 141] on div "[PERSON_NAME][DATE]" at bounding box center [208, 140] width 40 height 12
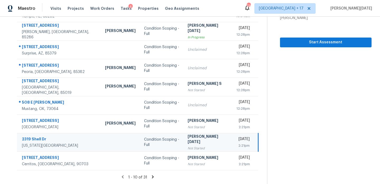
click at [236, 140] on div "Tue, Sep 16th 2025" at bounding box center [243, 139] width 14 height 7
click at [305, 45] on span "Start Assessment" at bounding box center [325, 42] width 83 height 7
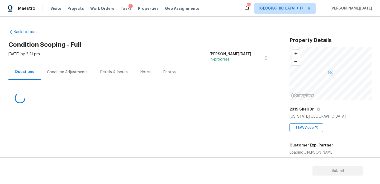
click at [78, 69] on div "Condition Adjustments" at bounding box center [67, 72] width 53 height 16
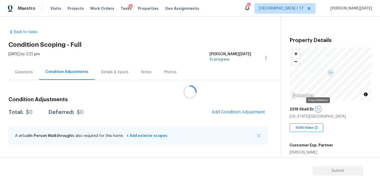
click at [317, 108] on icon "button" at bounding box center [318, 108] width 3 height 3
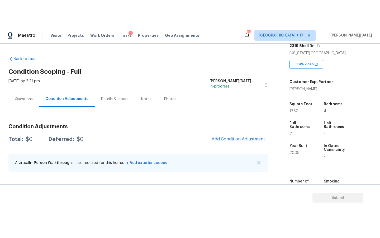
scroll to position [98, 0]
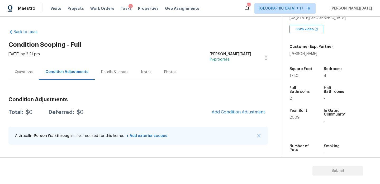
click at [293, 77] on span "1780" at bounding box center [294, 76] width 9 height 4
copy span "1780"
click at [238, 115] on button "Add Condition Adjustment" at bounding box center [239, 111] width 60 height 11
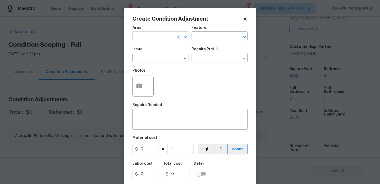
click at [143, 35] on input "text" at bounding box center [153, 37] width 41 height 8
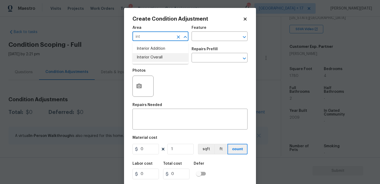
click at [147, 61] on li "Interior Overall" at bounding box center [161, 57] width 56 height 9
type input "Interior Overall"
click at [147, 61] on input "text" at bounding box center [153, 58] width 41 height 8
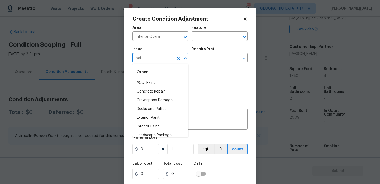
type input "pain"
type input "t"
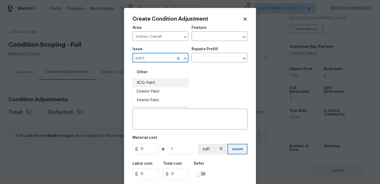
click at [146, 81] on li "ACQ: Paint" at bounding box center [161, 82] width 56 height 9
type input "ACQ: Paint"
click at [237, 51] on div "Repairs Prefill" at bounding box center [220, 50] width 56 height 7
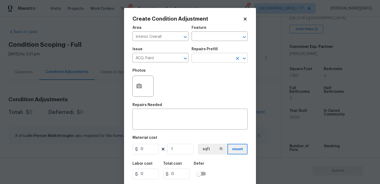
click at [220, 59] on input "text" at bounding box center [212, 58] width 41 height 8
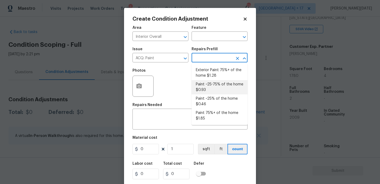
click at [219, 93] on li "Paint ~25-75% of the home $0.93" at bounding box center [220, 87] width 56 height 14
type input "Acquisition"
type textarea "Acquisition Scope: ~25 - 75% of the home needs interior paint"
type input "0.93"
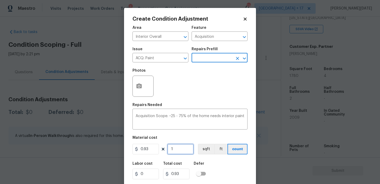
click at [186, 144] on input "1" at bounding box center [180, 149] width 26 height 11
type input "0"
paste input "178"
type input "1780"
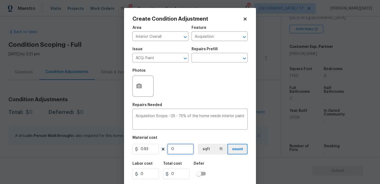
type input "1655.4"
type input "1780"
click at [139, 89] on icon "button" at bounding box center [139, 86] width 6 height 6
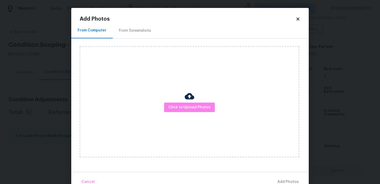
click at [139, 26] on div "From Screenshots" at bounding box center [135, 31] width 45 height 16
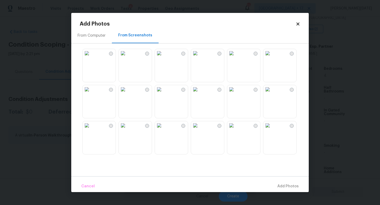
click at [200, 58] on img at bounding box center [195, 53] width 8 height 8
click at [162, 58] on img at bounding box center [159, 53] width 8 height 8
click at [200, 94] on img at bounding box center [195, 89] width 8 height 8
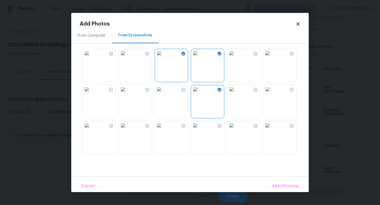
click at [163, 94] on img at bounding box center [159, 89] width 8 height 8
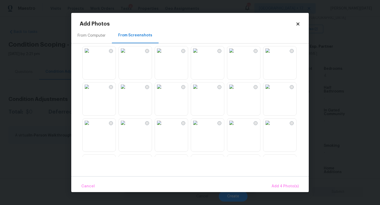
scroll to position [184, 0]
click at [200, 91] on img at bounding box center [195, 86] width 8 height 8
click at [236, 91] on img at bounding box center [231, 86] width 8 height 8
click at [272, 91] on img at bounding box center [267, 86] width 8 height 8
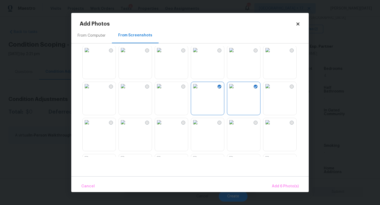
click at [127, 91] on img at bounding box center [123, 86] width 8 height 8
click at [163, 127] on img at bounding box center [159, 122] width 8 height 8
click at [277, 183] on span "Add 8 Photo(s)" at bounding box center [285, 186] width 27 height 7
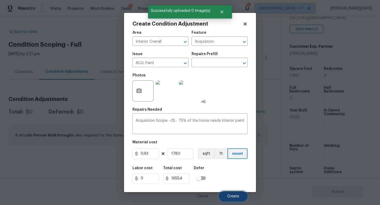
click at [228, 183] on span "Create" at bounding box center [233, 197] width 12 height 4
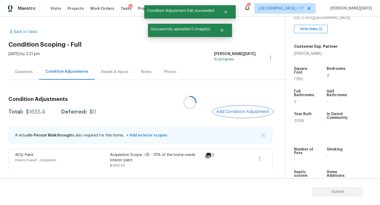
click at [236, 110] on span "Add Condition Adjustment" at bounding box center [242, 112] width 53 height 5
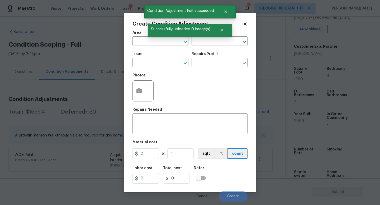
click at [236, 110] on div "Repairs Needed" at bounding box center [190, 111] width 115 height 7
click at [143, 92] on button "button" at bounding box center [139, 91] width 13 height 21
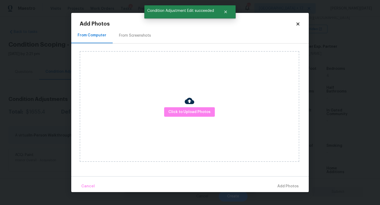
click at [132, 29] on div "From Screenshots" at bounding box center [135, 36] width 45 height 16
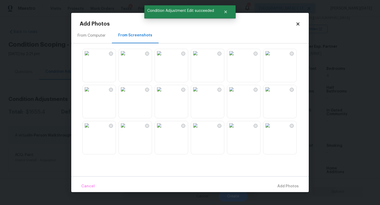
click at [200, 58] on img at bounding box center [195, 53] width 8 height 8
click at [263, 67] on div at bounding box center [280, 66] width 34 height 34
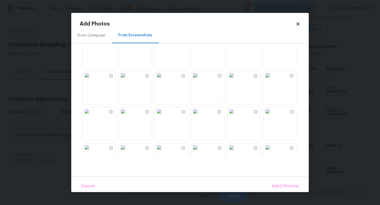
scroll to position [88, 0]
click at [272, 78] on img at bounding box center [267, 74] width 8 height 8
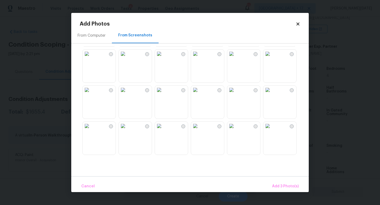
scroll to position [434, 0]
click at [272, 57] on img at bounding box center [267, 53] width 8 height 8
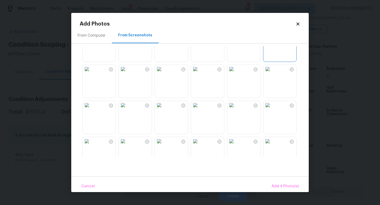
scroll to position [472, 0]
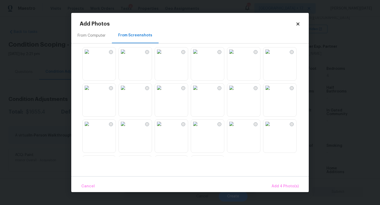
click at [272, 56] on img at bounding box center [267, 52] width 8 height 8
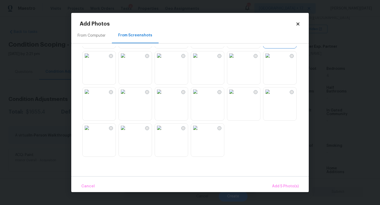
click at [127, 96] on img at bounding box center [123, 92] width 8 height 8
click at [200, 132] on img at bounding box center [195, 128] width 8 height 8
click at [278, 183] on span "Add 7 Photo(s)" at bounding box center [285, 186] width 27 height 7
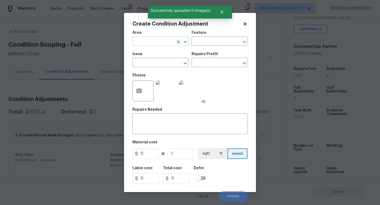
click at [150, 43] on input "text" at bounding box center [153, 42] width 41 height 8
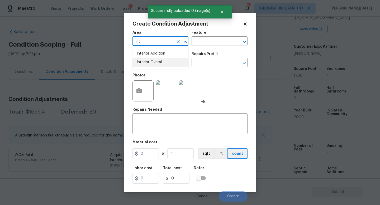
click at [150, 61] on li "Interior Overall" at bounding box center [161, 62] width 56 height 9
type input "Interior Overall"
click at [150, 61] on input "text" at bounding box center [153, 63] width 41 height 8
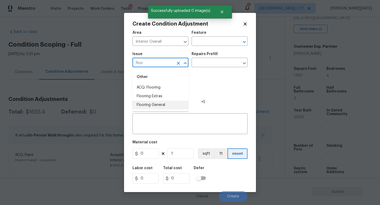
click at [152, 106] on li "Flooring General" at bounding box center [161, 105] width 56 height 9
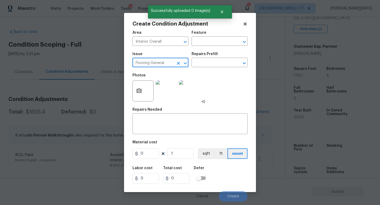
type input "Flooring General"
click at [226, 55] on div "Repairs Prefill" at bounding box center [220, 55] width 56 height 7
click at [221, 60] on input "text" at bounding box center [212, 63] width 41 height 8
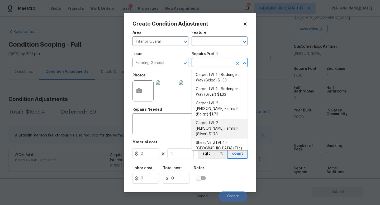
click at [221, 122] on li "Carpet LVL 2 - Abshire Farms II (Silver) $1.73" at bounding box center [220, 129] width 56 height 20
type input "Overall Flooring"
type textarea "Install new carpet ([PERSON_NAME] Farms II - 929 Thin Ice) at all previously ca…"
type input "1.73"
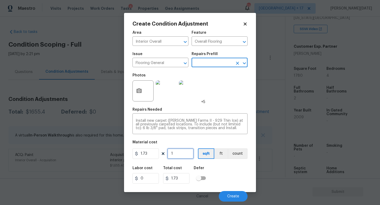
click at [184, 156] on input "1" at bounding box center [180, 154] width 26 height 11
type input "10"
type input "17.3"
type input "100"
type input "173"
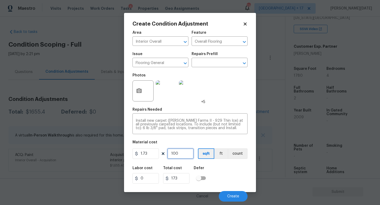
type input "1000"
type input "1730"
type input "1000"
click at [229, 96] on div "Photos +5" at bounding box center [190, 87] width 115 height 34
click at [235, 183] on span "Create" at bounding box center [233, 197] width 12 height 4
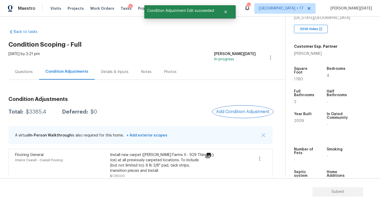
click at [239, 116] on button "Add Condition Adjustment" at bounding box center [243, 111] width 60 height 11
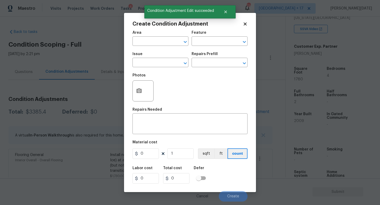
click at [244, 115] on div "Repairs Needed" at bounding box center [190, 111] width 115 height 7
click at [148, 49] on span "Area ​" at bounding box center [161, 38] width 56 height 21
click at [143, 41] on input "text" at bounding box center [153, 42] width 41 height 8
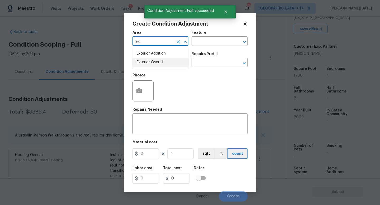
click at [149, 62] on li "Exterior Overall" at bounding box center [161, 62] width 56 height 9
type input "Exterior Overall"
click at [149, 62] on input "text" at bounding box center [153, 63] width 41 height 8
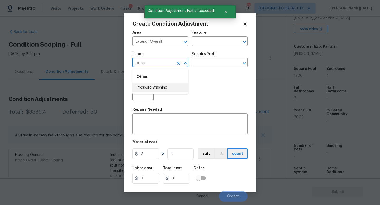
click at [154, 84] on li "Pressure Washing" at bounding box center [161, 87] width 56 height 9
type input "Pressure Washing"
click at [211, 67] on input "text" at bounding box center [212, 63] width 41 height 8
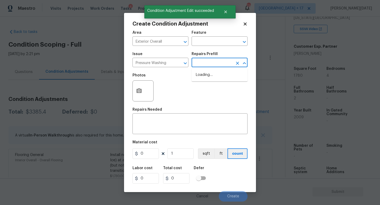
click at [211, 67] on input "text" at bounding box center [212, 63] width 41 height 8
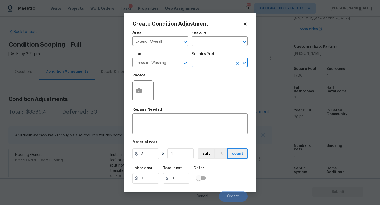
click at [211, 67] on input "text" at bounding box center [212, 63] width 41 height 8
click at [217, 64] on input "text" at bounding box center [212, 63] width 41 height 8
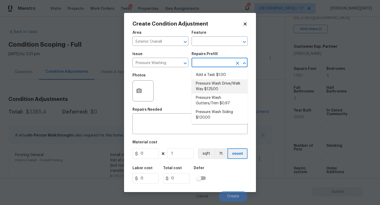
click at [215, 85] on li "Pressure Wash Drive/Walk Way $125.00" at bounding box center [220, 86] width 56 height 14
type input "Siding"
type textarea "Pressure wash the driveways/walkways as directed by the PM. Ensure that all deb…"
type input "125"
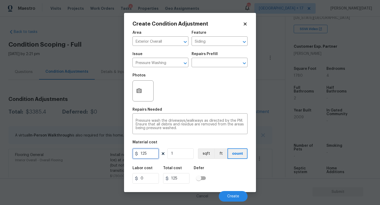
drag, startPoint x: 149, startPoint y: 154, endPoint x: 114, endPoint y: 155, distance: 35.6
click at [114, 155] on div "Create Condition Adjustment Area Exterior Overall ​ Feature Siding ​ Issue Pres…" at bounding box center [190, 102] width 380 height 205
type input "200"
click at [213, 118] on div "Pressure wash the driveways/walkways as directed by the PM. Ensure that all deb…" at bounding box center [190, 125] width 115 height 20
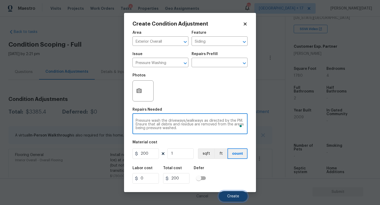
click at [232, 183] on button "Create" at bounding box center [233, 196] width 29 height 11
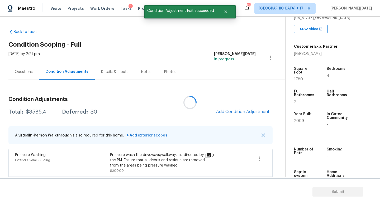
click at [228, 108] on div at bounding box center [190, 102] width 380 height 205
click at [234, 110] on span "Add Condition Adjustment" at bounding box center [242, 112] width 53 height 5
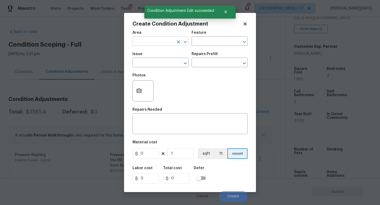
click at [148, 40] on input "text" at bounding box center [153, 42] width 41 height 8
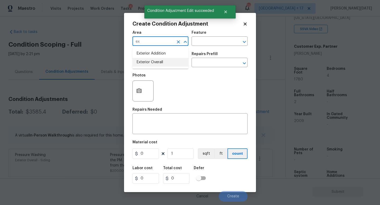
click at [155, 62] on li "Exterior Overall" at bounding box center [161, 62] width 56 height 9
type input "Exterior Overall"
click at [155, 62] on input "text" at bounding box center [153, 63] width 41 height 8
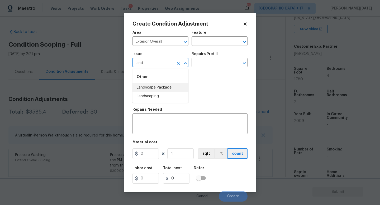
click at [160, 86] on li "Landscape Package" at bounding box center [161, 87] width 56 height 9
type input "Landscape Package"
click at [216, 55] on h5 "Repairs Prefill" at bounding box center [205, 54] width 26 height 4
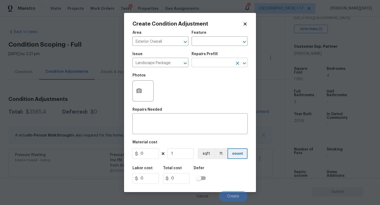
click at [214, 62] on input "text" at bounding box center [212, 63] width 41 height 8
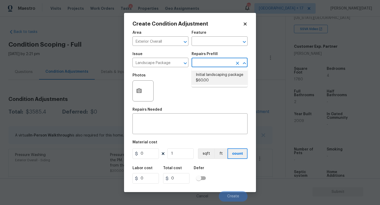
click at [213, 77] on li "Initial landscaping package $60.00" at bounding box center [220, 78] width 56 height 14
type input "Home Readiness Packages"
type textarea "Mowing of grass up to 6" in height. Mow, edge along driveways & sidewalks, trim…"
type input "60"
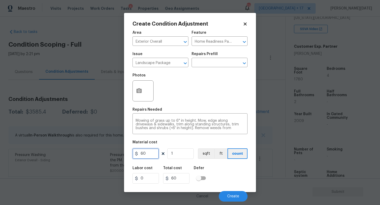
drag, startPoint x: 149, startPoint y: 151, endPoint x: 120, endPoint y: 150, distance: 29.3
click at [120, 150] on div "Create Condition Adjustment Area Exterior Overall ​ Feature Home Readiness Pack…" at bounding box center [190, 102] width 380 height 205
type input "300"
click at [137, 93] on icon "button" at bounding box center [139, 91] width 6 height 6
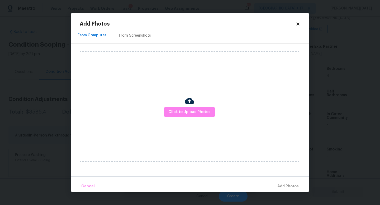
click at [135, 39] on div "From Screenshots" at bounding box center [135, 36] width 45 height 16
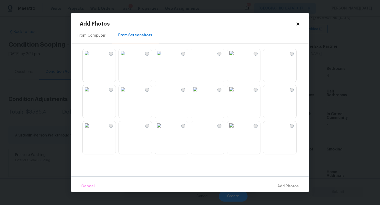
click at [127, 58] on img at bounding box center [123, 53] width 8 height 8
click at [236, 130] on img at bounding box center [231, 125] width 8 height 8
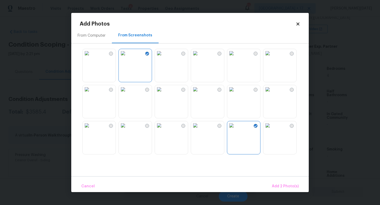
click at [200, 130] on img at bounding box center [195, 125] width 8 height 8
click at [236, 130] on img at bounding box center [231, 125] width 8 height 8
click at [272, 130] on img at bounding box center [267, 125] width 8 height 8
click at [289, 183] on button "Add 3 Photo(s)" at bounding box center [285, 186] width 31 height 11
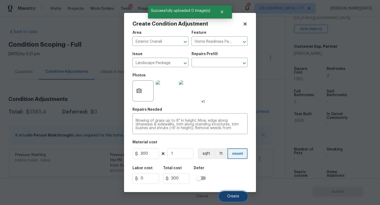
click at [230, 183] on span "Create" at bounding box center [233, 197] width 12 height 4
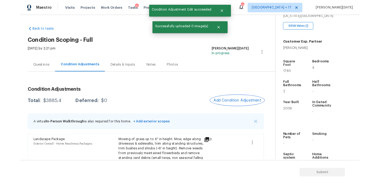
scroll to position [49, 0]
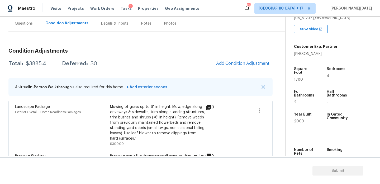
click at [160, 69] on div "Total: $3885.4 Deferred: $0 Add Condition Adjustment" at bounding box center [140, 64] width 264 height 12
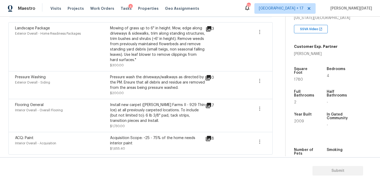
scroll to position [0, 0]
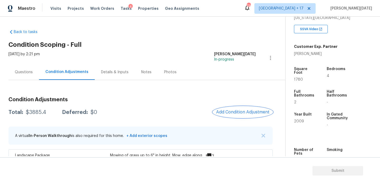
click at [235, 111] on span "Add Condition Adjustment" at bounding box center [242, 112] width 53 height 5
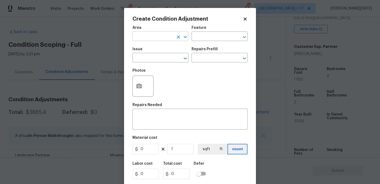
click at [143, 40] on input "text" at bounding box center [153, 37] width 41 height 8
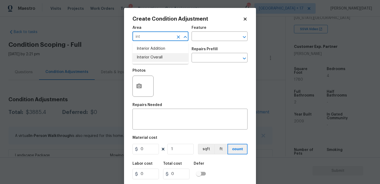
click at [155, 62] on ul "Interior Addition Interior Overall" at bounding box center [161, 53] width 56 height 22
click at [161, 59] on li "Interior Overall" at bounding box center [161, 57] width 56 height 9
type input "Interior Overall"
click at [161, 59] on input "text" at bounding box center [153, 58] width 41 height 8
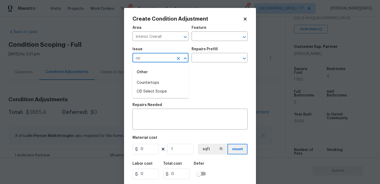
type input "o"
click at [158, 84] on li "Light Pet Odor" at bounding box center [161, 82] width 56 height 9
type input "Light Pet Odor"
click at [216, 57] on input "text" at bounding box center [212, 58] width 41 height 8
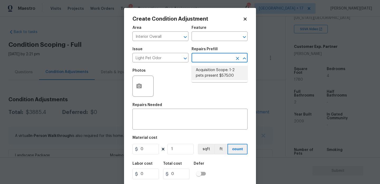
click at [211, 70] on li "Acquisition Scope: 1-2 pets present $575.00" at bounding box center [220, 73] width 56 height 14
type textarea "Acquisition Scope: 1-2 pets present"
type input "575"
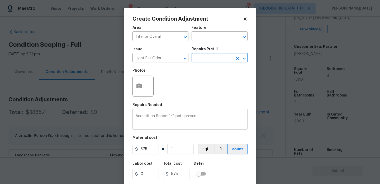
scroll to position [13, 0]
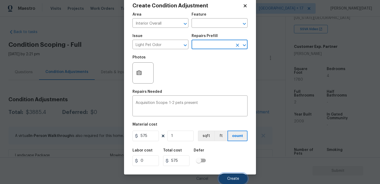
click at [226, 173] on button "Create" at bounding box center [233, 178] width 29 height 11
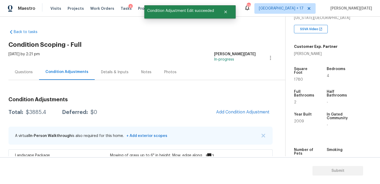
scroll to position [0, 0]
click at [236, 116] on button "Add Condition Adjustment" at bounding box center [243, 111] width 60 height 11
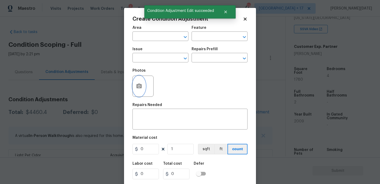
click at [139, 85] on icon "button" at bounding box center [139, 86] width 6 height 6
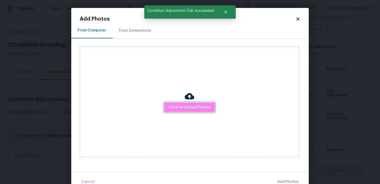
click at [167, 103] on button "Click to Upload Photos" at bounding box center [189, 107] width 51 height 10
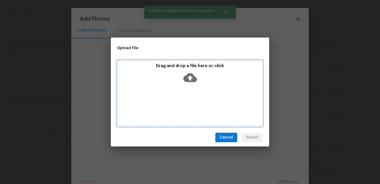
click at [176, 105] on div "Drag and drop a file here or click" at bounding box center [190, 93] width 146 height 66
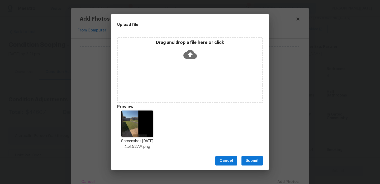
click at [249, 166] on div "Cancel Submit" at bounding box center [190, 161] width 158 height 18
click at [258, 159] on span "Submit" at bounding box center [252, 160] width 13 height 7
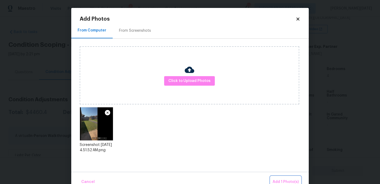
click at [280, 181] on span "Add 1 Photo(s)" at bounding box center [286, 181] width 26 height 7
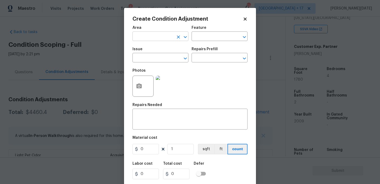
click at [147, 36] on input "text" at bounding box center [153, 37] width 41 height 8
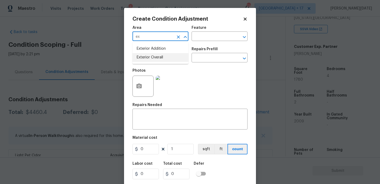
click at [152, 60] on li "Exterior Overall" at bounding box center [161, 57] width 56 height 9
type input "Exterior Overall"
click at [152, 60] on input "text" at bounding box center [153, 58] width 41 height 8
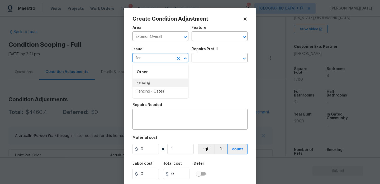
click at [148, 81] on li "Fencing" at bounding box center [161, 82] width 56 height 9
type input "Fencing"
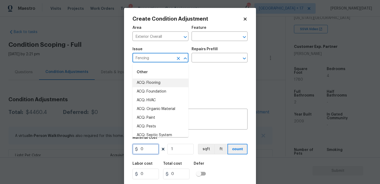
click at [151, 149] on input "0" at bounding box center [146, 149] width 26 height 11
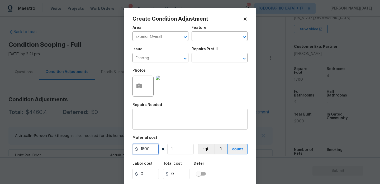
type input "1500"
click at [154, 113] on div "x ​" at bounding box center [190, 120] width 115 height 20
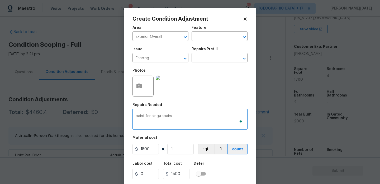
scroll to position [13, 0]
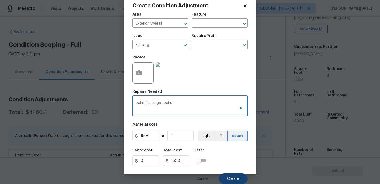
type textarea "paint fencing/repairs"
click at [227, 177] on span "Create" at bounding box center [233, 179] width 12 height 4
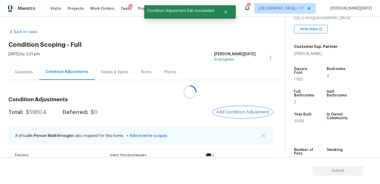
scroll to position [0, 0]
click at [300, 78] on span "1780" at bounding box center [298, 80] width 9 height 4
copy span "1780"
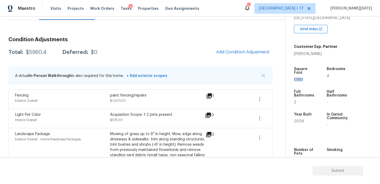
scroll to position [50, 0]
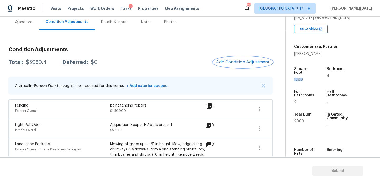
click at [227, 62] on span "Add Condition Adjustment" at bounding box center [242, 62] width 53 height 5
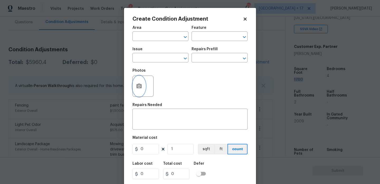
click at [134, 85] on button "button" at bounding box center [139, 86] width 13 height 21
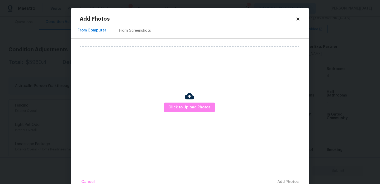
click at [174, 101] on div "Click to Upload Photos" at bounding box center [190, 101] width 220 height 111
click at [180, 109] on span "Click to Upload Photos" at bounding box center [189, 107] width 42 height 7
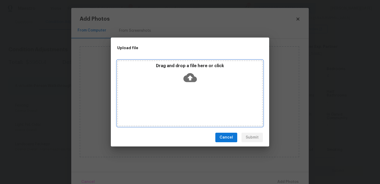
click at [180, 109] on div "Drag and drop a file here or click" at bounding box center [190, 93] width 146 height 66
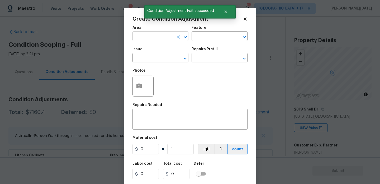
scroll to position [98, 0]
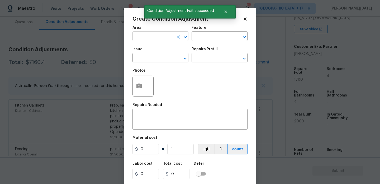
click at [140, 36] on input "text" at bounding box center [153, 37] width 41 height 8
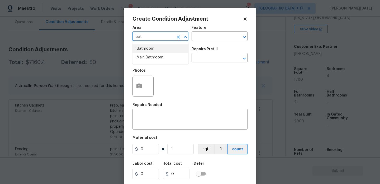
click at [144, 50] on li "Bathroom" at bounding box center [161, 48] width 56 height 9
type input "Bathroom"
click at [143, 61] on input "text" at bounding box center [153, 58] width 41 height 8
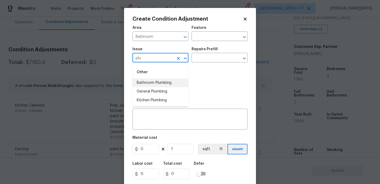
click at [152, 82] on li "Bathroom Plumbing" at bounding box center [161, 82] width 56 height 9
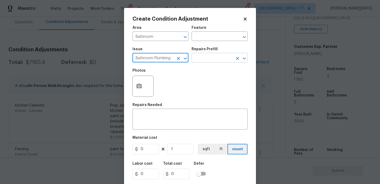
type input "Bathroom Plumbing"
click at [213, 57] on input "text" at bounding box center [212, 58] width 41 height 8
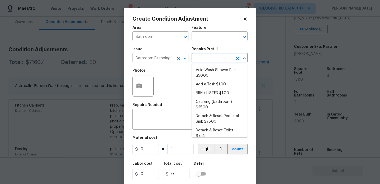
click at [178, 58] on icon "Clear" at bounding box center [178, 58] width 3 height 3
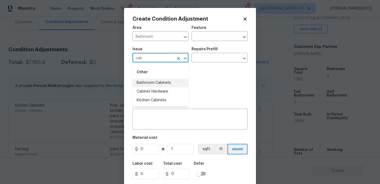
click at [171, 82] on li "Bathroom Cabinets" at bounding box center [161, 82] width 56 height 9
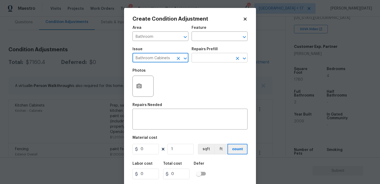
type input "Bathroom Cabinets"
click at [206, 61] on input "text" at bounding box center [212, 58] width 41 height 8
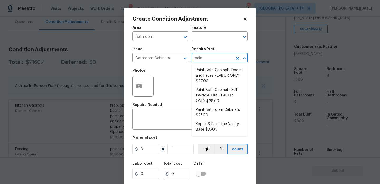
type input "paint"
click at [221, 77] on li "Paint Bath Cabinets Doors and Faces - LABOR ONLY $27.00" at bounding box center [220, 76] width 56 height 20
type input "Cabinets"
type input "27"
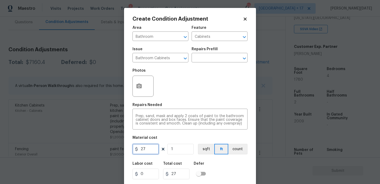
drag, startPoint x: 153, startPoint y: 150, endPoint x: 104, endPoint y: 149, distance: 49.4
click at [104, 149] on div "Create Condition Adjustment Area Bathroom ​ Feature Cabinets ​ Issue Bathroom C…" at bounding box center [190, 92] width 380 height 184
type input "1000"
click at [137, 83] on icon "button" at bounding box center [139, 86] width 6 height 6
type input "1000"
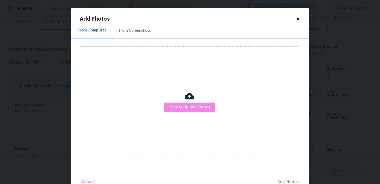
click at [188, 113] on div "Click to Upload Photos" at bounding box center [190, 101] width 220 height 111
click at [193, 109] on span "Click to Upload Photos" at bounding box center [189, 107] width 42 height 7
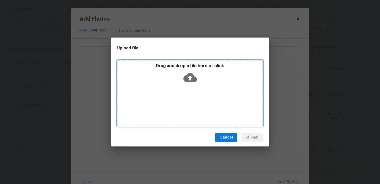
click at [193, 109] on div "Drag and drop a file here or click" at bounding box center [190, 93] width 146 height 66
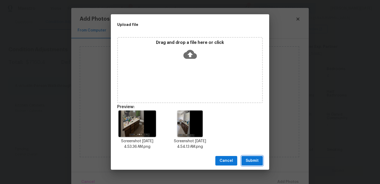
click at [257, 163] on span "Submit" at bounding box center [252, 160] width 13 height 7
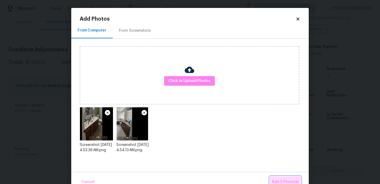
click at [281, 180] on span "Add 2 Photo(s)" at bounding box center [285, 181] width 27 height 7
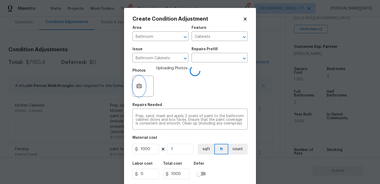
scroll to position [13, 0]
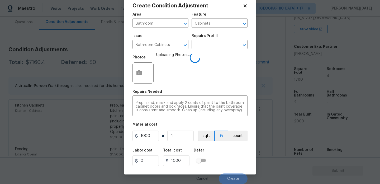
click at [228, 162] on div "Labor cost 0 Total cost 1000 Defer" at bounding box center [190, 157] width 115 height 24
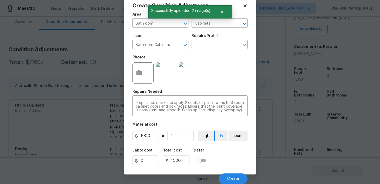
click at [234, 170] on div "Cancel Create" at bounding box center [190, 176] width 115 height 15
click at [234, 179] on span "Create" at bounding box center [233, 179] width 12 height 4
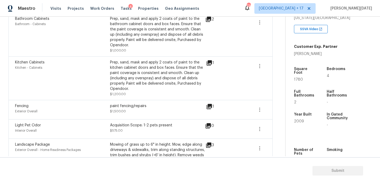
scroll to position [0, 0]
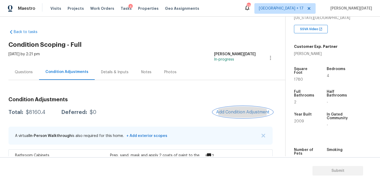
click at [240, 112] on span "Add Condition Adjustment" at bounding box center [242, 112] width 53 height 5
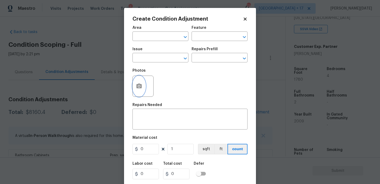
click at [134, 86] on button "button" at bounding box center [139, 86] width 13 height 21
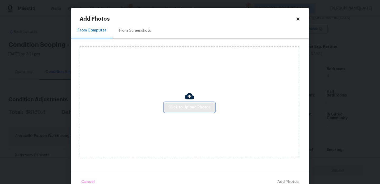
click at [183, 109] on span "Click to Upload Photos" at bounding box center [189, 107] width 42 height 7
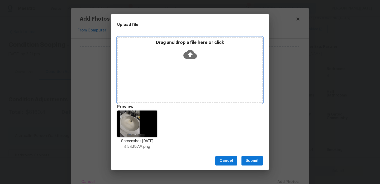
click at [180, 62] on div "Drag and drop a file here or click" at bounding box center [190, 51] width 144 height 23
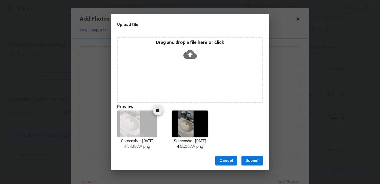
click at [148, 116] on img at bounding box center [137, 123] width 40 height 26
click at [157, 109] on icon "Delete" at bounding box center [158, 109] width 4 height 5
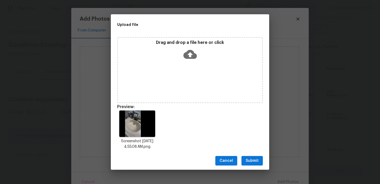
click at [198, 54] on div "Drag and drop a file here or click" at bounding box center [190, 51] width 144 height 23
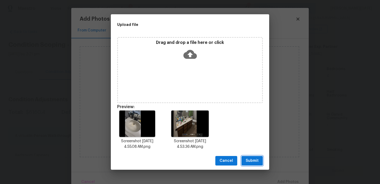
click at [250, 159] on span "Submit" at bounding box center [252, 160] width 13 height 7
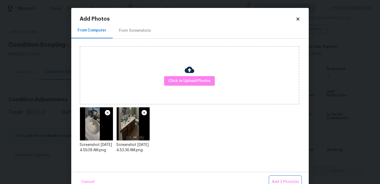
click at [278, 180] on span "Add 2 Photo(s)" at bounding box center [285, 181] width 27 height 7
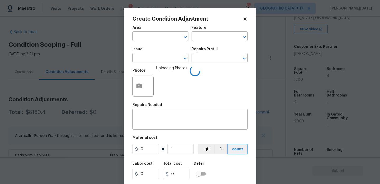
click at [148, 32] on div "Area" at bounding box center [161, 29] width 56 height 7
click at [146, 37] on input "text" at bounding box center [153, 37] width 41 height 8
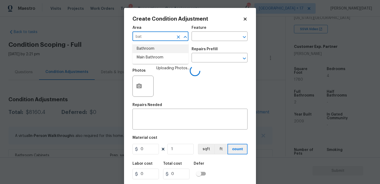
click at [146, 45] on li "Bathroom" at bounding box center [161, 48] width 56 height 9
type input "Bathroom"
click at [147, 59] on input "text" at bounding box center [153, 58] width 41 height 8
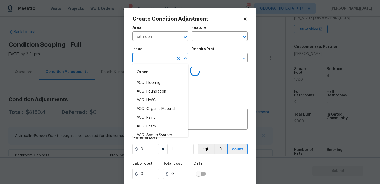
type input "s"
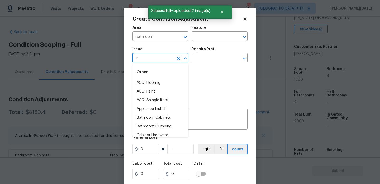
type input "i"
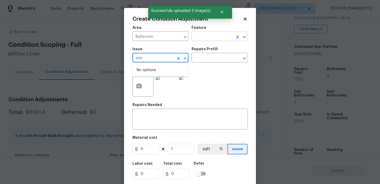
type input "sink"
click at [199, 35] on input "text" at bounding box center [212, 37] width 41 height 8
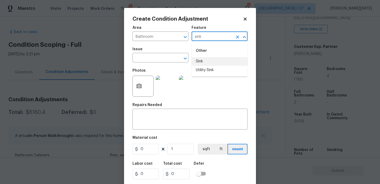
click at [205, 58] on li "Sink" at bounding box center [220, 61] width 56 height 9
type input "Sink"
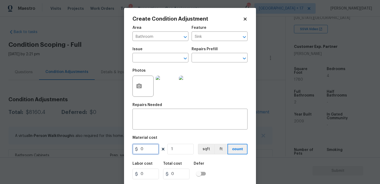
click at [148, 149] on input "0" at bounding box center [146, 149] width 26 height 11
type input "200"
click at [188, 84] on img at bounding box center [189, 85] width 21 height 21
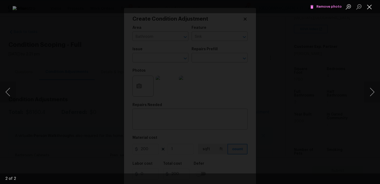
click at [371, 7] on button "Close lightbox" at bounding box center [369, 6] width 11 height 9
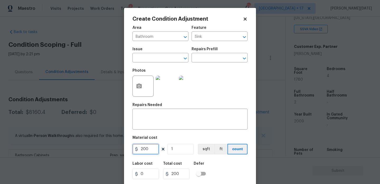
drag, startPoint x: 154, startPoint y: 150, endPoint x: 124, endPoint y: 150, distance: 29.8
click at [124, 150] on div "Create Condition Adjustment Area Bathroom ​ Feature Sink ​ Issue ​ Repairs Pref…" at bounding box center [190, 98] width 132 height 180
type input "500"
click at [148, 113] on div "x ​" at bounding box center [190, 120] width 115 height 20
type input "500"
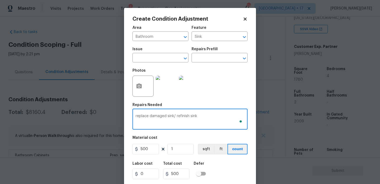
type textarea "replace damaged sink/ refinish sink"
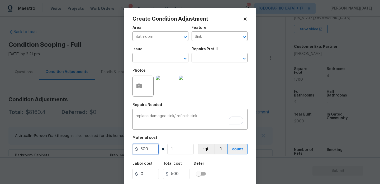
drag, startPoint x: 143, startPoint y: 150, endPoint x: 109, endPoint y: 148, distance: 34.7
click at [109, 148] on div "Create Condition Adjustment Area Bathroom ​ Feature Sink ​ Issue ​ Repairs Pref…" at bounding box center [190, 92] width 380 height 184
type input "600"
click at [226, 76] on div "Photos" at bounding box center [190, 82] width 115 height 34
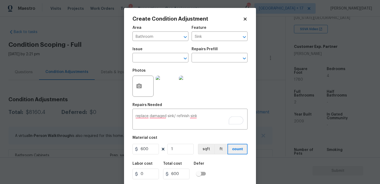
scroll to position [13, 0]
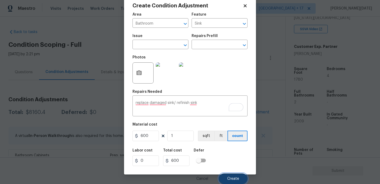
click at [231, 180] on span "Create" at bounding box center [233, 179] width 12 height 4
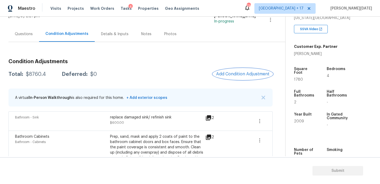
scroll to position [38, 0]
click at [243, 74] on span "Add Condition Adjustment" at bounding box center [242, 74] width 53 height 5
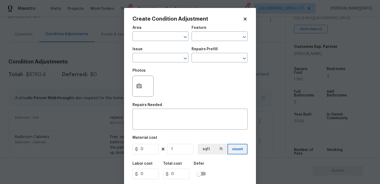
click at [133, 90] on div at bounding box center [143, 85] width 21 height 21
click at [140, 88] on icon "button" at bounding box center [138, 85] width 5 height 5
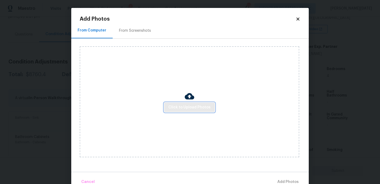
click at [180, 110] on span "Click to Upload Photos" at bounding box center [189, 107] width 42 height 7
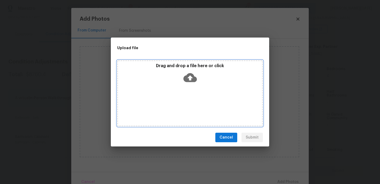
click at [180, 110] on div "Drag and drop a file here or click" at bounding box center [190, 93] width 146 height 66
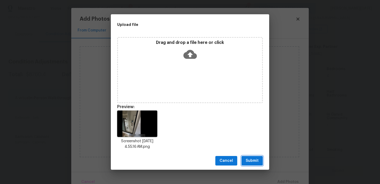
click at [257, 162] on span "Submit" at bounding box center [252, 160] width 13 height 7
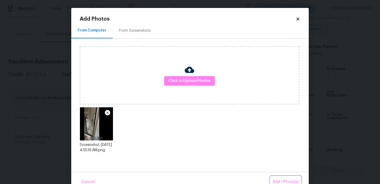
click at [276, 179] on span "Add 1 Photo(s)" at bounding box center [286, 181] width 26 height 7
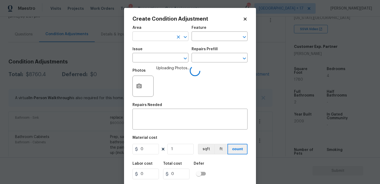
click at [147, 35] on input "text" at bounding box center [153, 37] width 41 height 8
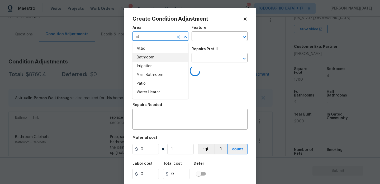
click at [148, 55] on li "Bathroom" at bounding box center [161, 57] width 56 height 9
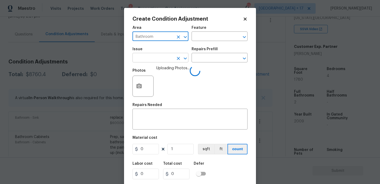
type input "Bathroom"
click at [148, 60] on input "text" at bounding box center [153, 58] width 41 height 8
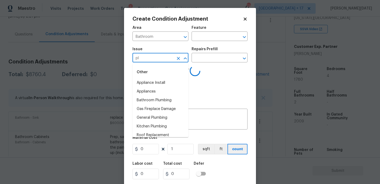
type input "plu"
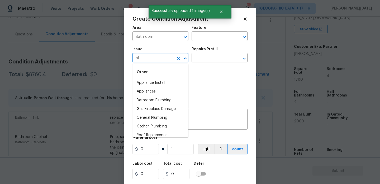
type input "plu"
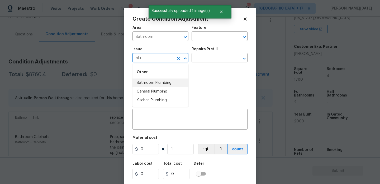
click at [162, 84] on li "Bathroom Plumbing" at bounding box center [161, 82] width 56 height 9
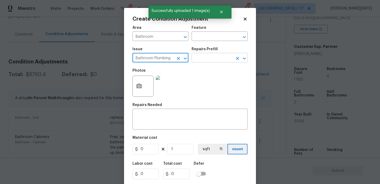
type input "Bathroom Plumbing"
click at [210, 59] on input "text" at bounding box center [212, 58] width 41 height 8
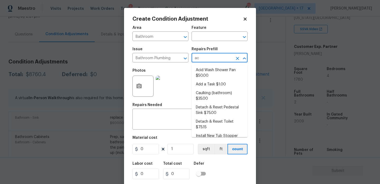
type input "aci"
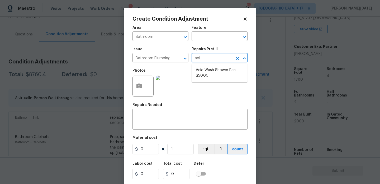
click at [211, 79] on li "Acid Wash Shower Pan $50.00" at bounding box center [220, 73] width 56 height 14
type input "Plumbing"
type textarea "Prep and acid wash/deep clean the shower pan."
type input "50"
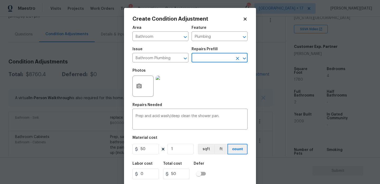
scroll to position [13, 0]
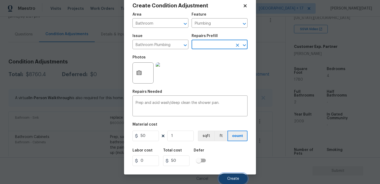
click at [235, 177] on span "Create" at bounding box center [233, 179] width 12 height 4
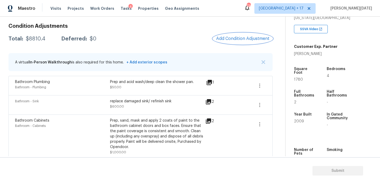
scroll to position [69, 0]
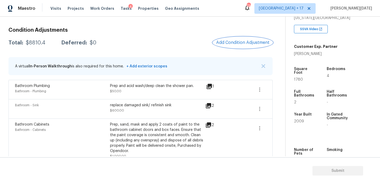
click at [242, 45] on button "Add Condition Adjustment" at bounding box center [243, 42] width 60 height 11
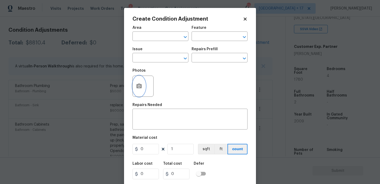
click at [134, 88] on button "button" at bounding box center [139, 86] width 13 height 21
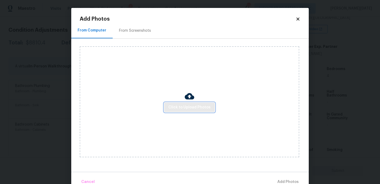
click at [176, 102] on button "Click to Upload Photos" at bounding box center [189, 107] width 51 height 10
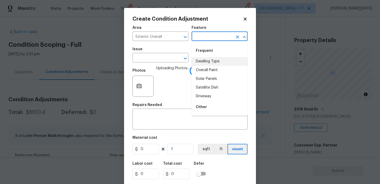
scroll to position [98, 0]
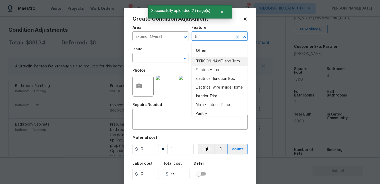
type input "triu"
click at [216, 61] on li "[PERSON_NAME] and Trim" at bounding box center [220, 61] width 56 height 9
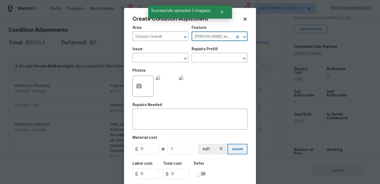
type input "[PERSON_NAME] and Trim"
click at [167, 63] on span "Issue ​" at bounding box center [161, 54] width 56 height 21
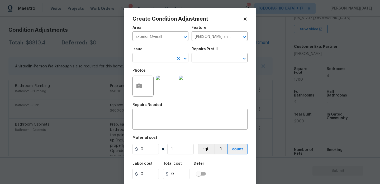
click at [151, 60] on input "text" at bounding box center [153, 58] width 41 height 8
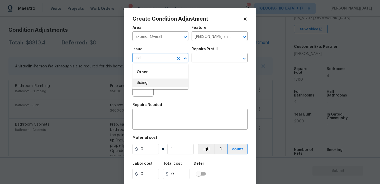
click at [150, 80] on li "Siding" at bounding box center [161, 82] width 56 height 9
type input "Siding"
click at [148, 153] on input "0" at bounding box center [146, 149] width 26 height 11
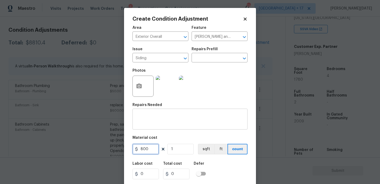
type input "800"
click at [152, 121] on textarea at bounding box center [190, 119] width 109 height 11
type input "800"
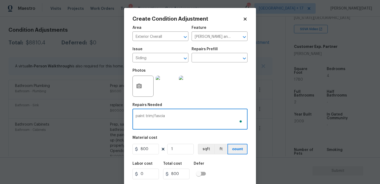
scroll to position [13, 0]
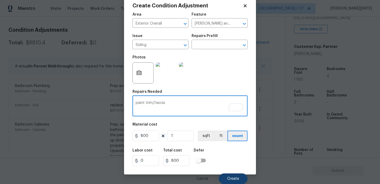
type textarea "paint trim/fascia"
click at [237, 177] on span "Create" at bounding box center [233, 179] width 12 height 4
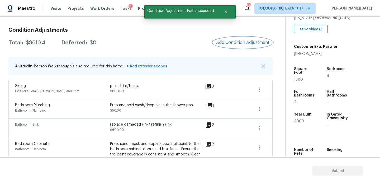
scroll to position [0, 0]
drag, startPoint x: 25, startPoint y: 42, endPoint x: 47, endPoint y: 42, distance: 22.4
click at [47, 42] on div "Total: $9610.4 Deferred: $0" at bounding box center [52, 42] width 88 height 5
copy div "$9610.4"
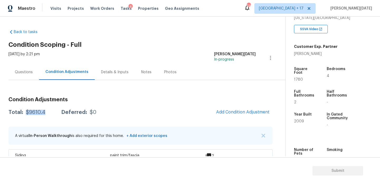
click at [17, 63] on div "[DATE] by 2:21 pm" at bounding box center [23, 57] width 31 height 13
click at [24, 68] on div "Questions" at bounding box center [23, 72] width 31 height 16
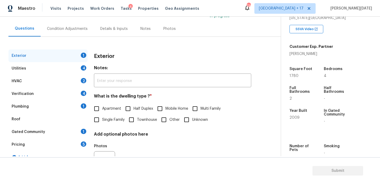
scroll to position [57, 0]
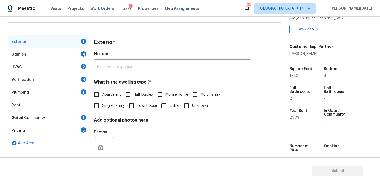
click at [101, 103] on input "Single Family" at bounding box center [96, 105] width 11 height 11
checkbox input "true"
click at [82, 50] on div "Utilities 4" at bounding box center [47, 54] width 79 height 13
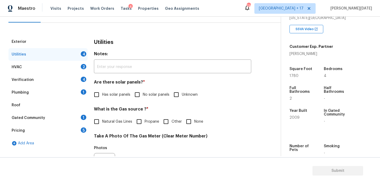
click at [138, 89] on input "No solar panels" at bounding box center [137, 94] width 11 height 11
checkbox input "true"
click at [102, 123] on span "Natural Gas Lines" at bounding box center [117, 122] width 30 height 6
click at [102, 123] on input "Natural Gas Lines" at bounding box center [96, 121] width 11 height 11
checkbox input "true"
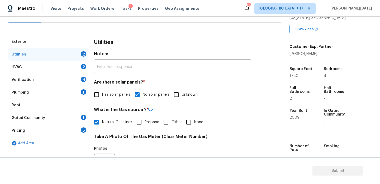
scroll to position [214, 0]
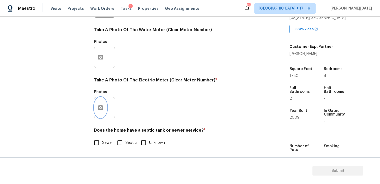
click at [107, 107] on button "button" at bounding box center [100, 107] width 13 height 21
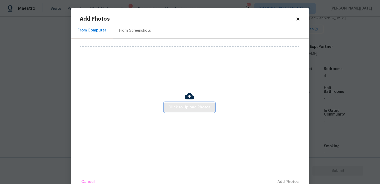
click at [182, 104] on span "Click to Upload Photos" at bounding box center [189, 107] width 42 height 7
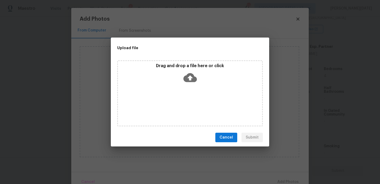
click at [182, 104] on div "Drag and drop a file here or click" at bounding box center [190, 93] width 146 height 66
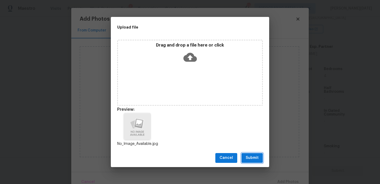
click at [251, 154] on button "Submit" at bounding box center [252, 158] width 21 height 10
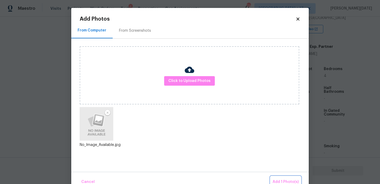
click at [281, 177] on button "Add 1 Photo(s)" at bounding box center [286, 181] width 30 height 11
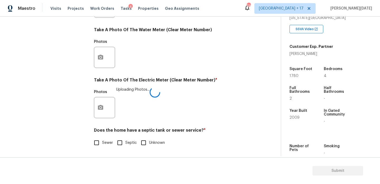
click at [100, 142] on input "Sewer" at bounding box center [96, 142] width 11 height 11
checkbox input "true"
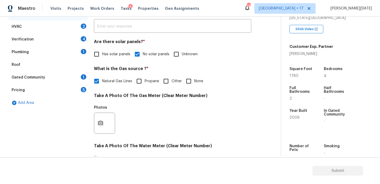
scroll to position [66, 0]
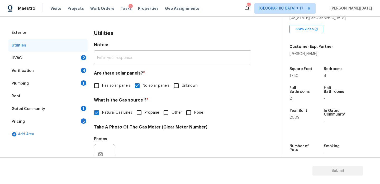
click at [73, 57] on div "HVAC 2" at bounding box center [47, 58] width 79 height 13
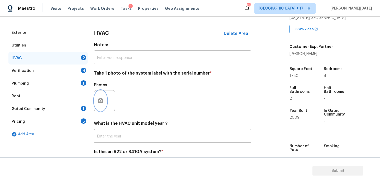
click at [102, 108] on button "button" at bounding box center [100, 100] width 13 height 21
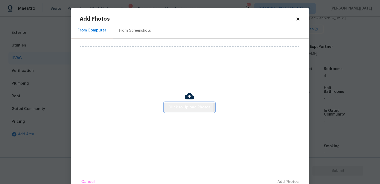
click at [183, 107] on span "Click to Upload Photos" at bounding box center [189, 107] width 42 height 7
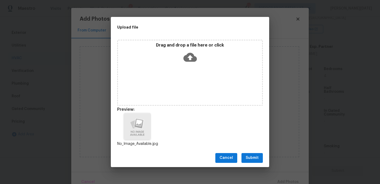
click at [248, 156] on span "Submit" at bounding box center [252, 157] width 13 height 7
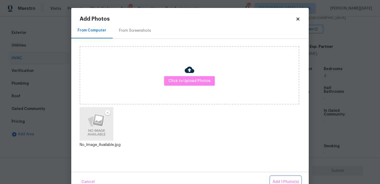
click at [277, 179] on span "Add 1 Photo(s)" at bounding box center [286, 181] width 26 height 7
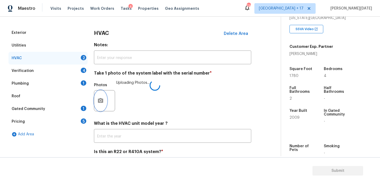
scroll to position [88, 0]
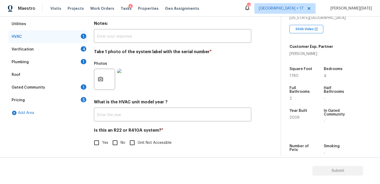
click at [110, 144] on input "No" at bounding box center [115, 142] width 11 height 11
checkbox input "true"
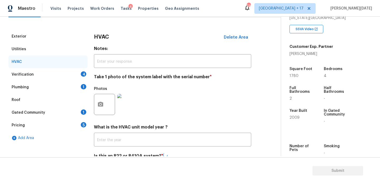
scroll to position [50, 0]
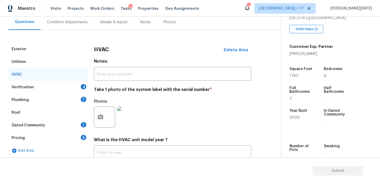
click at [75, 91] on div "Verification 4" at bounding box center [47, 87] width 79 height 13
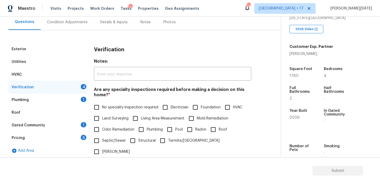
scroll to position [134, 0]
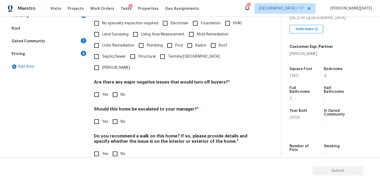
click at [105, 26] on span "No specialty inspection required" at bounding box center [130, 24] width 56 height 6
click at [102, 26] on input "No specialty inspection required" at bounding box center [96, 23] width 11 height 11
checkbox input "true"
click at [122, 92] on span "No" at bounding box center [123, 95] width 5 height 6
click at [121, 89] on input "No" at bounding box center [115, 94] width 11 height 11
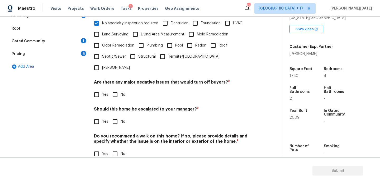
checkbox input "true"
click at [118, 119] on div "Verification Notes: ​ Are any specialty inspections required before making a de…" at bounding box center [172, 62] width 157 height 207
click at [118, 116] on input "No" at bounding box center [115, 121] width 11 height 11
checkbox input "true"
click at [116, 136] on div "Do you recommend a walk on this home? If so, please provide details and specify…" at bounding box center [172, 147] width 157 height 26
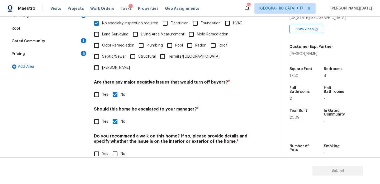
click at [115, 148] on input "No" at bounding box center [115, 153] width 11 height 11
checkbox input "true"
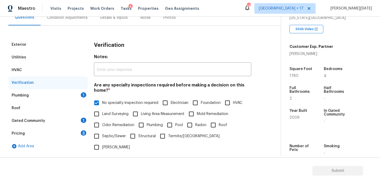
click at [72, 100] on div "Plumbing 1" at bounding box center [47, 95] width 79 height 13
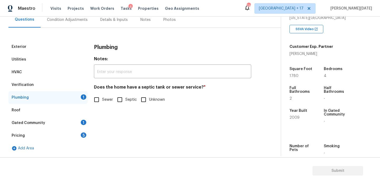
scroll to position [52, 0]
click at [98, 100] on input "Sewer" at bounding box center [96, 99] width 11 height 11
checkbox input "true"
click at [76, 124] on div "Gated Community 1" at bounding box center [47, 122] width 79 height 13
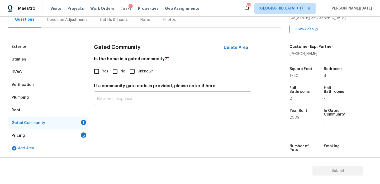
click at [114, 72] on input "No" at bounding box center [115, 71] width 11 height 11
checkbox input "true"
click at [82, 134] on div "5" at bounding box center [84, 134] width 6 height 5
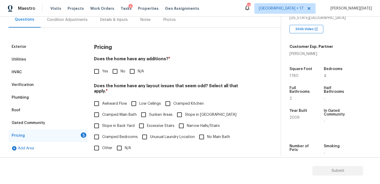
click at [117, 73] on input "No" at bounding box center [115, 71] width 11 height 11
checkbox input "true"
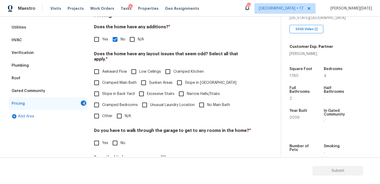
scroll to position [85, 0]
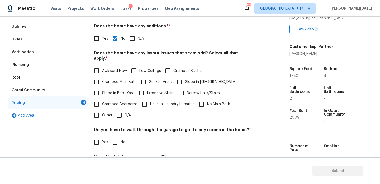
click at [184, 76] on input "Slope in [GEOGRAPHIC_DATA]" at bounding box center [179, 81] width 11 height 11
checkbox input "true"
click at [106, 87] on label "Slope in Back Yard" at bounding box center [113, 92] width 44 height 11
click at [102, 87] on input "Slope in Back Yard" at bounding box center [96, 92] width 11 height 11
checkbox input "true"
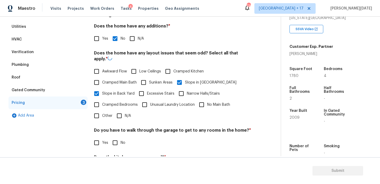
scroll to position [133, 0]
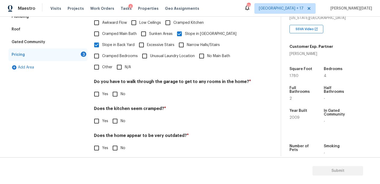
click at [113, 88] on input "No" at bounding box center [115, 93] width 11 height 11
checkbox input "true"
click at [118, 115] on input "No" at bounding box center [115, 120] width 11 height 11
checkbox input "true"
click at [118, 148] on div "Pricing Does the home have any additions? * Yes No N/A Does the home have any l…" at bounding box center [172, 60] width 157 height 201
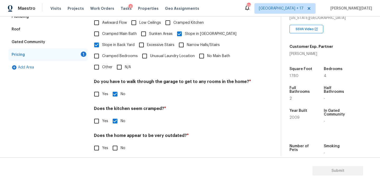
click at [118, 142] on input "No" at bounding box center [115, 147] width 11 height 11
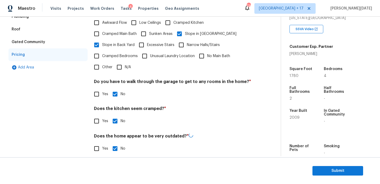
click at [118, 143] on input "No" at bounding box center [115, 148] width 11 height 11
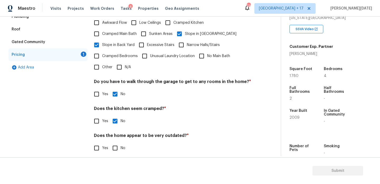
click at [121, 142] on label "No" at bounding box center [118, 147] width 16 height 11
click at [121, 142] on input "No" at bounding box center [115, 147] width 11 height 11
checkbox input "true"
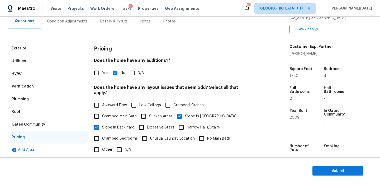
scroll to position [0, 0]
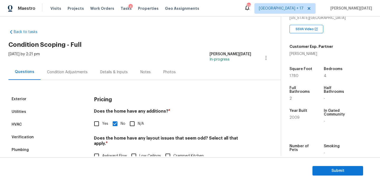
click at [76, 76] on div "Condition Adjustments" at bounding box center [67, 72] width 53 height 16
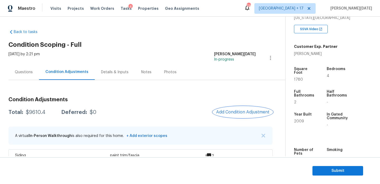
click at [230, 113] on span "Add Condition Adjustment" at bounding box center [242, 112] width 53 height 5
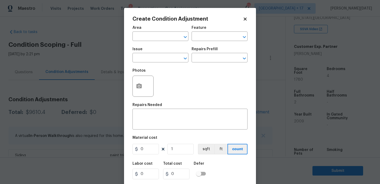
click at [230, 114] on textarea at bounding box center [190, 119] width 109 height 11
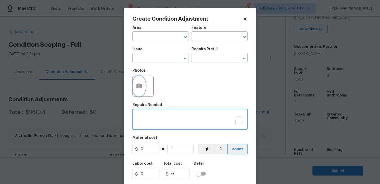
click at [137, 89] on button "button" at bounding box center [139, 86] width 13 height 21
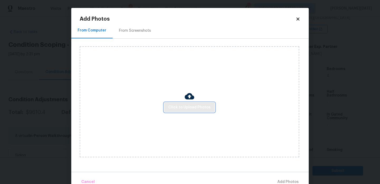
click at [172, 106] on span "Click to Upload Photos" at bounding box center [189, 107] width 42 height 7
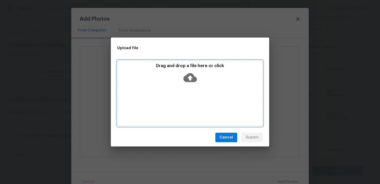
click at [172, 106] on div "Drag and drop a file here or click" at bounding box center [190, 93] width 146 height 66
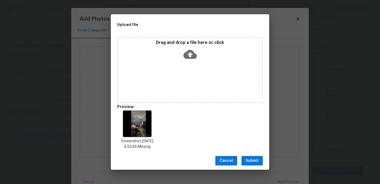
click at [249, 159] on span "Submit" at bounding box center [252, 160] width 13 height 7
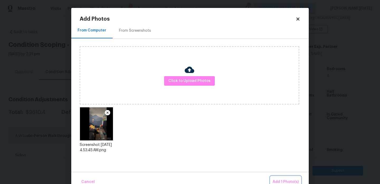
click at [279, 178] on button "Add 1 Photo(s)" at bounding box center [286, 181] width 30 height 11
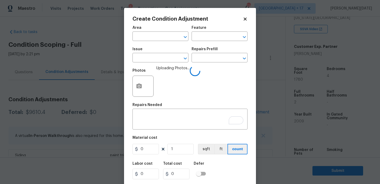
click at [148, 41] on span "Area ​" at bounding box center [161, 33] width 56 height 21
click at [144, 39] on input "text" at bounding box center [153, 37] width 41 height 8
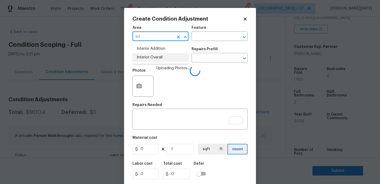
click at [144, 60] on li "Interior Overall" at bounding box center [161, 57] width 56 height 9
type input "Interior Overall"
click at [144, 60] on input "text" at bounding box center [153, 58] width 41 height 8
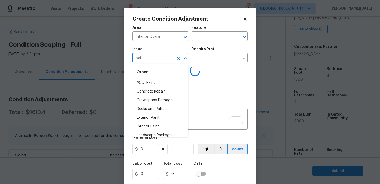
type input "pain"
type input "t"
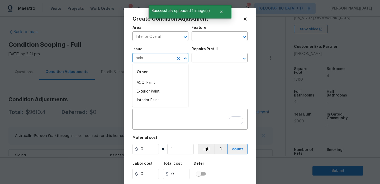
type input "paint"
click at [158, 99] on li "Interior Paint" at bounding box center [161, 100] width 56 height 9
type input "Interior Paint"
click at [204, 59] on input "text" at bounding box center [212, 58] width 41 height 8
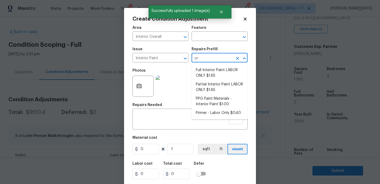
type input "pri"
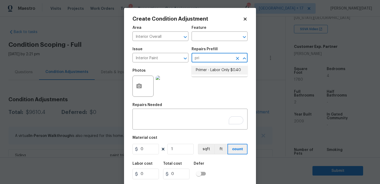
click at [212, 66] on li "Primer - Labor Only $0.40" at bounding box center [220, 70] width 56 height 9
type input "Overall Paint"
type textarea "Interior primer - PRIMER PROVIDED BY OPENDOOR - All nails, screws, drywall anch…"
type input "0.4"
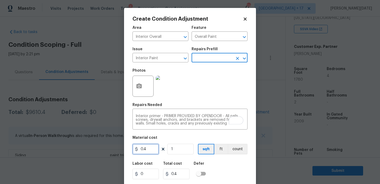
drag, startPoint x: 149, startPoint y: 147, endPoint x: 127, endPoint y: 147, distance: 22.4
click at [127, 147] on div "Create Condition Adjustment Area Interior Overall ​ Feature Overall Paint ​ Iss…" at bounding box center [190, 98] width 132 height 180
type input "200"
click at [224, 94] on div "Photos" at bounding box center [190, 82] width 115 height 34
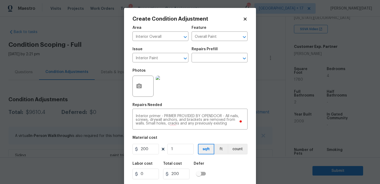
scroll to position [13, 0]
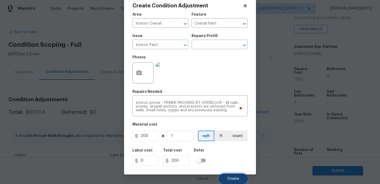
click at [227, 180] on button "Create" at bounding box center [233, 178] width 29 height 11
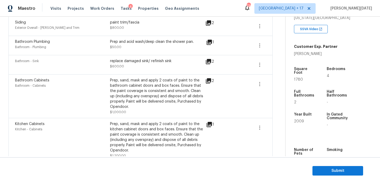
scroll to position [360, 0]
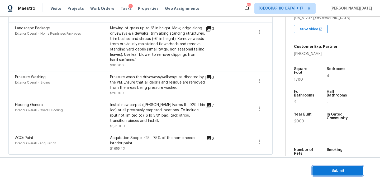
click at [324, 168] on span "Submit" at bounding box center [338, 170] width 42 height 7
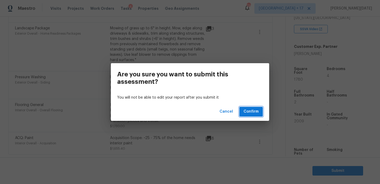
click at [250, 108] on button "Confirm" at bounding box center [250, 112] width 23 height 10
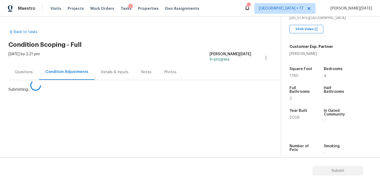
scroll to position [0, 0]
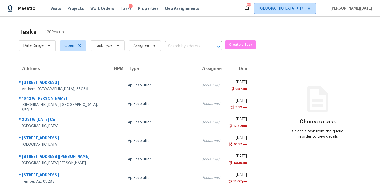
click at [310, 8] on icon at bounding box center [309, 8] width 3 height 3
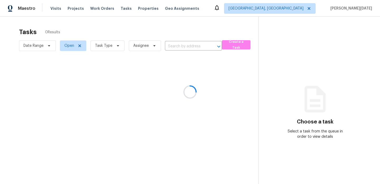
click at [317, 9] on div at bounding box center [190, 92] width 380 height 184
click at [312, 9] on div at bounding box center [190, 92] width 380 height 184
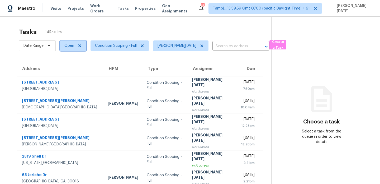
click at [73, 48] on span "Open" at bounding box center [73, 45] width 26 height 11
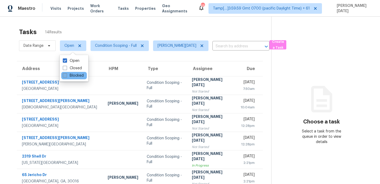
click at [70, 76] on label "Blocked" at bounding box center [73, 75] width 21 height 5
click at [66, 76] on input "Blocked" at bounding box center [64, 74] width 3 height 3
checkbox input "true"
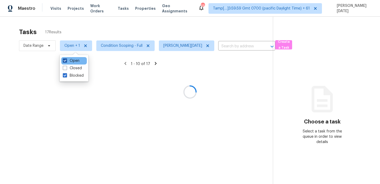
click at [72, 61] on label "Open" at bounding box center [71, 60] width 17 height 5
click at [66, 61] on input "Open" at bounding box center [64, 59] width 3 height 3
click at [72, 61] on label "Open" at bounding box center [71, 60] width 17 height 5
click at [66, 61] on input "Open" at bounding box center [64, 59] width 3 height 3
checkbox input "true"
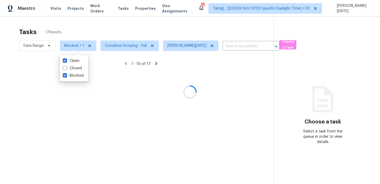
click at [111, 32] on div at bounding box center [190, 92] width 380 height 184
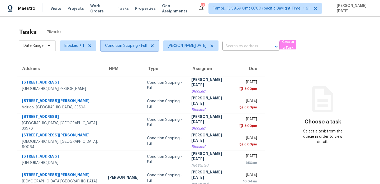
click at [131, 48] on span "Condition Scoping - Full" at bounding box center [126, 45] width 42 height 5
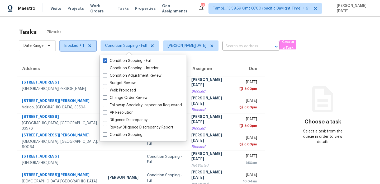
click at [71, 47] on span "Blocked + 1" at bounding box center [74, 45] width 20 height 5
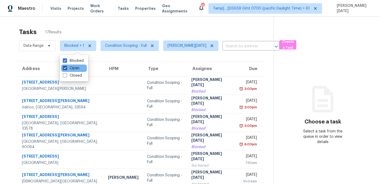
click at [75, 67] on label "Open" at bounding box center [71, 67] width 17 height 5
click at [66, 67] on input "Open" at bounding box center [64, 66] width 3 height 3
checkbox input "false"
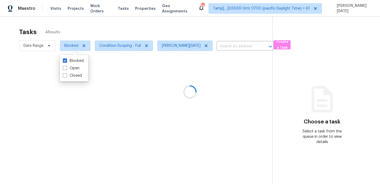
click at [129, 35] on div at bounding box center [190, 92] width 380 height 184
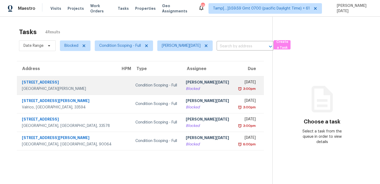
click at [238, 84] on div "[DATE]" at bounding box center [247, 82] width 18 height 7
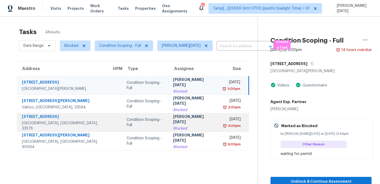
click at [219, 114] on td "[DATE] 3:00pm" at bounding box center [234, 122] width 30 height 18
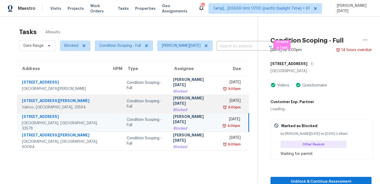
click at [219, 110] on td "[DATE] 3:00pm" at bounding box center [234, 104] width 30 height 18
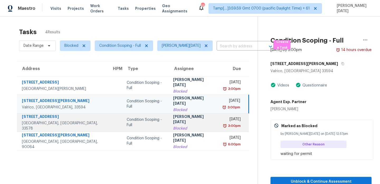
click at [223, 120] on div "[DATE]" at bounding box center [232, 119] width 18 height 7
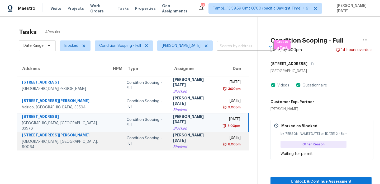
click at [223, 138] on div "[DATE]" at bounding box center [232, 138] width 18 height 7
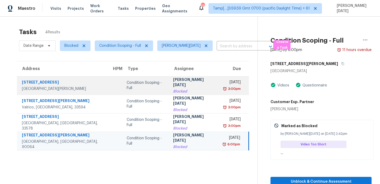
click at [223, 85] on div "[DATE]" at bounding box center [232, 82] width 18 height 7
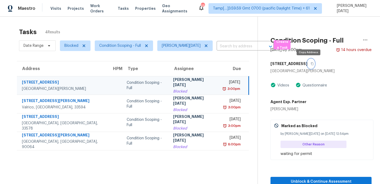
click at [311, 64] on icon "button" at bounding box center [312, 63] width 3 height 3
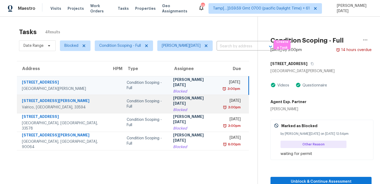
click at [223, 102] on div "[DATE]" at bounding box center [232, 101] width 18 height 7
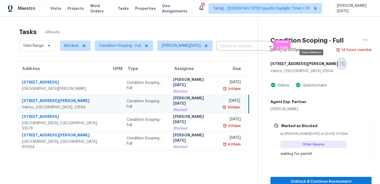
click at [341, 64] on icon "button" at bounding box center [342, 63] width 3 height 3
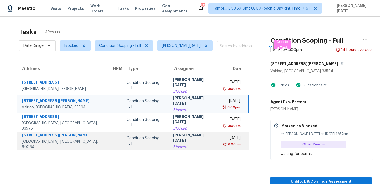
click at [223, 139] on div "[DATE]" at bounding box center [232, 138] width 18 height 7
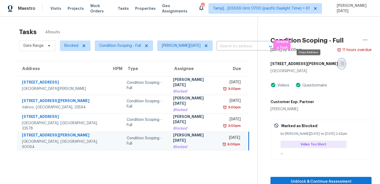
click at [341, 64] on icon "button" at bounding box center [342, 63] width 3 height 3
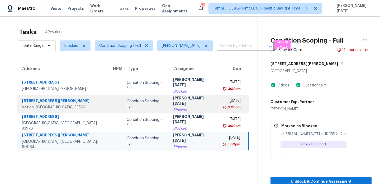
click at [223, 101] on div "[DATE]" at bounding box center [232, 101] width 18 height 7
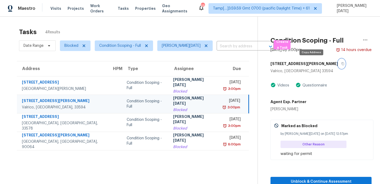
click at [341, 64] on icon "button" at bounding box center [342, 63] width 3 height 3
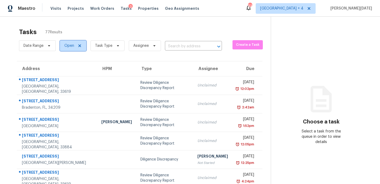
click at [70, 45] on span "Open" at bounding box center [69, 45] width 10 height 5
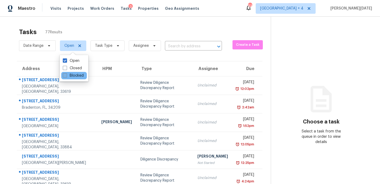
click at [74, 76] on label "Blocked" at bounding box center [73, 75] width 21 height 5
click at [66, 76] on input "Blocked" at bounding box center [64, 74] width 3 height 3
checkbox input "true"
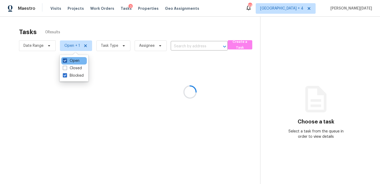
click at [74, 62] on label "Open" at bounding box center [71, 60] width 17 height 5
click at [66, 62] on input "Open" at bounding box center [64, 59] width 3 height 3
checkbox input "false"
click at [130, 33] on div at bounding box center [190, 92] width 380 height 184
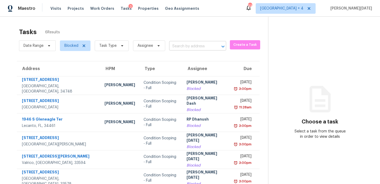
scroll to position [17, 0]
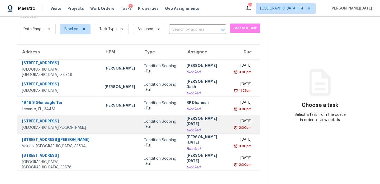
click at [231, 116] on td "Mon, Sep 15th 2025 3:00pm" at bounding box center [245, 124] width 29 height 18
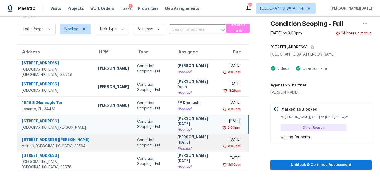
click at [195, 140] on div "[PERSON_NAME][DATE]" at bounding box center [196, 140] width 38 height 12
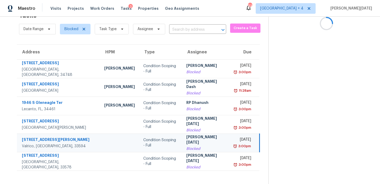
click at [195, 140] on div "[PERSON_NAME][DATE]" at bounding box center [206, 140] width 40 height 12
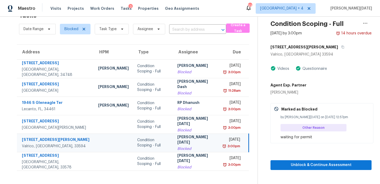
click at [224, 139] on div "Mon, Sep 15th 2025" at bounding box center [232, 140] width 16 height 7
click at [292, 165] on span "Unblock & Continue Assessment" at bounding box center [321, 165] width 93 height 7
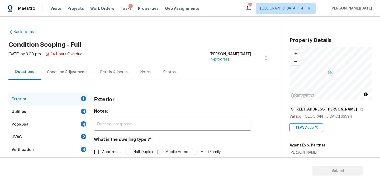
click at [71, 75] on div "Condition Adjustments" at bounding box center [67, 72] width 53 height 16
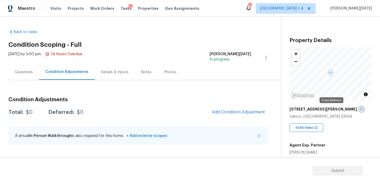
click at [360, 109] on icon "button" at bounding box center [361, 108] width 3 height 3
click at [32, 77] on div "Questions" at bounding box center [23, 72] width 31 height 16
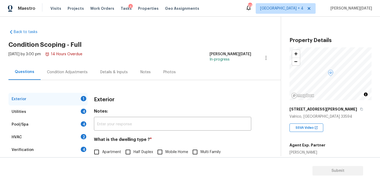
scroll to position [70, 0]
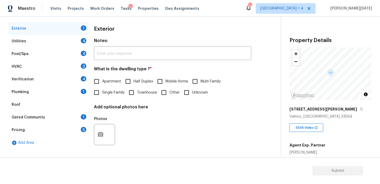
click at [62, 81] on div "Verification 4" at bounding box center [47, 79] width 79 height 13
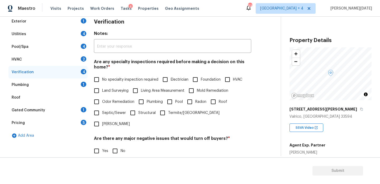
scroll to position [77, 0]
click at [58, 29] on div "Utilities 4" at bounding box center [47, 34] width 79 height 13
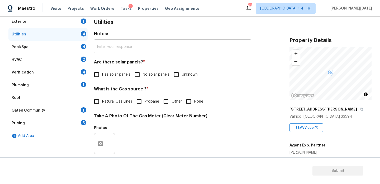
scroll to position [214, 0]
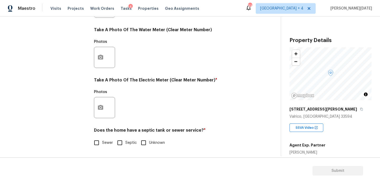
click at [125, 141] on input "Septic" at bounding box center [119, 142] width 11 height 11
checkbox input "true"
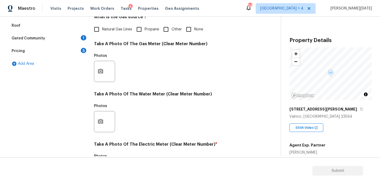
scroll to position [141, 0]
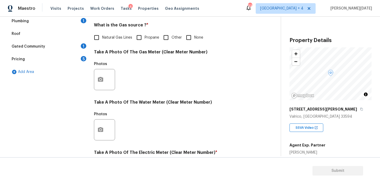
click at [85, 59] on div "5" at bounding box center [84, 58] width 6 height 5
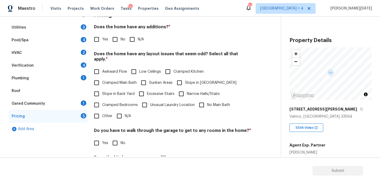
scroll to position [75, 0]
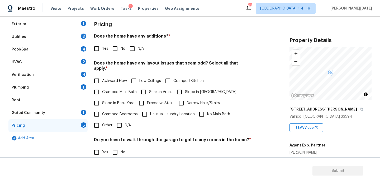
click at [112, 48] on input "No" at bounding box center [115, 48] width 11 height 11
checkbox input "true"
click at [125, 122] on span "N/A" at bounding box center [128, 125] width 6 height 6
click at [125, 120] on input "N/A" at bounding box center [119, 125] width 11 height 11
checkbox input "true"
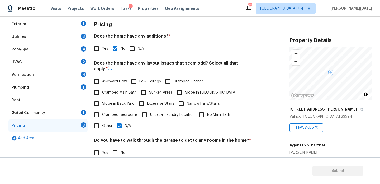
click at [117, 152] on input "No" at bounding box center [115, 152] width 11 height 11
checkbox input "true"
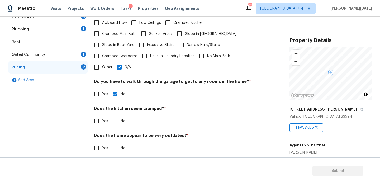
click at [114, 115] on input "No" at bounding box center [115, 120] width 11 height 11
checkbox input "true"
click at [116, 144] on input "No" at bounding box center [115, 148] width 11 height 11
checkbox input "true"
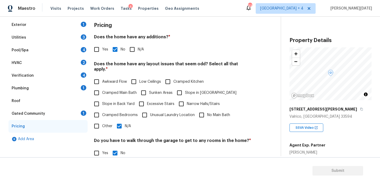
scroll to position [67, 0]
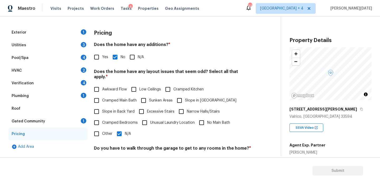
click at [54, 43] on div "Utilities 3" at bounding box center [47, 45] width 79 height 13
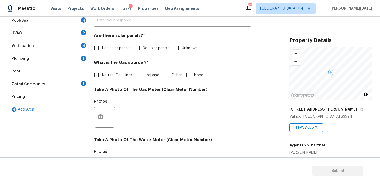
click at [70, 61] on div "Plumbing 1" at bounding box center [47, 58] width 79 height 13
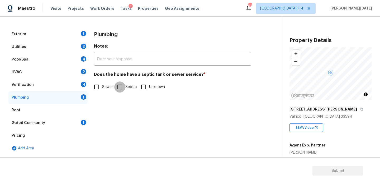
click at [121, 90] on input "Septic" at bounding box center [119, 86] width 11 height 11
checkbox input "true"
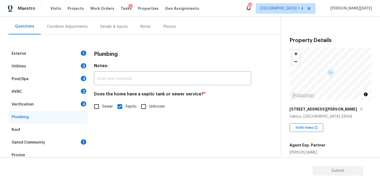
scroll to position [37, 0]
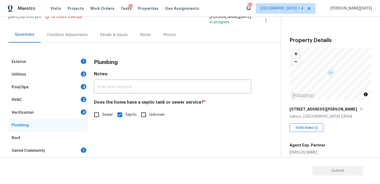
click at [65, 32] on div "Condition Adjustments" at bounding box center [67, 34] width 41 height 5
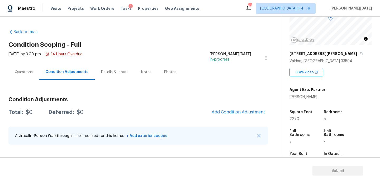
scroll to position [67, 0]
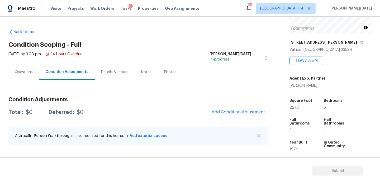
click at [294, 108] on span "2270" at bounding box center [295, 108] width 10 height 4
copy span "2270"
click at [226, 106] on div "Condition Adjustments Total: $0 Deferred: $0 Add Condition Adjustment A virtual…" at bounding box center [138, 121] width 260 height 56
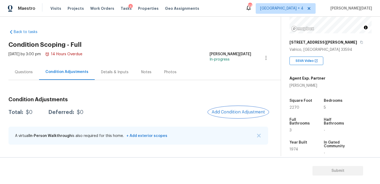
click at [228, 114] on span "Add Condition Adjustment" at bounding box center [238, 112] width 53 height 5
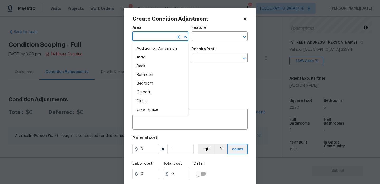
click at [147, 39] on input "text" at bounding box center [153, 37] width 41 height 8
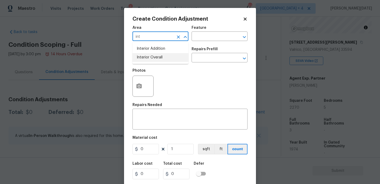
click at [152, 59] on li "Interior Overall" at bounding box center [161, 57] width 56 height 9
type input "Interior Overall"
click at [152, 59] on input "text" at bounding box center [153, 58] width 41 height 8
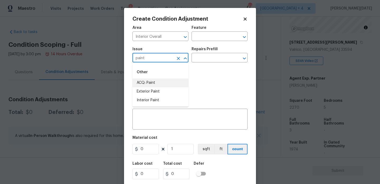
click at [151, 84] on li "ACQ: Paint" at bounding box center [161, 82] width 56 height 9
type input "ACQ: Paint"
click at [213, 62] on input "text" at bounding box center [212, 58] width 41 height 8
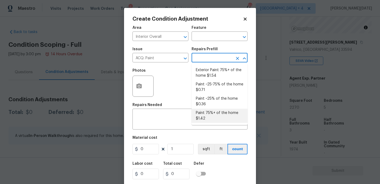
click at [217, 121] on li "Paint 75%+ of the home $1.42" at bounding box center [220, 115] width 56 height 14
type input "Acquisition"
type textarea "Acquisition Scope: 75%+ of the home will likely require interior paint"
type input "1.42"
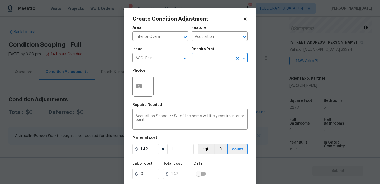
click at [194, 146] on div "1.42 1 sqft ft count" at bounding box center [190, 149] width 115 height 11
click at [185, 148] on input "1" at bounding box center [180, 149] width 26 height 11
type input "0"
paste input "227"
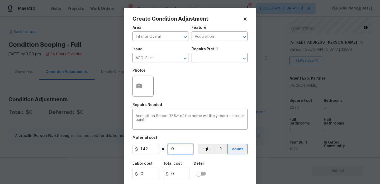
type input "2270"
type input "3223.4"
type input "2270"
click at [141, 88] on icon "button" at bounding box center [138, 85] width 5 height 5
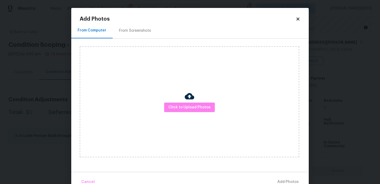
click at [144, 29] on div "From Screenshots" at bounding box center [135, 30] width 32 height 5
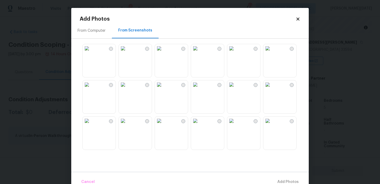
click at [163, 53] on img at bounding box center [159, 48] width 8 height 8
click at [163, 89] on img at bounding box center [159, 84] width 8 height 8
click at [226, 61] on div at bounding box center [194, 96] width 229 height 111
click at [236, 53] on img at bounding box center [231, 48] width 8 height 8
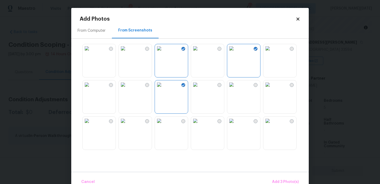
click at [200, 53] on img at bounding box center [195, 48] width 8 height 8
click at [272, 53] on img at bounding box center [267, 48] width 8 height 8
click at [127, 53] on img at bounding box center [123, 48] width 8 height 8
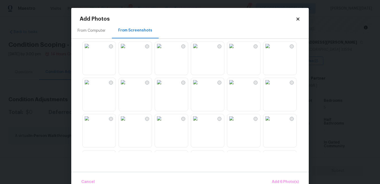
scroll to position [156, 0]
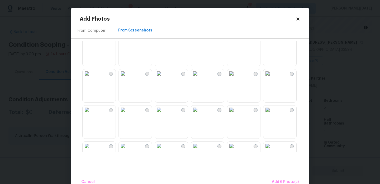
click at [200, 41] on img at bounding box center [195, 37] width 8 height 8
click at [236, 78] on img at bounding box center [231, 73] width 8 height 8
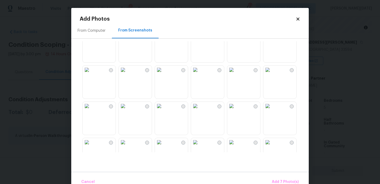
click at [236, 74] on img at bounding box center [231, 69] width 8 height 8
click at [196, 74] on img at bounding box center [195, 69] width 8 height 8
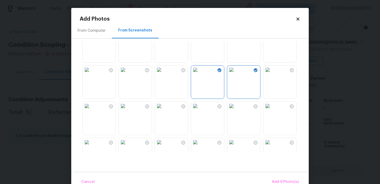
click at [163, 74] on img at bounding box center [159, 69] width 8 height 8
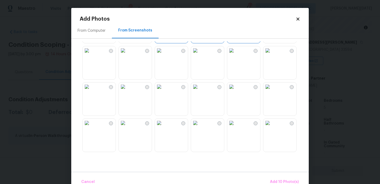
scroll to position [324, 0]
click at [163, 90] on img at bounding box center [159, 85] width 8 height 8
click at [194, 90] on img at bounding box center [195, 85] width 8 height 8
click at [236, 90] on img at bounding box center [231, 85] width 8 height 8
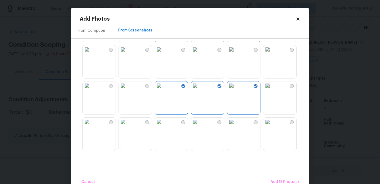
click at [272, 90] on img at bounding box center [267, 85] width 8 height 8
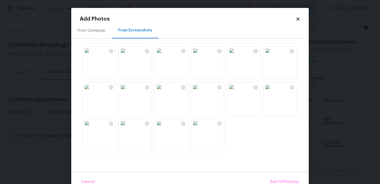
click at [200, 55] on img at bounding box center [195, 50] width 8 height 8
click at [200, 91] on img at bounding box center [195, 87] width 8 height 8
click at [236, 91] on img at bounding box center [231, 87] width 8 height 8
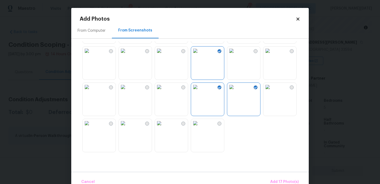
click at [272, 91] on img at bounding box center [267, 87] width 8 height 8
click at [127, 91] on img at bounding box center [123, 87] width 8 height 8
click at [127, 127] on img at bounding box center [123, 123] width 8 height 8
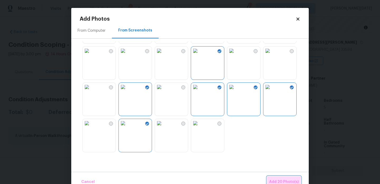
click at [287, 177] on button "Add 20 Photo(s)" at bounding box center [284, 181] width 34 height 11
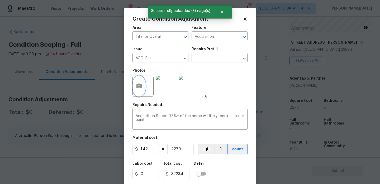
scroll to position [13, 0]
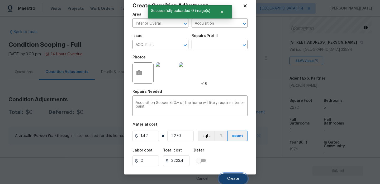
click at [229, 177] on span "Create" at bounding box center [233, 179] width 12 height 4
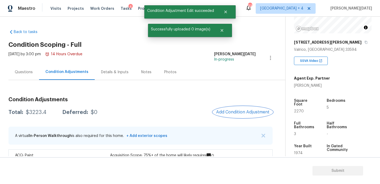
scroll to position [17, 0]
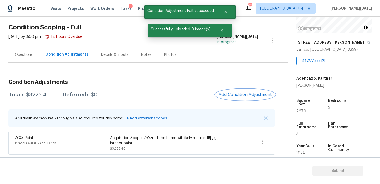
click at [241, 96] on span "Add Condition Adjustment" at bounding box center [245, 94] width 53 height 5
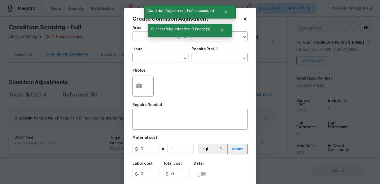
click at [141, 40] on input "text" at bounding box center [153, 37] width 41 height 8
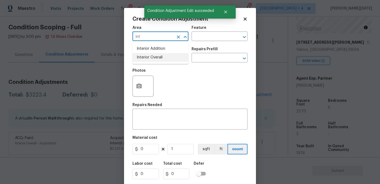
click at [149, 58] on li "Interior Overall" at bounding box center [161, 57] width 56 height 9
type input "Interior Overall"
click at [149, 58] on input "text" at bounding box center [153, 58] width 41 height 8
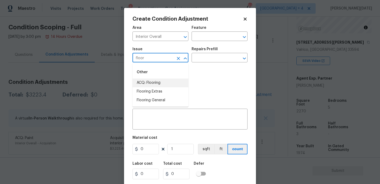
click at [149, 86] on li "ACQ: Flooring" at bounding box center [161, 82] width 56 height 9
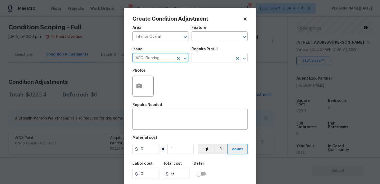
type input "ACQ: Flooring"
click at [210, 55] on input "text" at bounding box center [212, 58] width 41 height 8
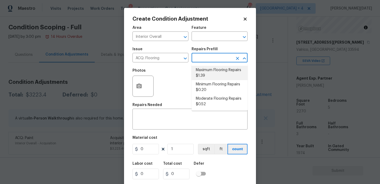
click at [213, 73] on li "Maximum Flooring Repairs $1.39" at bounding box center [220, 73] width 56 height 14
type input "Acquisition"
type textarea "Acquisition Scope: Maximum flooring repairs"
type input "1.39"
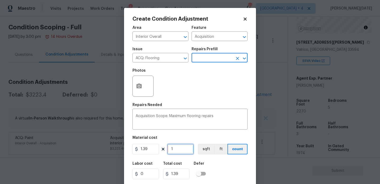
click at [176, 150] on input "1" at bounding box center [180, 149] width 26 height 11
type input "0"
paste input "227"
type input "2270"
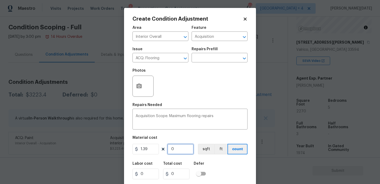
type input "3155.3"
type input "2270"
click at [131, 87] on div "Create Condition Adjustment Area Interior Overall ​ Feature Acquisition ​ Issue…" at bounding box center [190, 98] width 132 height 180
click at [134, 87] on button "button" at bounding box center [139, 86] width 13 height 21
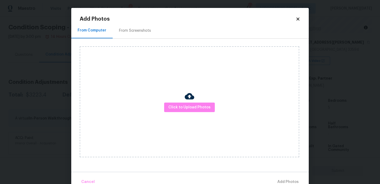
click at [134, 26] on div "From Screenshots" at bounding box center [135, 31] width 45 height 16
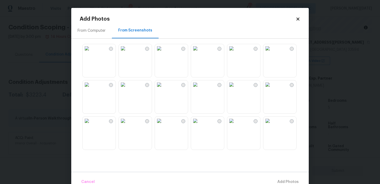
click at [127, 53] on img at bounding box center [123, 48] width 8 height 8
click at [163, 89] on img at bounding box center [159, 84] width 8 height 8
click at [163, 53] on img at bounding box center [159, 48] width 8 height 8
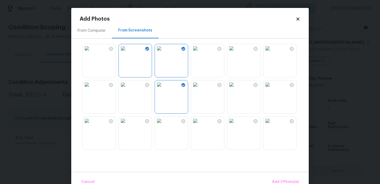
click at [200, 53] on img at bounding box center [195, 48] width 8 height 8
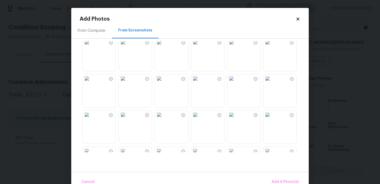
click at [200, 83] on img at bounding box center [195, 78] width 8 height 8
click at [163, 83] on img at bounding box center [159, 78] width 8 height 8
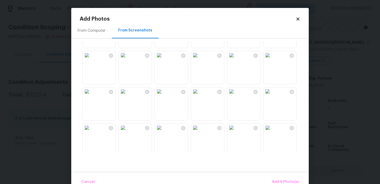
scroll to position [504, 0]
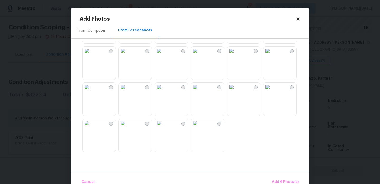
click at [200, 91] on img at bounding box center [195, 87] width 8 height 8
click at [91, 91] on img at bounding box center [87, 87] width 8 height 8
click at [127, 91] on img at bounding box center [123, 87] width 8 height 8
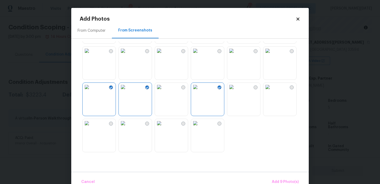
click at [163, 127] on img at bounding box center [159, 123] width 8 height 8
click at [127, 127] on img at bounding box center [123, 123] width 8 height 8
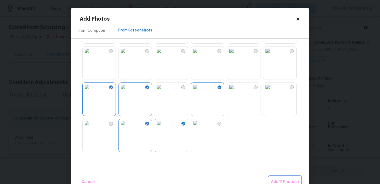
click at [279, 179] on span "Add 11 Photo(s)" at bounding box center [285, 181] width 28 height 7
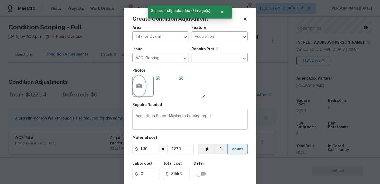
scroll to position [13, 0]
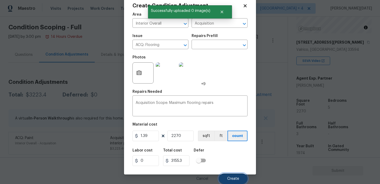
click at [230, 177] on span "Create" at bounding box center [233, 179] width 12 height 4
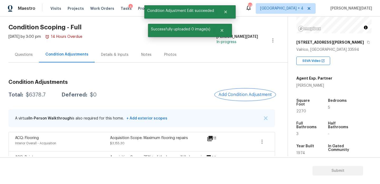
scroll to position [37, 0]
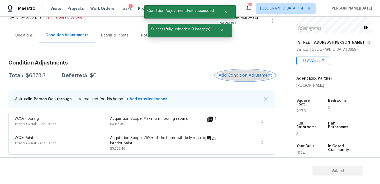
click at [243, 75] on span "Add Condition Adjustment" at bounding box center [245, 75] width 53 height 5
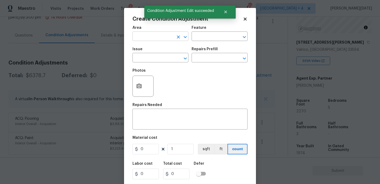
click at [147, 36] on input "text" at bounding box center [153, 37] width 41 height 8
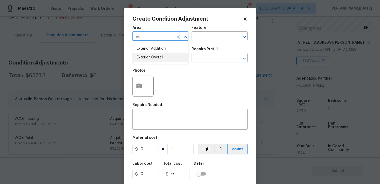
click at [154, 55] on li "Exterior Overall" at bounding box center [161, 57] width 56 height 9
type input "Exterior Overall"
click at [154, 55] on input "text" at bounding box center [153, 58] width 41 height 8
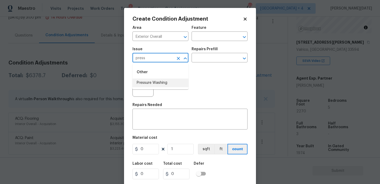
click at [155, 88] on ul "Other Pressure Washing" at bounding box center [161, 77] width 56 height 26
click at [159, 83] on li "Pressure Washing" at bounding box center [161, 82] width 56 height 9
type input "Pressure Washing"
click at [212, 58] on input "text" at bounding box center [212, 58] width 41 height 8
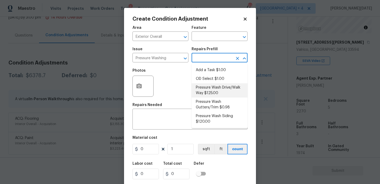
click at [214, 88] on li "Pressure Wash Drive/Walk Way $125.00" at bounding box center [220, 90] width 56 height 14
type input "Siding"
type textarea "Pressure wash the driveways/walkways as directed by the PM. Ensure that all deb…"
type input "125"
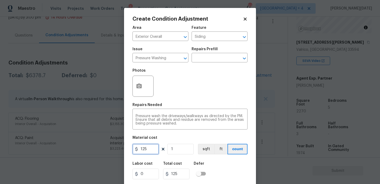
drag, startPoint x: 153, startPoint y: 148, endPoint x: 73, endPoint y: 148, distance: 79.7
click at [73, 148] on div "Create Condition Adjustment Area Exterior Overall ​ Feature Siding ​ Issue Pres…" at bounding box center [190, 92] width 380 height 184
type input "200"
click at [180, 86] on div "Photos" at bounding box center [190, 82] width 115 height 34
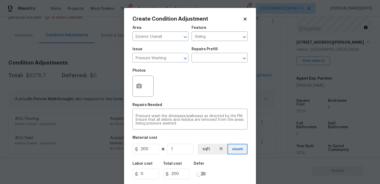
scroll to position [13, 0]
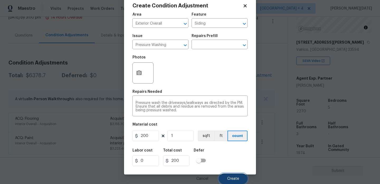
click at [232, 182] on button "Create" at bounding box center [233, 178] width 29 height 11
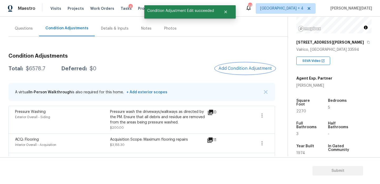
scroll to position [44, 0]
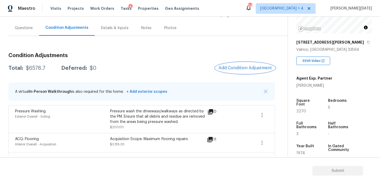
click at [241, 64] on button "Add Condition Adjustment" at bounding box center [245, 67] width 60 height 11
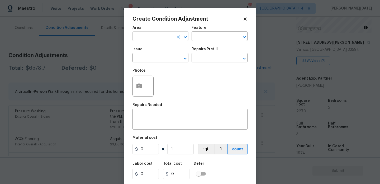
click at [149, 36] on input "text" at bounding box center [153, 37] width 41 height 8
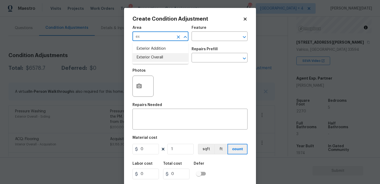
click at [153, 55] on li "Exterior Overall" at bounding box center [161, 57] width 56 height 9
type input "Exterior Overall"
click at [153, 55] on input "text" at bounding box center [153, 58] width 41 height 8
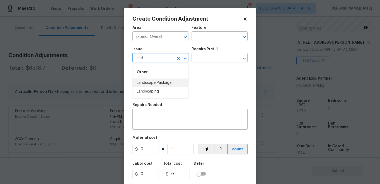
click at [156, 83] on li "Landscape Package" at bounding box center [161, 82] width 56 height 9
type input "Landscape Package"
click at [197, 63] on div "Issue Landscape Package ​ Repairs Prefill ​" at bounding box center [190, 54] width 115 height 21
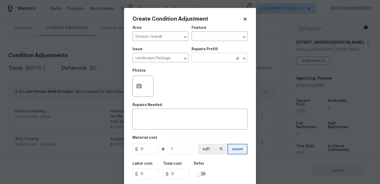
click at [209, 61] on input "text" at bounding box center [212, 58] width 41 height 8
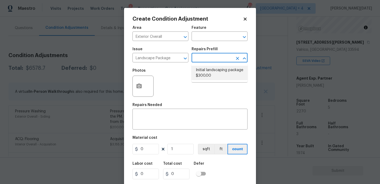
click at [212, 75] on li "Initial landscaping package $300.00" at bounding box center [220, 73] width 56 height 14
type input "Home Readiness Packages"
type textarea "Mowing of grass up to 6" in height. Mow, edge along driveways & sidewalks, trim…"
type input "300"
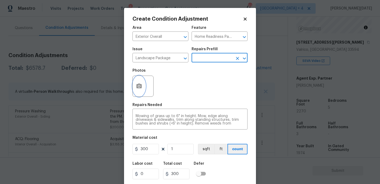
click at [139, 84] on icon "button" at bounding box center [138, 85] width 5 height 5
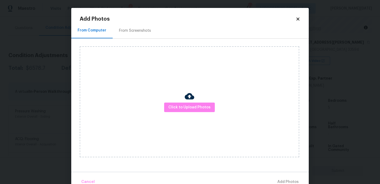
click at [137, 29] on div "From Screenshots" at bounding box center [135, 30] width 32 height 5
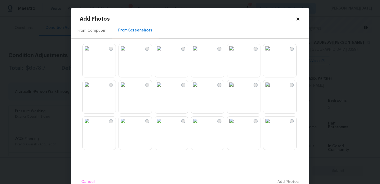
click at [127, 89] on img at bounding box center [123, 84] width 8 height 8
click at [272, 89] on img at bounding box center [267, 84] width 8 height 8
click at [236, 89] on img at bounding box center [231, 84] width 8 height 8
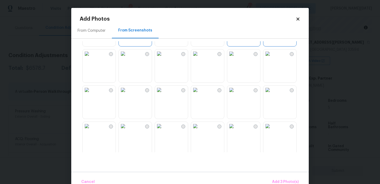
scroll to position [68, 0]
click at [271, 130] on img at bounding box center [267, 125] width 8 height 8
click at [272, 93] on img at bounding box center [267, 89] width 8 height 8
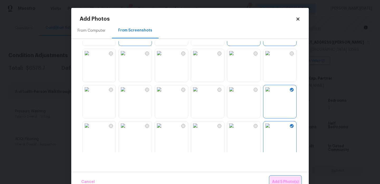
click at [283, 180] on span "Add 5 Photo(s)" at bounding box center [285, 181] width 27 height 7
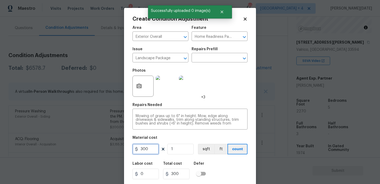
drag, startPoint x: 126, startPoint y: 149, endPoint x: 95, endPoint y: 152, distance: 30.7
click at [95, 152] on div "Create Condition Adjustment Area Exterior Overall ​ Feature Home Readiness Pack…" at bounding box center [190, 92] width 380 height 184
type input "750"
click at [237, 73] on div "Photos +3" at bounding box center [190, 82] width 115 height 34
type input "750"
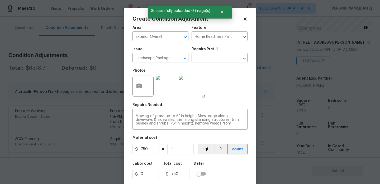
scroll to position [13, 0]
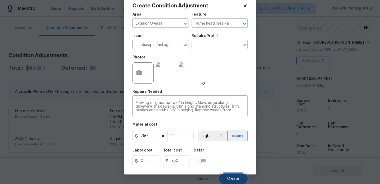
click at [225, 178] on button "Create" at bounding box center [233, 178] width 29 height 11
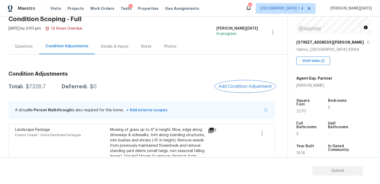
scroll to position [25, 0]
click at [245, 87] on span "Add Condition Adjustment" at bounding box center [245, 86] width 53 height 5
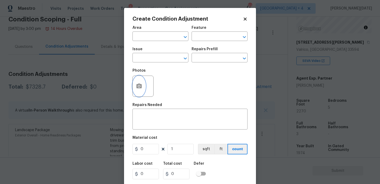
click at [144, 86] on button "button" at bounding box center [139, 86] width 13 height 21
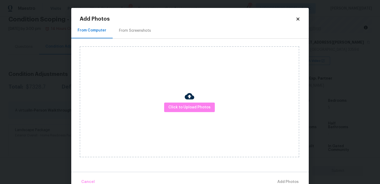
click at [141, 30] on div "From Screenshots" at bounding box center [135, 30] width 32 height 5
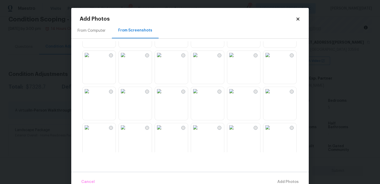
scroll to position [427, 0]
click at [196, 96] on img at bounding box center [195, 91] width 8 height 8
click at [287, 181] on span "Add 1 Photo(s)" at bounding box center [286, 181] width 26 height 7
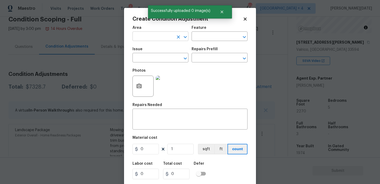
click at [144, 38] on input "text" at bounding box center [153, 37] width 41 height 8
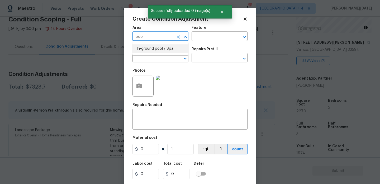
click at [150, 51] on li "In-ground pool / Spa" at bounding box center [161, 48] width 56 height 9
type input "In-ground pool / Spa"
click at [149, 63] on span "Issue ​" at bounding box center [161, 54] width 56 height 21
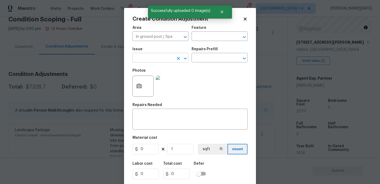
click at [144, 59] on input "text" at bounding box center [153, 58] width 41 height 8
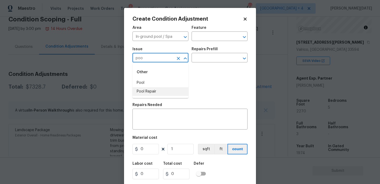
click at [140, 89] on li "Pool Repair" at bounding box center [161, 91] width 56 height 9
type input "Pool Repair"
click at [209, 56] on input "text" at bounding box center [212, 58] width 41 height 8
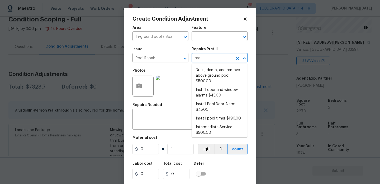
type input "maj"
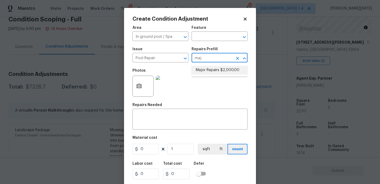
click at [217, 70] on li "Major Repairs $2,000.00" at bounding box center [220, 70] width 56 height 9
type input "Pool"
type textarea "large misc. repairs abandoned empty pool"
type input "2000"
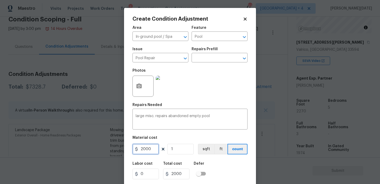
click at [142, 149] on input "2000" at bounding box center [146, 149] width 26 height 11
type input "12000"
click at [205, 88] on div "Photos" at bounding box center [190, 82] width 115 height 34
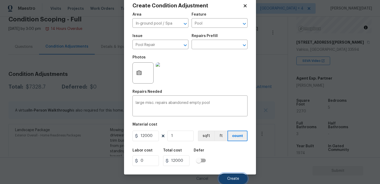
click at [228, 180] on span "Create" at bounding box center [233, 179] width 12 height 4
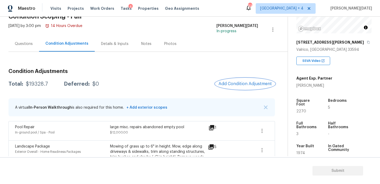
scroll to position [6, 0]
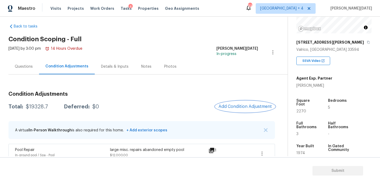
click at [235, 105] on span "Add Condition Adjustment" at bounding box center [245, 106] width 53 height 5
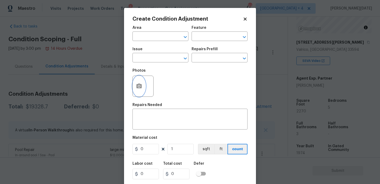
click at [140, 90] on button "button" at bounding box center [139, 86] width 13 height 21
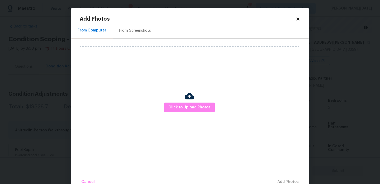
click at [144, 31] on div "From Screenshots" at bounding box center [135, 30] width 32 height 5
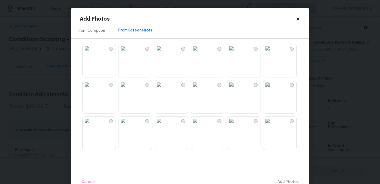
scroll to position [27, 0]
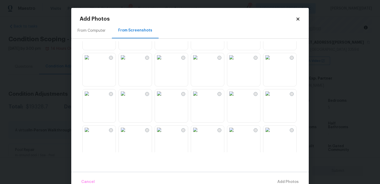
click at [91, 62] on img at bounding box center [87, 57] width 8 height 8
click at [272, 62] on img at bounding box center [267, 57] width 8 height 8
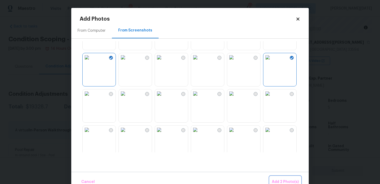
click at [282, 178] on button "Add 2 Photo(s)" at bounding box center [285, 181] width 31 height 11
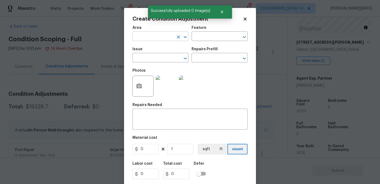
click at [153, 38] on input "text" at bounding box center [153, 37] width 41 height 8
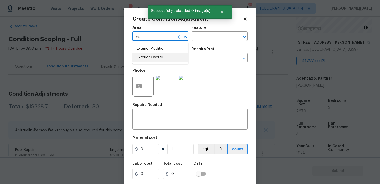
click at [158, 59] on li "Exterior Overall" at bounding box center [161, 57] width 56 height 9
type input "Exterior Overall"
click at [203, 36] on input "text" at bounding box center [212, 37] width 41 height 8
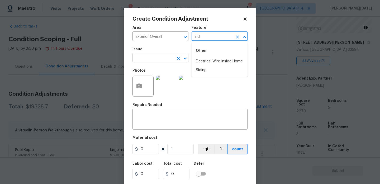
type input "sid"
click at [169, 58] on input "text" at bounding box center [153, 58] width 41 height 8
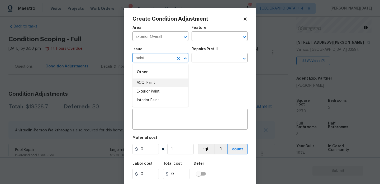
click at [158, 83] on li "ACQ: Paint" at bounding box center [161, 82] width 56 height 9
type input "ACQ: Paint"
click at [211, 58] on input "text" at bounding box center [212, 58] width 41 height 8
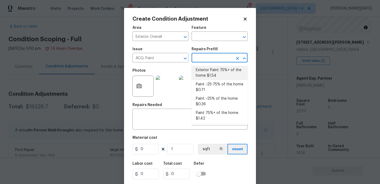
click at [213, 74] on li "Exterior Paint 75%+ of the home $1.54" at bounding box center [220, 73] width 56 height 14
type input "Acquisition"
type textarea "Acquisition Scope: 75%+ of the home exterior will likely require paint"
type input "1.54"
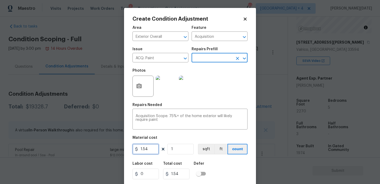
click at [153, 151] on input "1.54" at bounding box center [146, 149] width 26 height 11
type input "1.5"
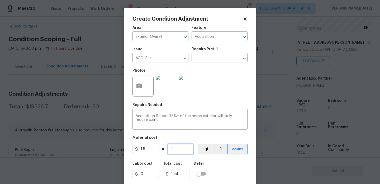
type input "1.5"
click at [182, 150] on input "1" at bounding box center [180, 149] width 26 height 11
type input "0"
type input "2"
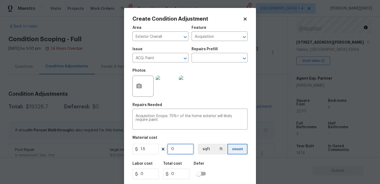
type input "3"
type input "22"
type input "33"
type input "227"
type input "340.5"
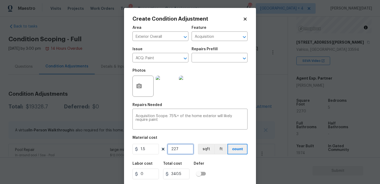
type input "2270"
type input "3405"
type input "2270"
click at [237, 88] on div "Photos" at bounding box center [190, 82] width 115 height 34
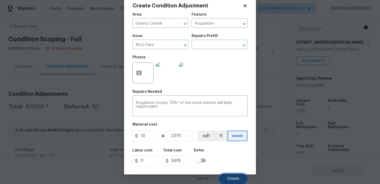
click at [237, 175] on button "Create" at bounding box center [233, 178] width 29 height 11
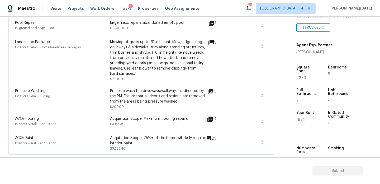
scroll to position [102, 0]
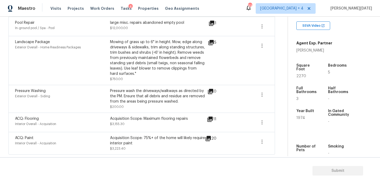
click at [300, 74] on span "2270" at bounding box center [301, 76] width 10 height 4
copy span "2270"
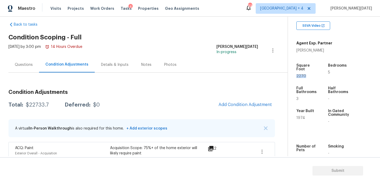
scroll to position [0, 0]
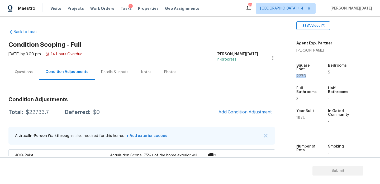
click at [26, 73] on div "Questions" at bounding box center [24, 71] width 18 height 5
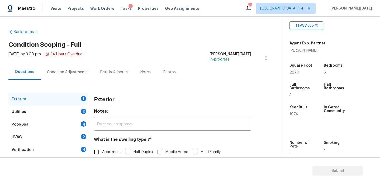
scroll to position [70, 0]
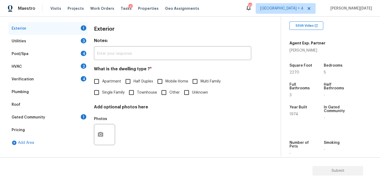
click at [66, 126] on div "Pricing" at bounding box center [47, 130] width 79 height 13
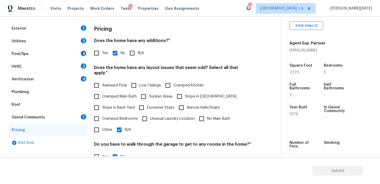
scroll to position [107, 0]
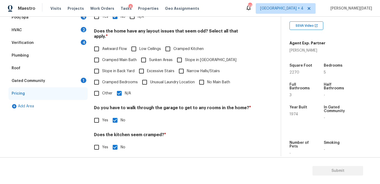
click at [185, 57] on span "Slope in Front Yard" at bounding box center [210, 60] width 51 height 6
click at [185, 55] on input "Slope in Front Yard" at bounding box center [179, 59] width 11 height 11
checkbox input "true"
click at [123, 91] on input "N/A" at bounding box center [119, 93] width 11 height 11
checkbox input "false"
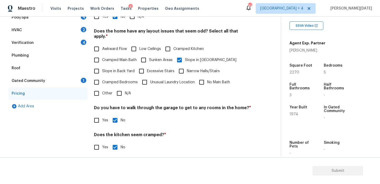
scroll to position [0, 0]
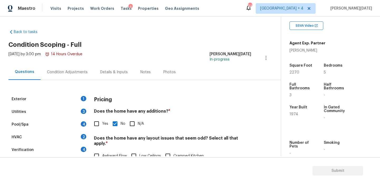
click at [83, 77] on div "Condition Adjustments" at bounding box center [67, 72] width 53 height 16
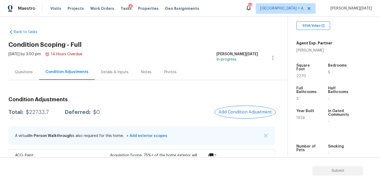
click at [236, 108] on button "Add Condition Adjustment" at bounding box center [245, 111] width 60 height 11
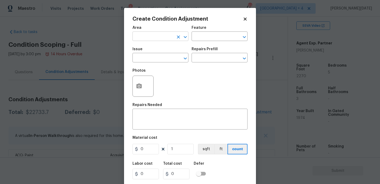
click at [145, 36] on input "text" at bounding box center [153, 37] width 41 height 8
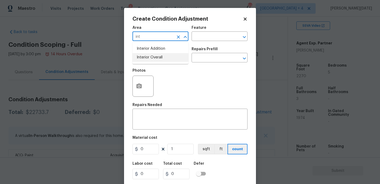
click at [152, 55] on li "Interior Overall" at bounding box center [161, 57] width 56 height 9
type input "Interior Overall"
click at [152, 55] on input "text" at bounding box center [153, 58] width 41 height 8
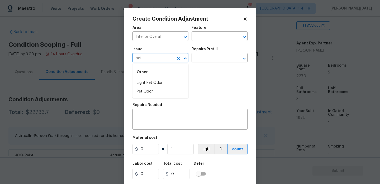
click at [158, 78] on div "Other" at bounding box center [161, 72] width 56 height 13
click at [159, 80] on li "Light Pet Odor" at bounding box center [161, 82] width 56 height 9
type input "Light Pet Odor"
click at [207, 60] on input "text" at bounding box center [212, 58] width 41 height 8
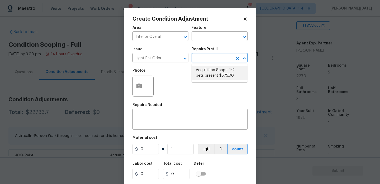
click at [212, 72] on li "Acquisition Scope: 1-2 pets present $575.00" at bounding box center [220, 73] width 56 height 14
type textarea "Acquisition Scope: 1-2 pets present"
type input "575"
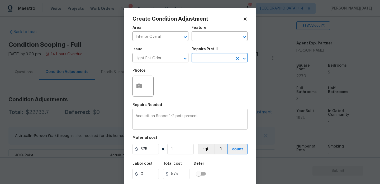
scroll to position [13, 0]
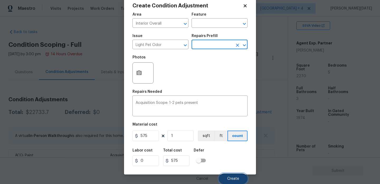
click at [233, 179] on span "Create" at bounding box center [233, 179] width 12 height 4
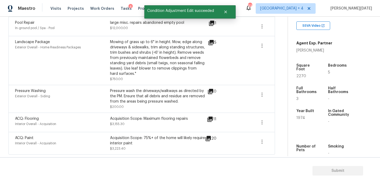
scroll to position [0, 0]
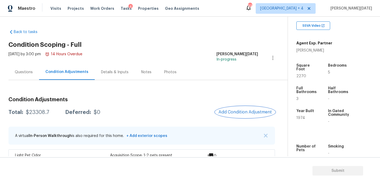
click at [238, 111] on span "Add Condition Adjustment" at bounding box center [245, 112] width 53 height 5
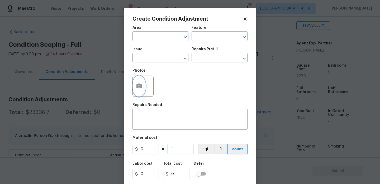
click at [139, 86] on circle "button" at bounding box center [139, 86] width 2 height 2
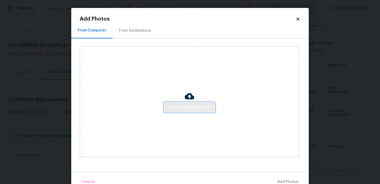
click at [192, 111] on button "Click to Upload Photos" at bounding box center [189, 107] width 51 height 10
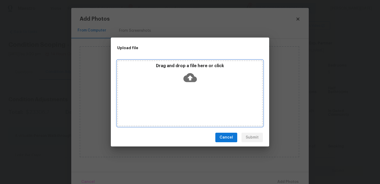
click at [192, 111] on div "Drag and drop a file here or click" at bounding box center [190, 93] width 146 height 66
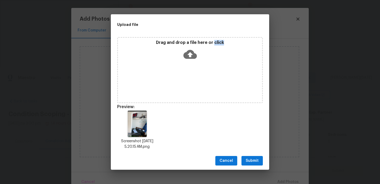
click at [259, 165] on button "Submit" at bounding box center [252, 161] width 21 height 10
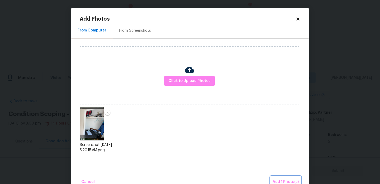
click at [287, 181] on span "Add 1 Photo(s)" at bounding box center [286, 181] width 26 height 7
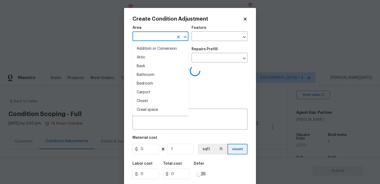
click at [145, 35] on input "text" at bounding box center [153, 37] width 41 height 8
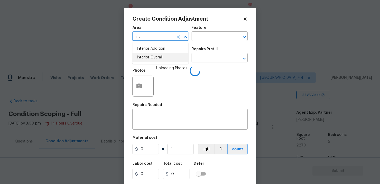
click at [150, 59] on li "Interior Overall" at bounding box center [161, 57] width 56 height 9
type input "Interior Overall"
click at [150, 59] on input "text" at bounding box center [153, 58] width 41 height 8
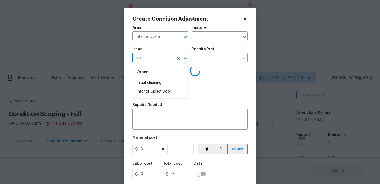
type input "clos"
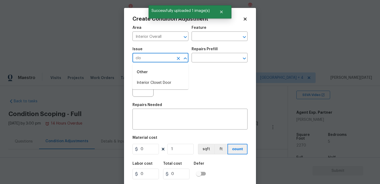
type input "clos"
click at [162, 82] on li "Interior Closet Door" at bounding box center [161, 82] width 56 height 9
type input "Interior Closet Door"
click at [218, 58] on input "text" at bounding box center [212, 58] width 41 height 8
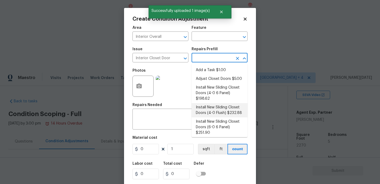
scroll to position [25, 0]
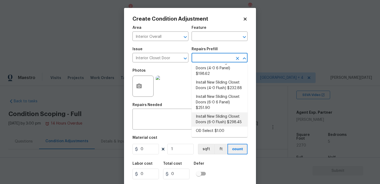
click at [220, 116] on li "Install New Sliding Closet Doors (6-0 Flush) $298.45" at bounding box center [220, 119] width 56 height 14
type input "Interior Door"
type textarea "Remove the existing door (if present). Install a new 6-0 bi-fold flush panel in…"
type input "298.45"
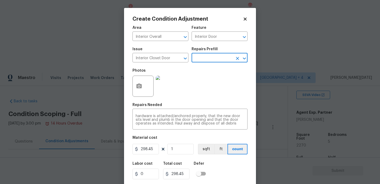
scroll to position [13, 0]
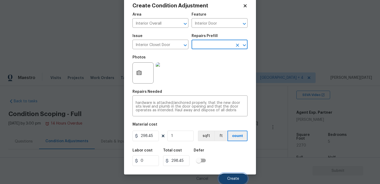
click at [233, 180] on span "Create" at bounding box center [233, 179] width 12 height 4
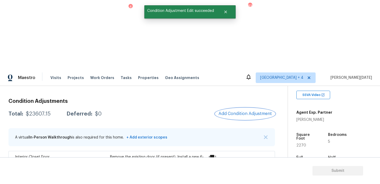
scroll to position [63, 0]
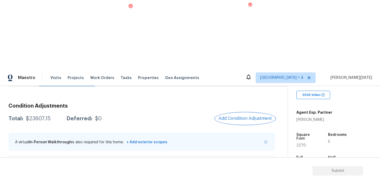
click at [244, 113] on button "Add Condition Adjustment" at bounding box center [245, 118] width 60 height 11
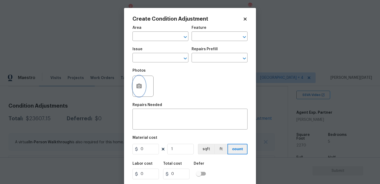
click at [138, 83] on button "button" at bounding box center [139, 86] width 13 height 21
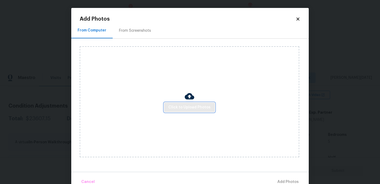
click at [178, 106] on span "Click to Upload Photos" at bounding box center [189, 107] width 42 height 7
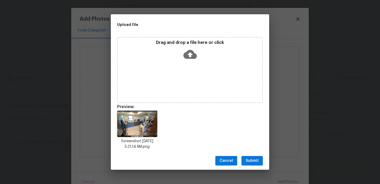
click at [258, 166] on div "Cancel Submit" at bounding box center [190, 161] width 158 height 18
click at [255, 154] on div "Cancel Submit" at bounding box center [190, 161] width 158 height 18
click at [254, 158] on span "Submit" at bounding box center [252, 160] width 13 height 7
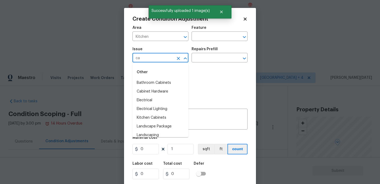
scroll to position [102, 0]
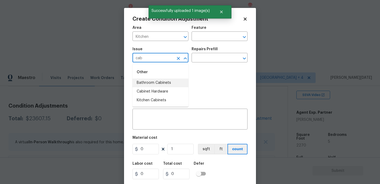
click at [170, 82] on li "Bathroom Cabinets" at bounding box center [161, 82] width 56 height 9
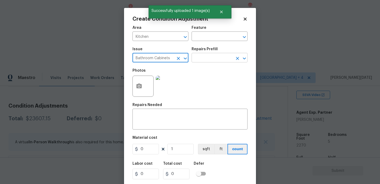
type input "Bathroom Cabinets"
click at [199, 59] on input "text" at bounding box center [212, 58] width 41 height 8
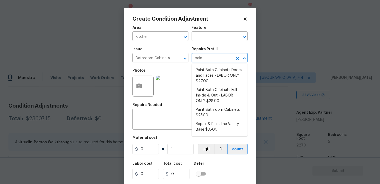
type input "paint"
click at [201, 73] on li "Paint Bath Cabinets Doors and Faces - LABOR ONLY $27.00" at bounding box center [220, 76] width 56 height 20
type input "Cabinets"
type input "27"
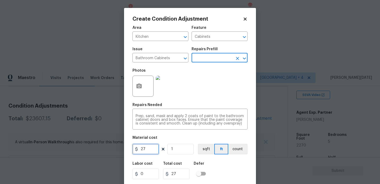
drag, startPoint x: 148, startPoint y: 150, endPoint x: 105, endPoint y: 150, distance: 43.0
click at [105, 150] on div "Create Condition Adjustment Area Kitchen ​ Feature Cabinets ​ Issue Bathroom Ca…" at bounding box center [190, 92] width 380 height 184
type input "1200"
click at [228, 92] on div "Photos" at bounding box center [190, 82] width 115 height 34
type input "1200"
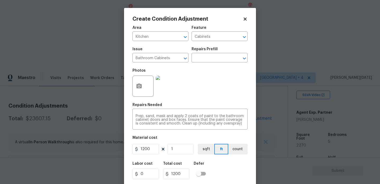
scroll to position [13, 0]
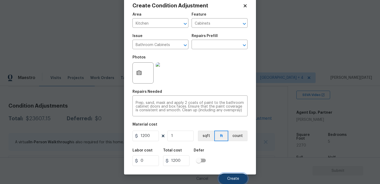
click at [235, 177] on span "Create" at bounding box center [233, 179] width 12 height 4
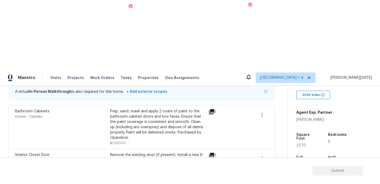
scroll to position [138, 0]
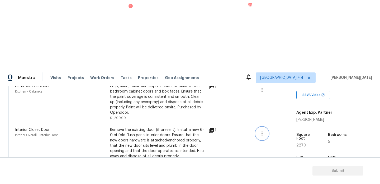
click at [261, 130] on icon "button" at bounding box center [262, 133] width 6 height 6
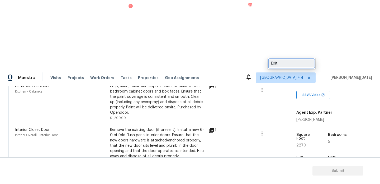
click at [278, 65] on div "Edit" at bounding box center [291, 63] width 41 height 5
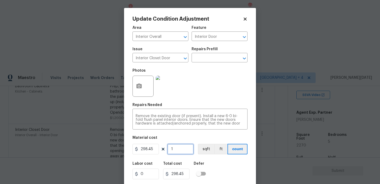
click at [179, 149] on input "1" at bounding box center [180, 149] width 26 height 11
type input "0"
type input "2"
type input "596.9"
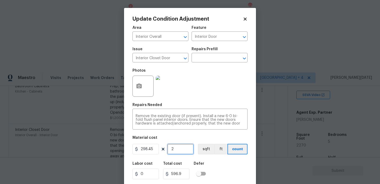
type input "2"
click at [136, 82] on button "button" at bounding box center [139, 86] width 13 height 21
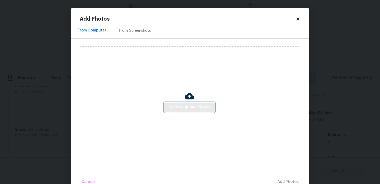
click at [172, 109] on span "Click to Upload Photos" at bounding box center [189, 107] width 42 height 7
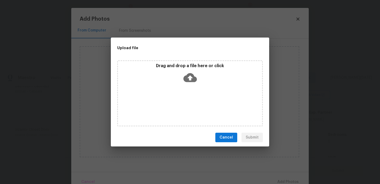
click at [172, 109] on div "Drag and drop a file here or click" at bounding box center [190, 93] width 146 height 66
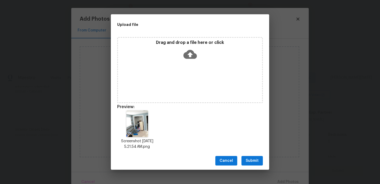
click at [245, 163] on button "Submit" at bounding box center [252, 161] width 21 height 10
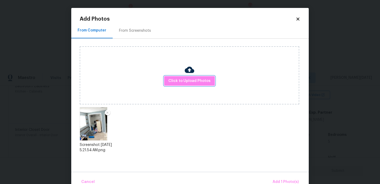
scroll to position [12, 0]
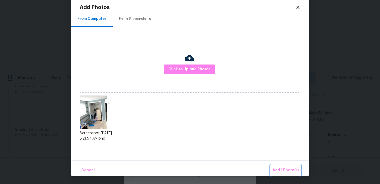
click at [275, 168] on span "Add 1 Photo(s)" at bounding box center [286, 170] width 26 height 7
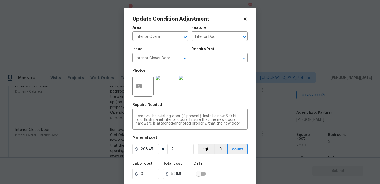
scroll to position [13, 0]
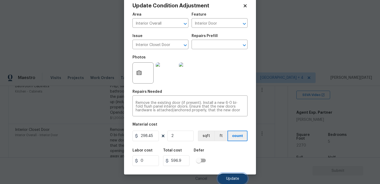
click at [228, 179] on span "Update" at bounding box center [232, 179] width 13 height 4
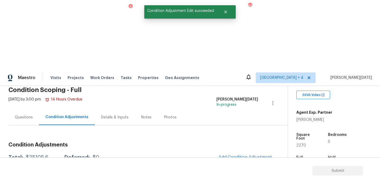
scroll to position [3, 0]
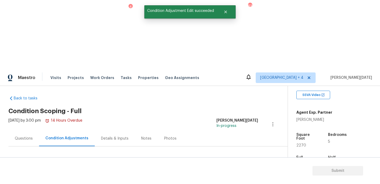
click at [240, 173] on button "Add Condition Adjustment" at bounding box center [245, 178] width 60 height 11
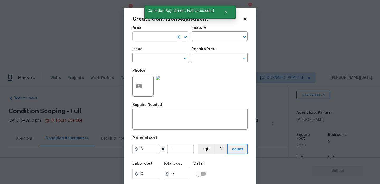
click at [144, 33] on input "text" at bounding box center [153, 37] width 41 height 8
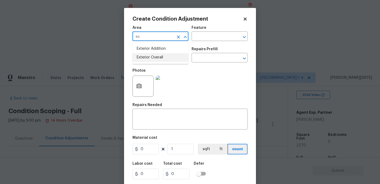
click at [149, 56] on li "Exterior Overall" at bounding box center [161, 57] width 56 height 9
type input "Exterior Overall"
click at [149, 56] on input "text" at bounding box center [153, 58] width 41 height 8
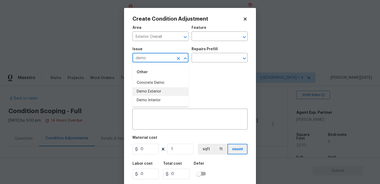
click at [152, 89] on li "Demo Exterior" at bounding box center [161, 91] width 56 height 9
type input "Demo Exterior"
click at [201, 57] on input "text" at bounding box center [212, 58] width 41 height 8
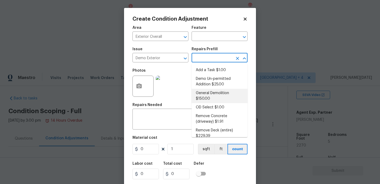
click at [209, 93] on li "General Demolition $150.00" at bounding box center [220, 96] width 56 height 14
type input "Demolition"
type textarea "Decks, sheds, above ground pools,"
type input "150"
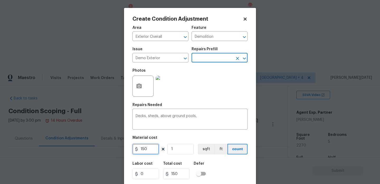
drag, startPoint x: 157, startPoint y: 152, endPoint x: 112, endPoint y: 152, distance: 44.1
click at [112, 152] on div "Create Condition Adjustment Area Exterior Overall ​ Feature Demolition ​ Issue …" at bounding box center [190, 92] width 380 height 184
type input "4000"
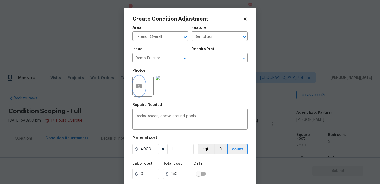
click at [143, 88] on button "button" at bounding box center [139, 86] width 13 height 21
type input "4000"
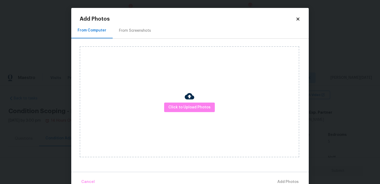
click at [196, 112] on div "Click to Upload Photos" at bounding box center [190, 101] width 220 height 111
click at [203, 107] on span "Click to Upload Photos" at bounding box center [189, 107] width 42 height 7
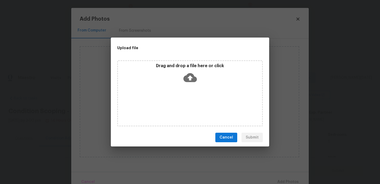
click at [203, 107] on div "Drag and drop a file here or click" at bounding box center [190, 93] width 146 height 66
